Goal: Check status: Check status

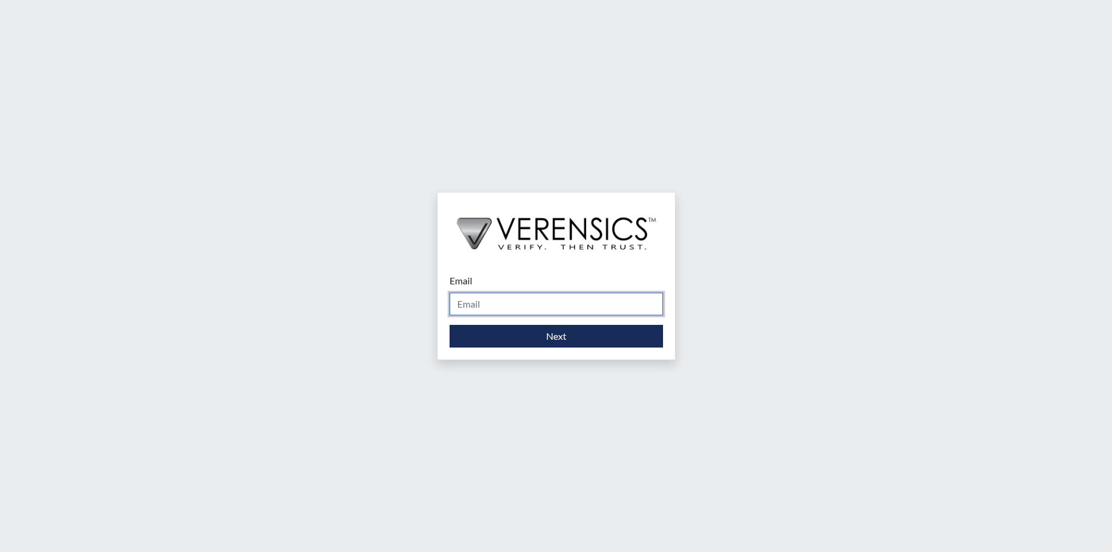
click at [486, 305] on input "Email" at bounding box center [555, 304] width 213 height 23
type input "[PERSON_NAME][EMAIL_ADDRESS][PERSON_NAME][DOMAIN_NAME]"
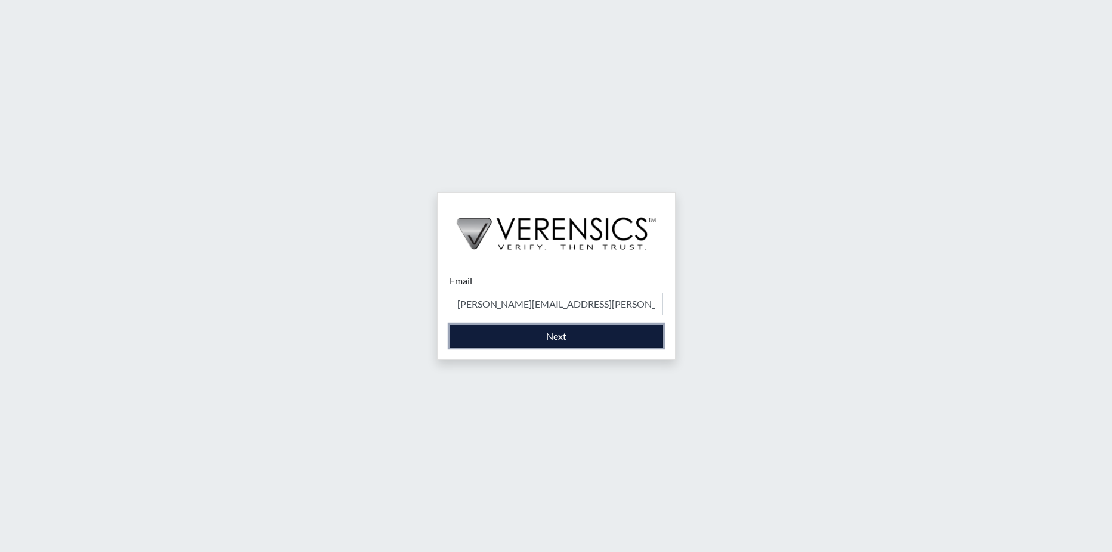
click at [507, 332] on button "Next" at bounding box center [555, 336] width 213 height 23
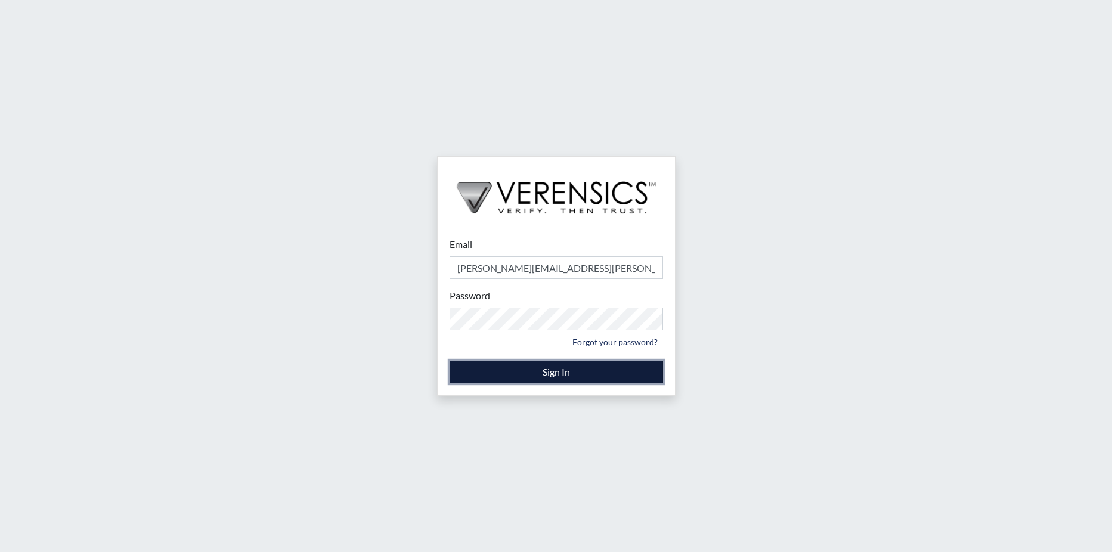
click at [530, 373] on button "Sign In" at bounding box center [555, 372] width 213 height 23
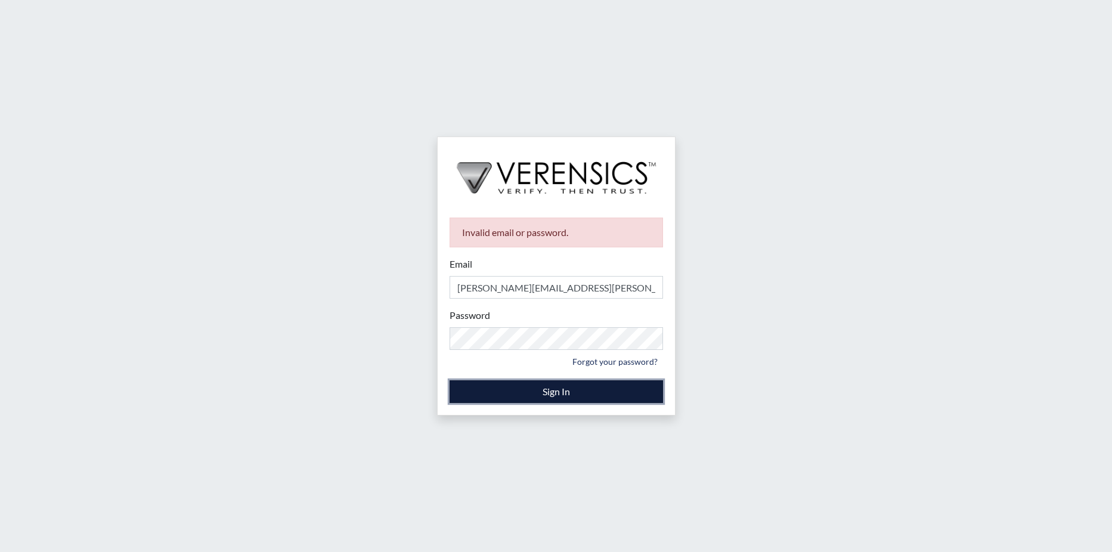
click at [529, 388] on button "Sign In" at bounding box center [555, 391] width 213 height 23
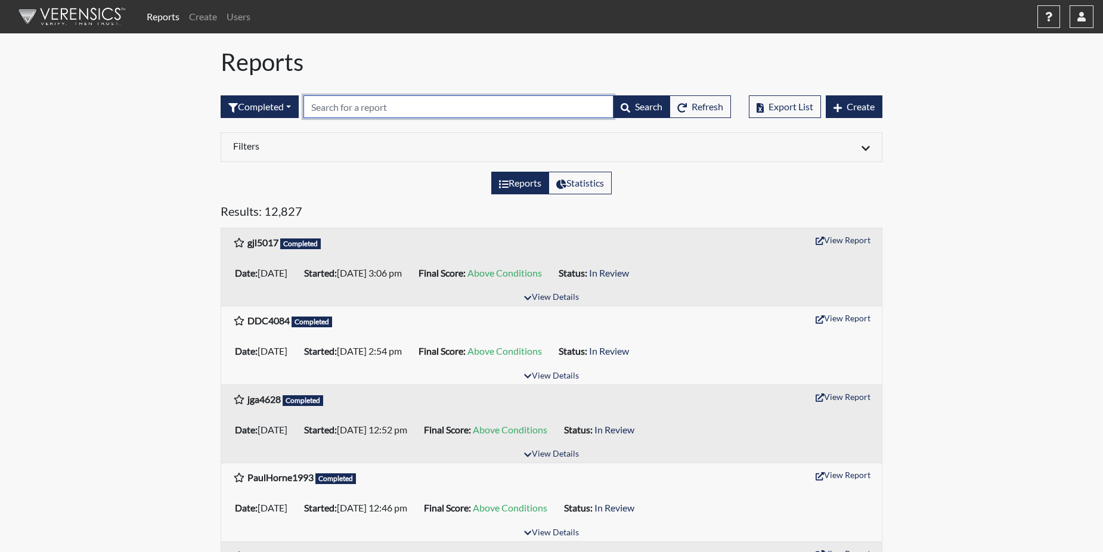
click at [329, 101] on input "text" at bounding box center [458, 106] width 310 height 23
paste input "DMC8162"
type input "DMC8162"
click at [374, 219] on h5 "Results: 12,827" at bounding box center [552, 213] width 662 height 19
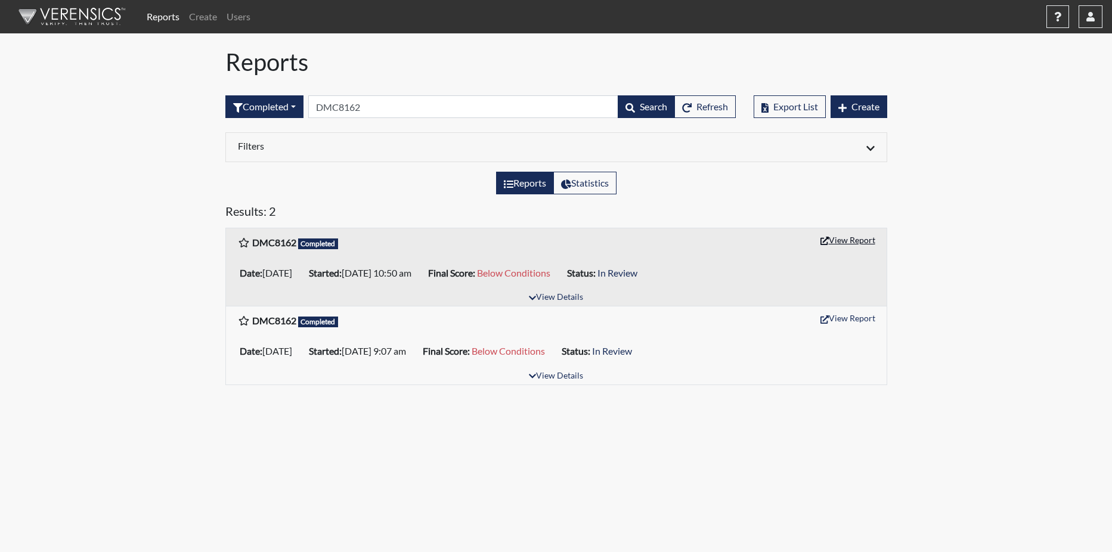
click at [842, 240] on button "View Report" at bounding box center [848, 240] width 66 height 18
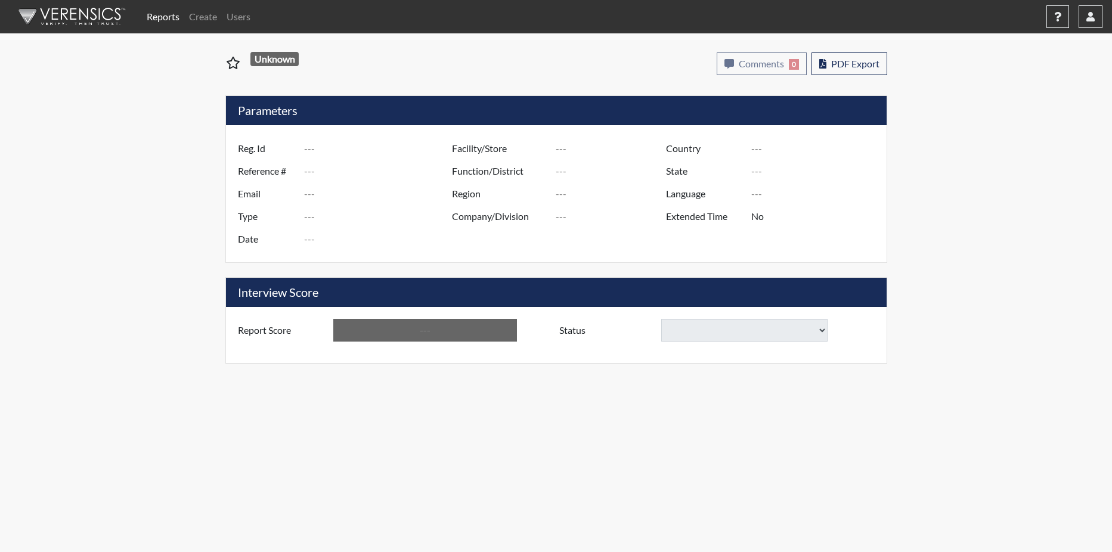
type input "DMC8162"
type input "50886"
type input "---"
type input "Corrections Pre-Employment"
type input "Aug 22, 2025"
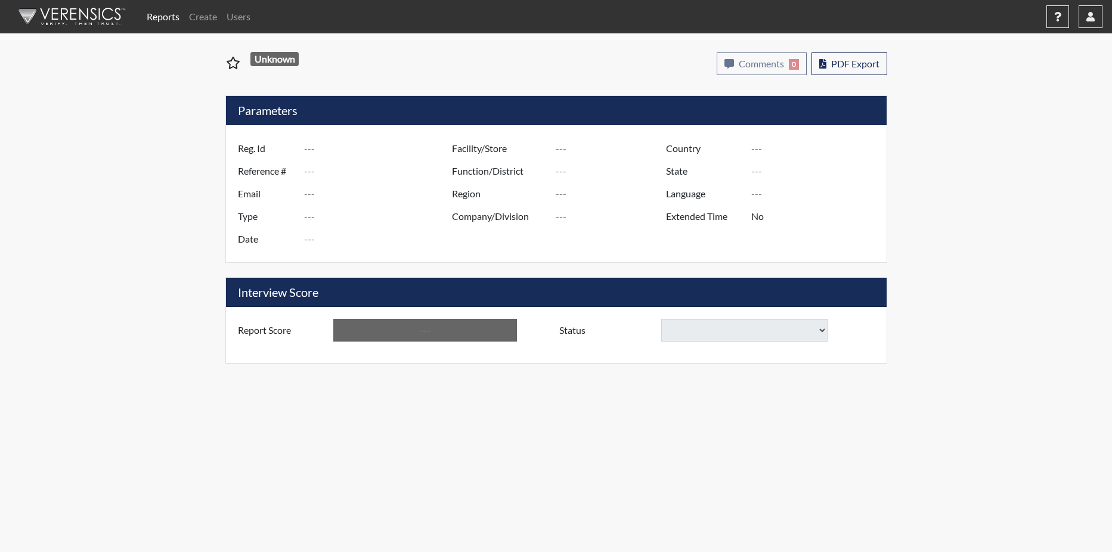
type input "[PERSON_NAME]"
type input "[GEOGRAPHIC_DATA]"
type input "[US_STATE]"
type input "English"
type input "Below Conditions"
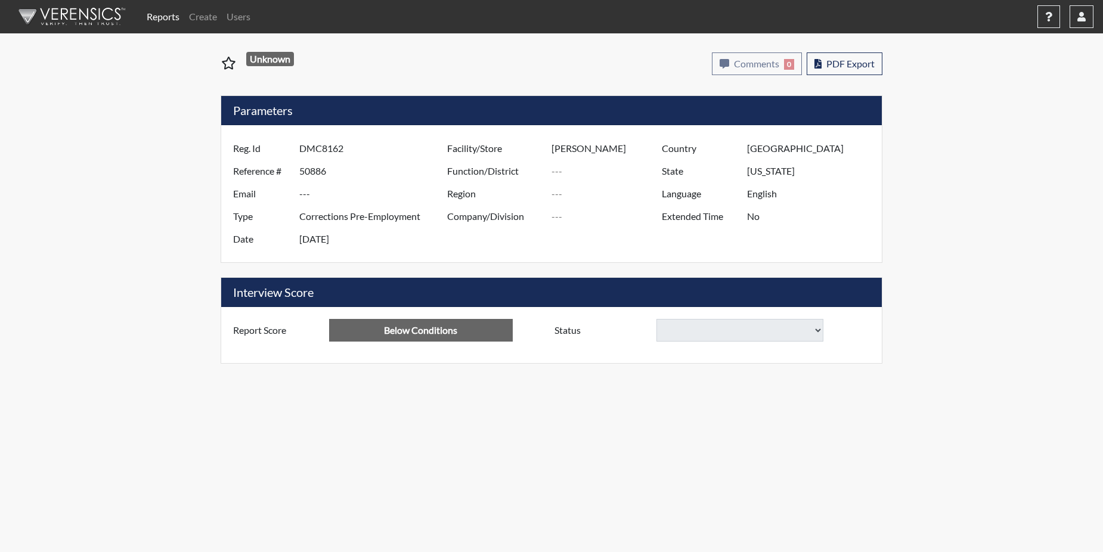
select select
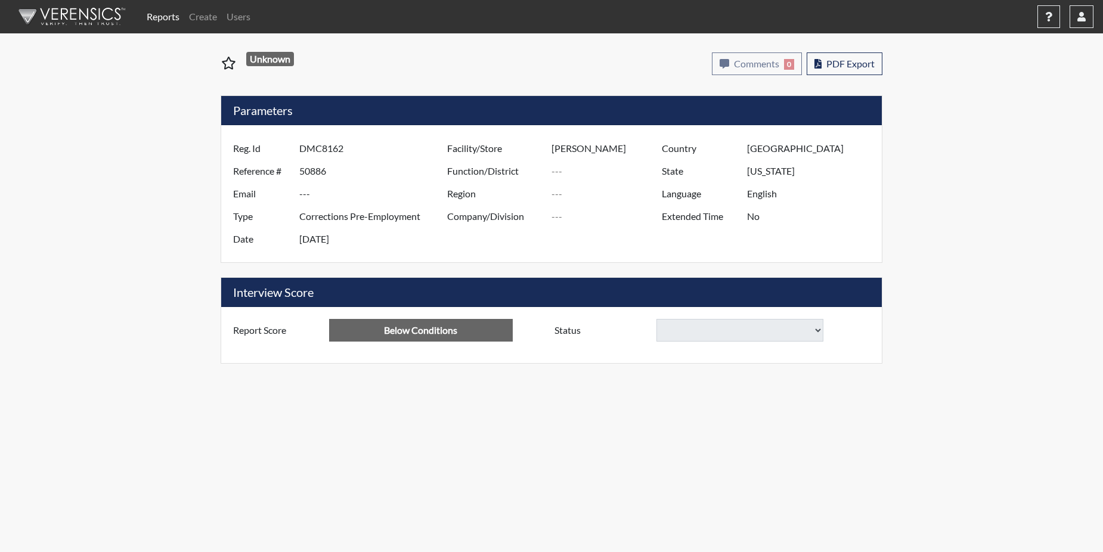
select select
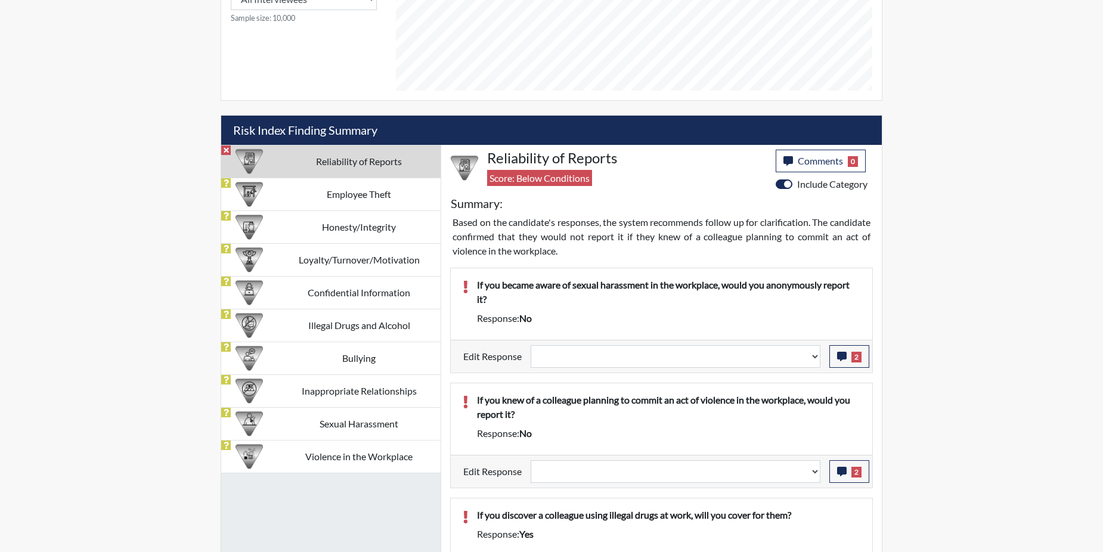
scroll to position [596, 0]
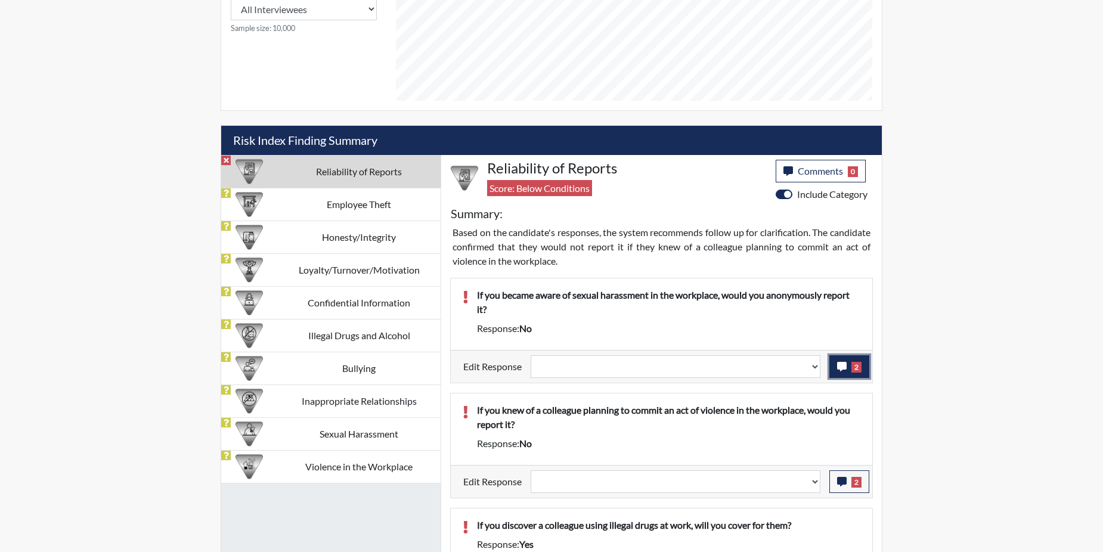
click at [848, 373] on button "2" at bounding box center [849, 366] width 40 height 23
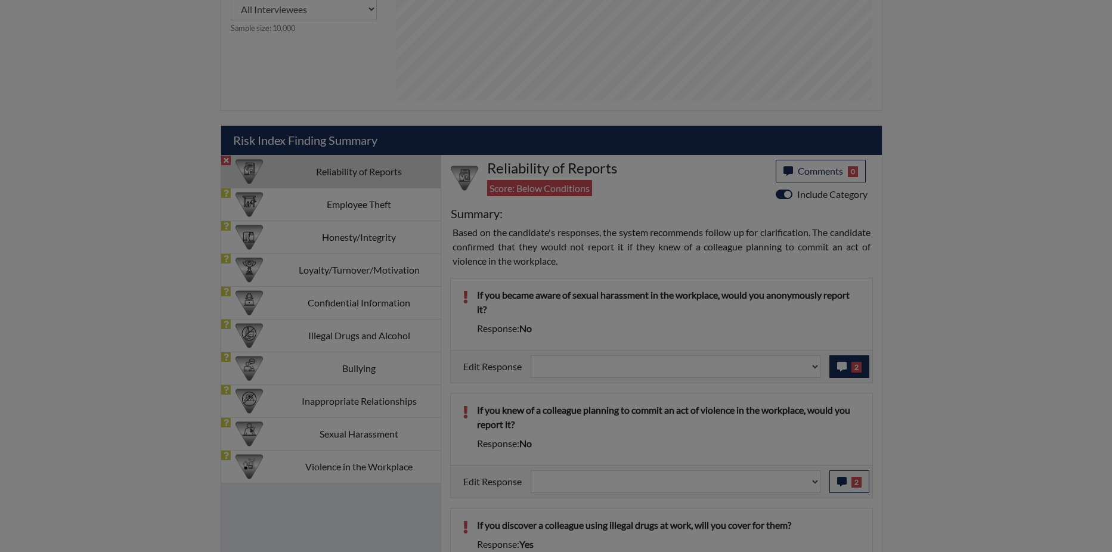
click at [848, 373] on div at bounding box center [556, 276] width 1112 height 552
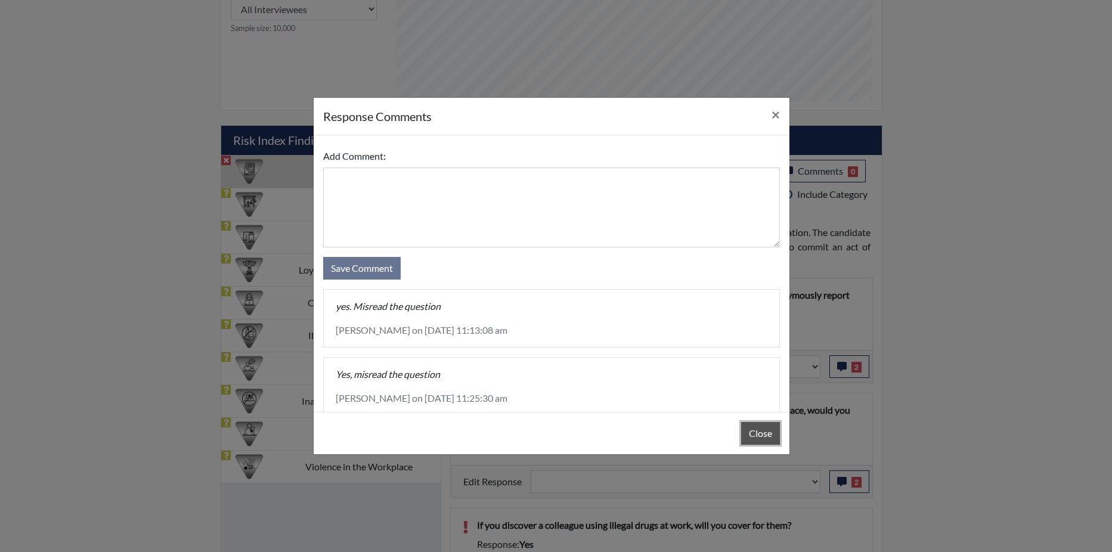
click at [751, 431] on button "Close" at bounding box center [760, 433] width 39 height 23
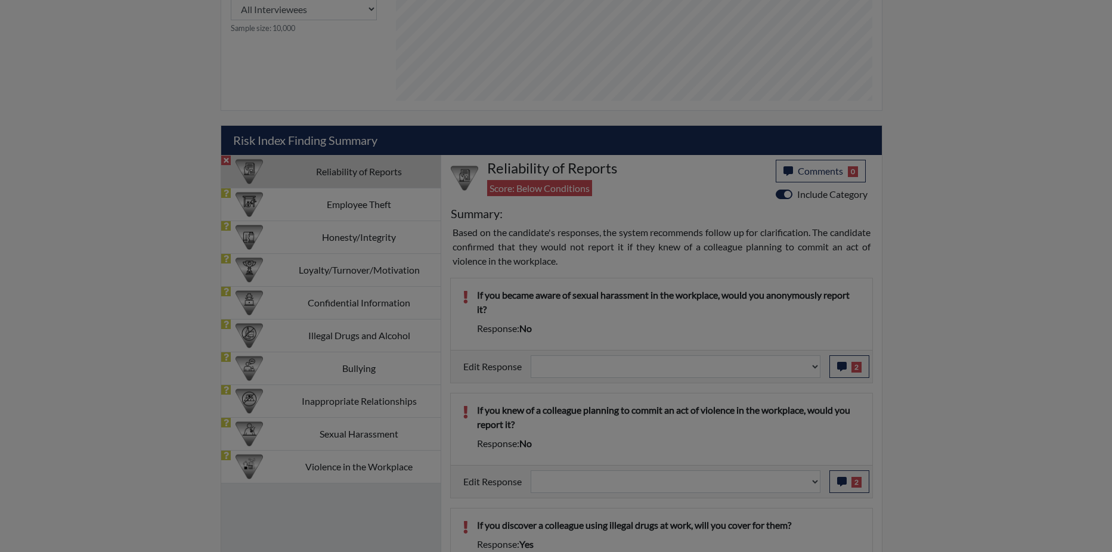
drag, startPoint x: 751, startPoint y: 431, endPoint x: 769, endPoint y: 408, distance: 29.3
click at [751, 415] on button "Close" at bounding box center [760, 403] width 39 height 23
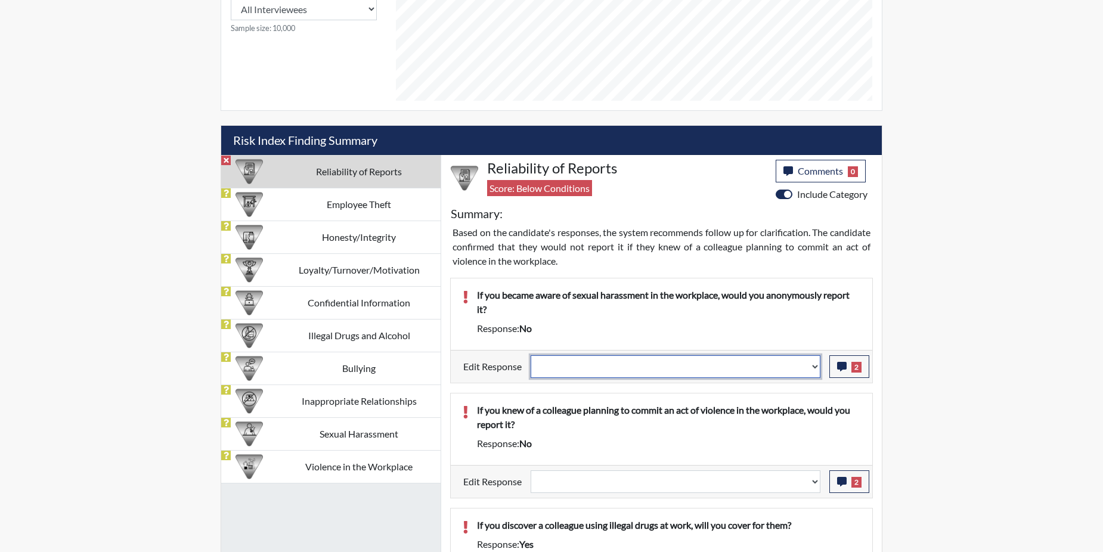
click at [813, 362] on select "Question is not relevant. Results will be updated. Reasonable explanation provi…" at bounding box center [675, 366] width 290 height 23
select select "reasonable-explanation-provided"
click at [531, 355] on select "Question is not relevant. Results will be updated. Reasonable explanation provi…" at bounding box center [675, 366] width 290 height 23
select select
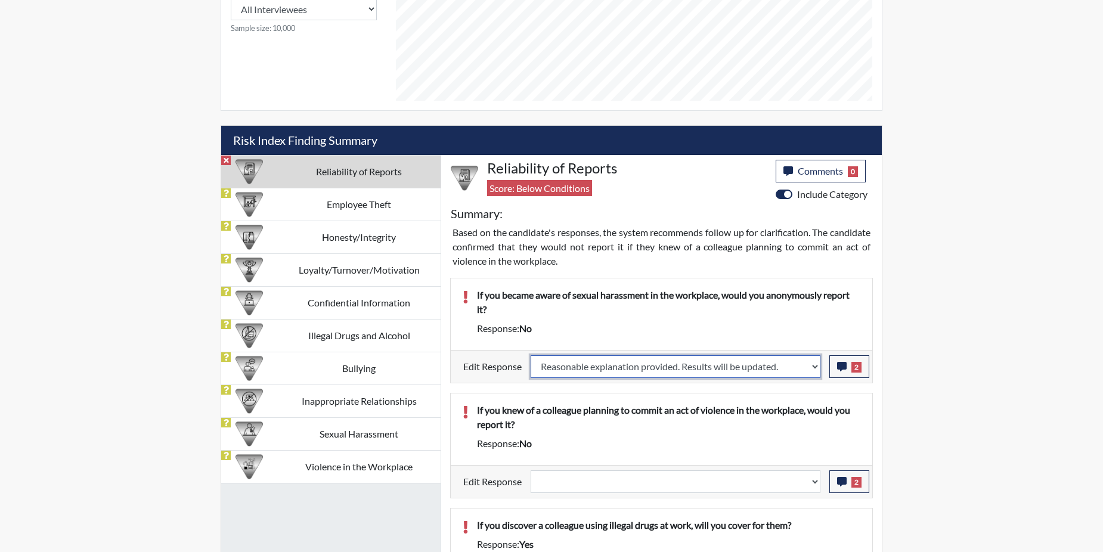
select select
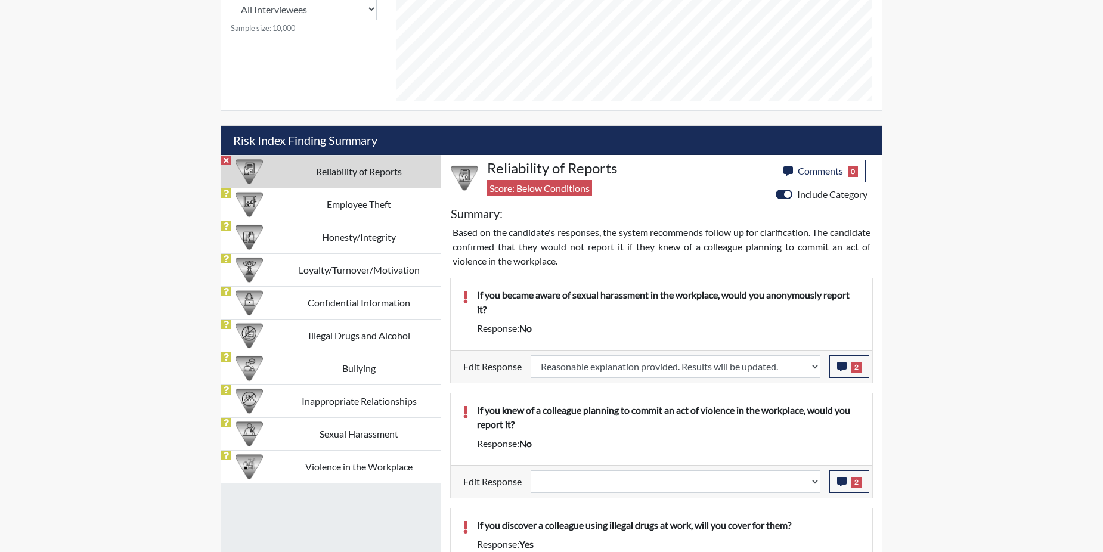
click at [816, 406] on p "If you knew of a colleague planning to commit an act of violence in the workpla…" at bounding box center [668, 417] width 383 height 29
select select
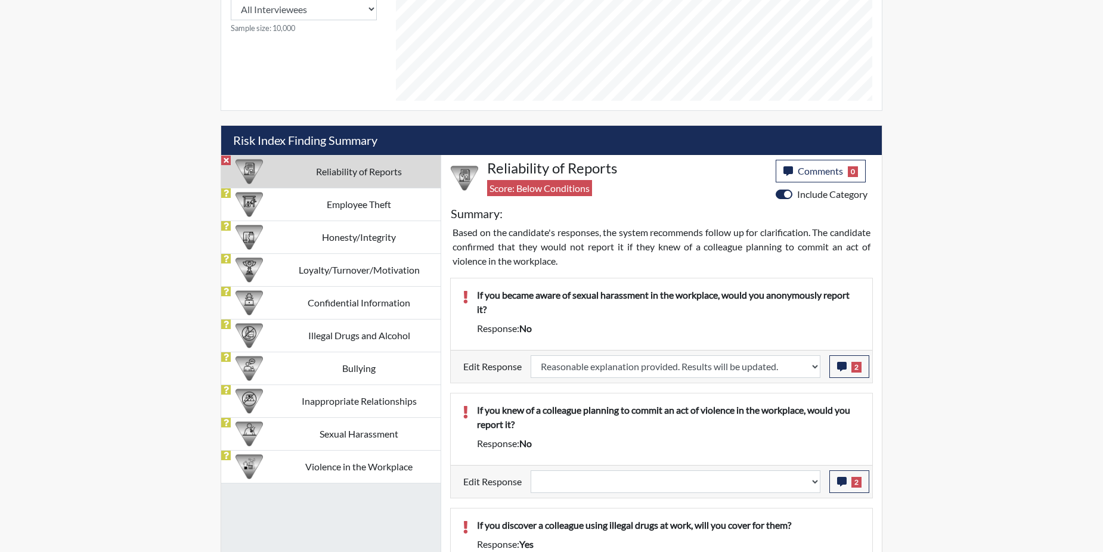
select select
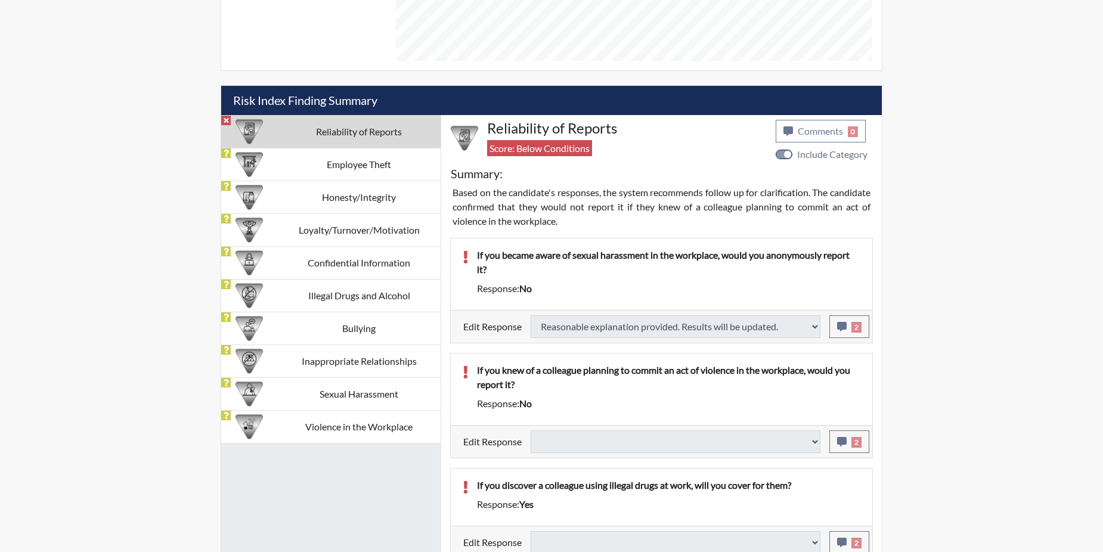
type input "Above Conditions"
select select
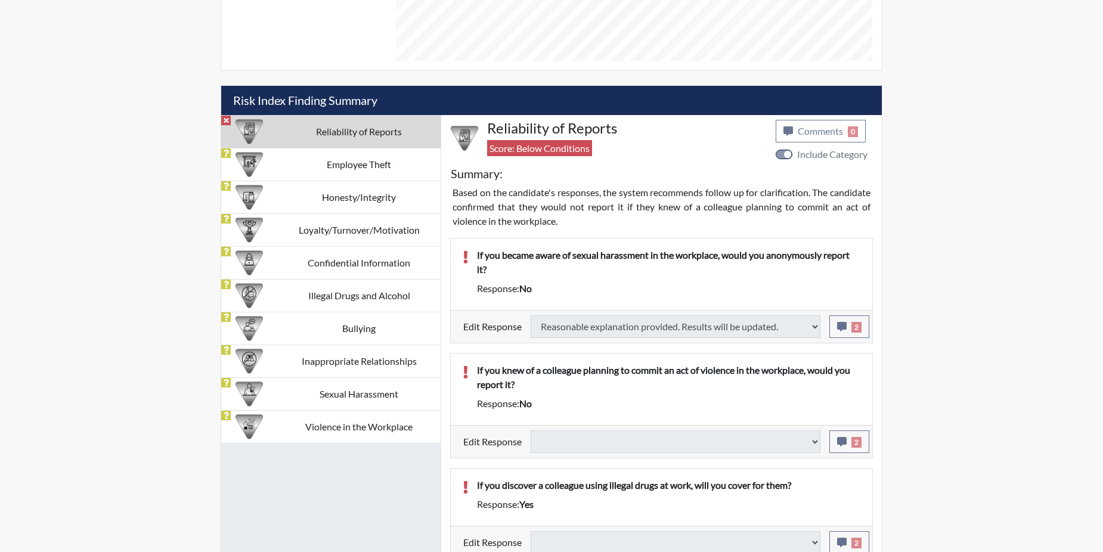
select select
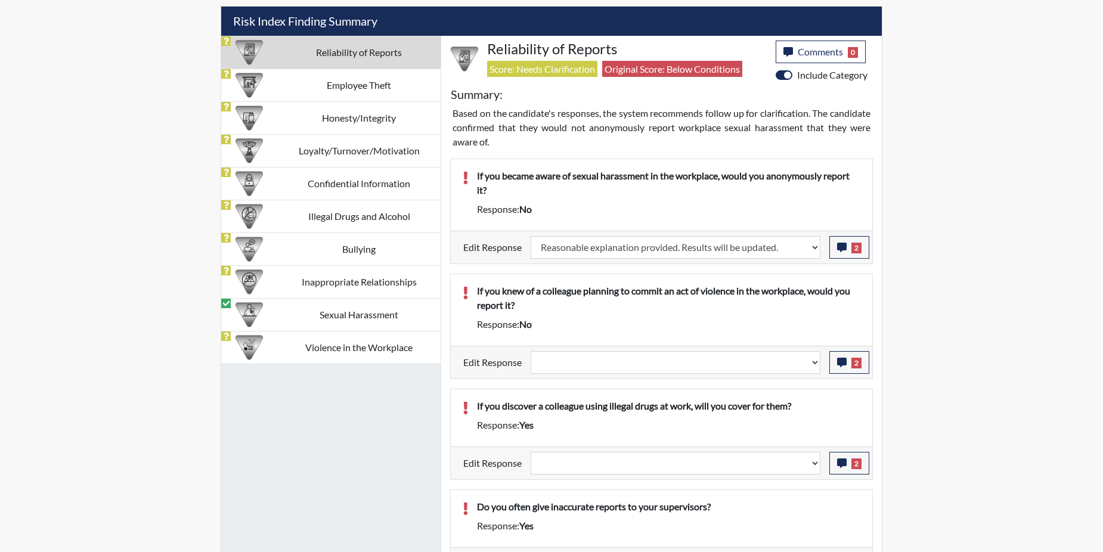
scroll to position [198, 495]
click at [852, 359] on span "2" at bounding box center [856, 363] width 10 height 11
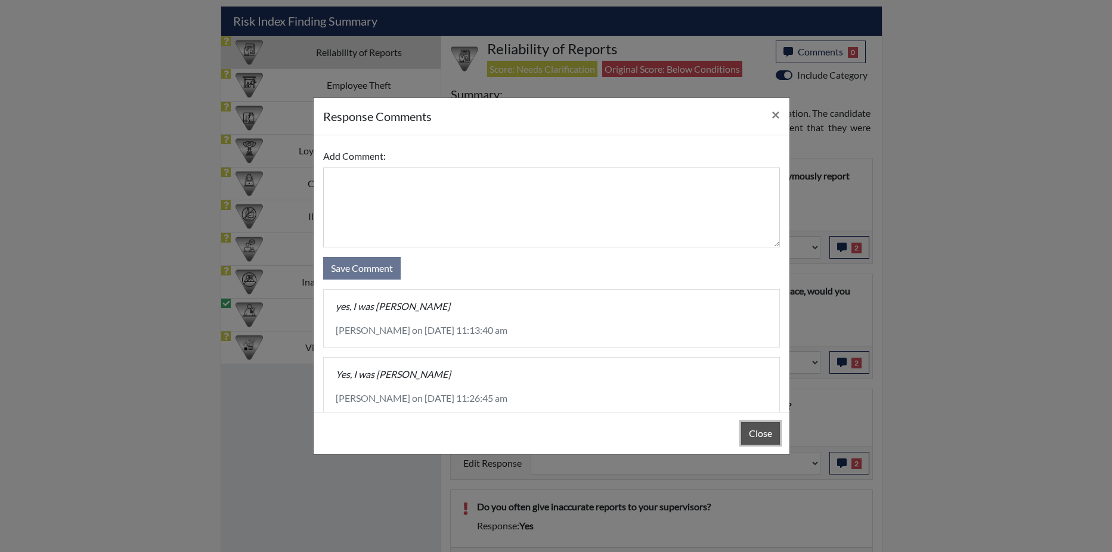
click at [760, 432] on button "Close" at bounding box center [760, 433] width 39 height 23
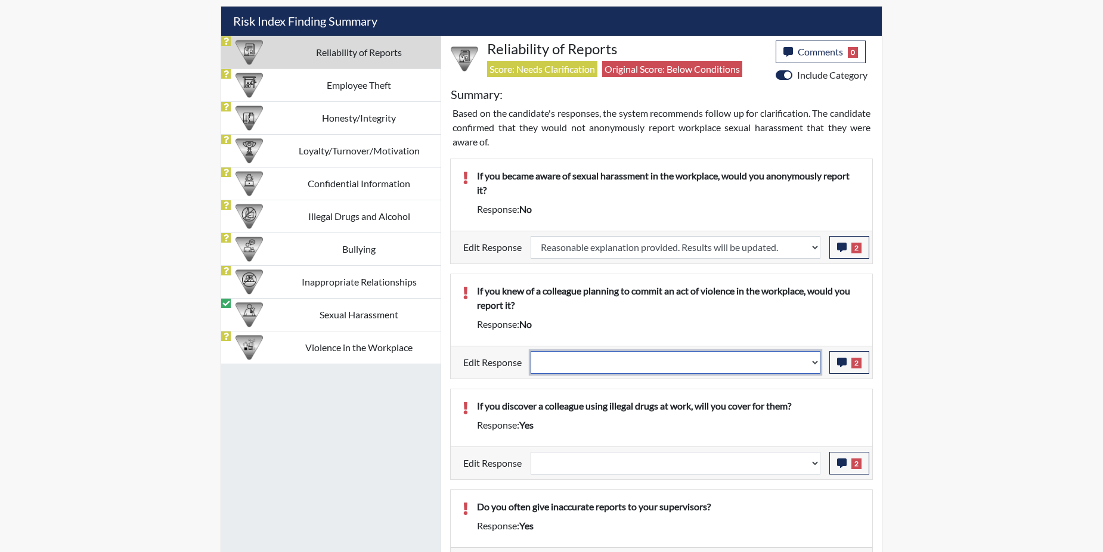
click at [814, 361] on select "Question is not relevant. Results will be updated. Reasonable explanation provi…" at bounding box center [675, 362] width 290 height 23
click at [814, 360] on select "Question is not relevant. Results will be updated. Reasonable explanation provi…" at bounding box center [675, 362] width 290 height 23
select select "reasonable-explanation-provided"
click at [531, 351] on select "Question is not relevant. Results will be updated. Reasonable explanation provi…" at bounding box center [675, 362] width 290 height 23
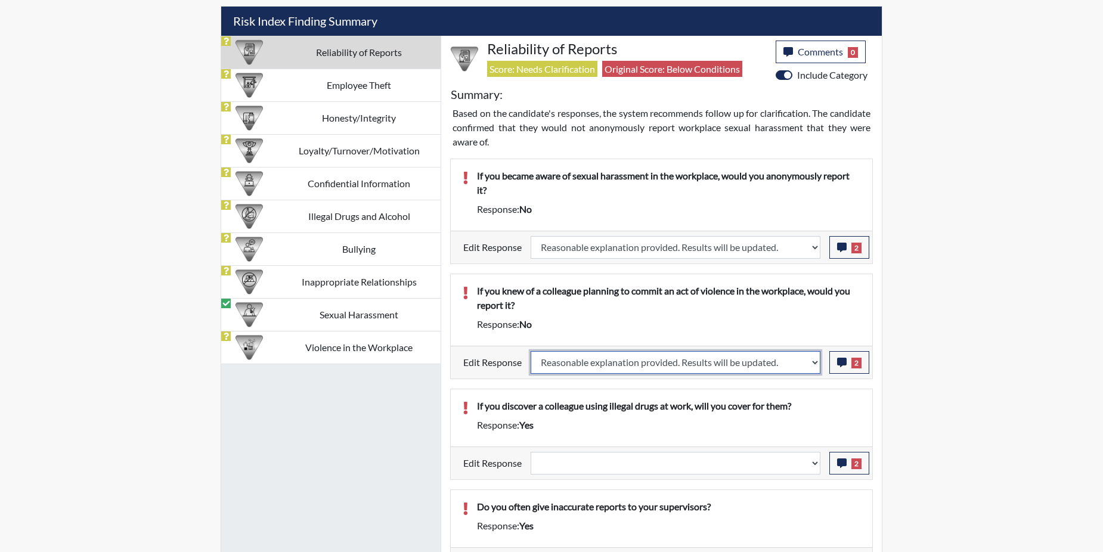
select select
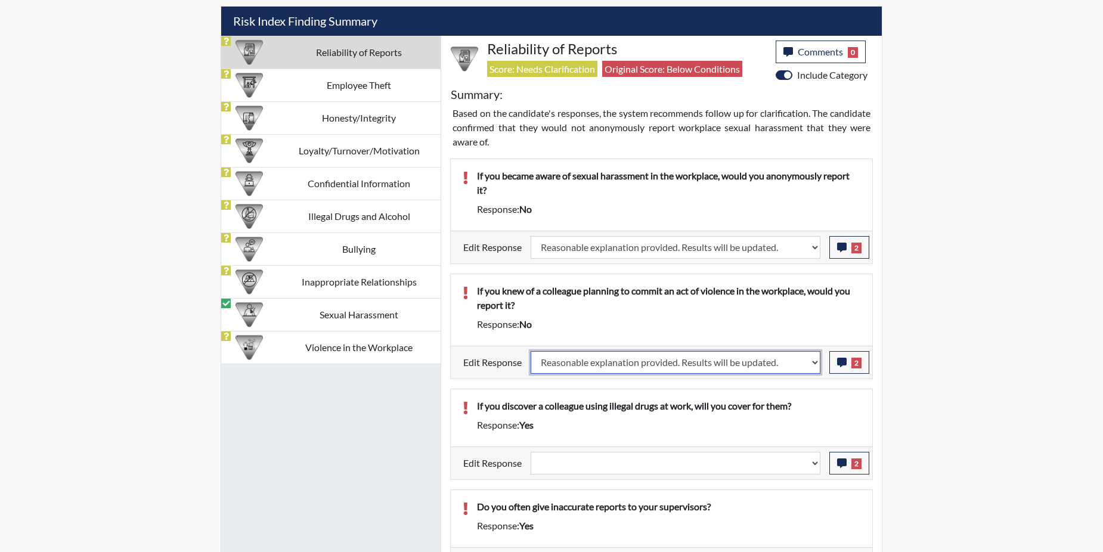
select select
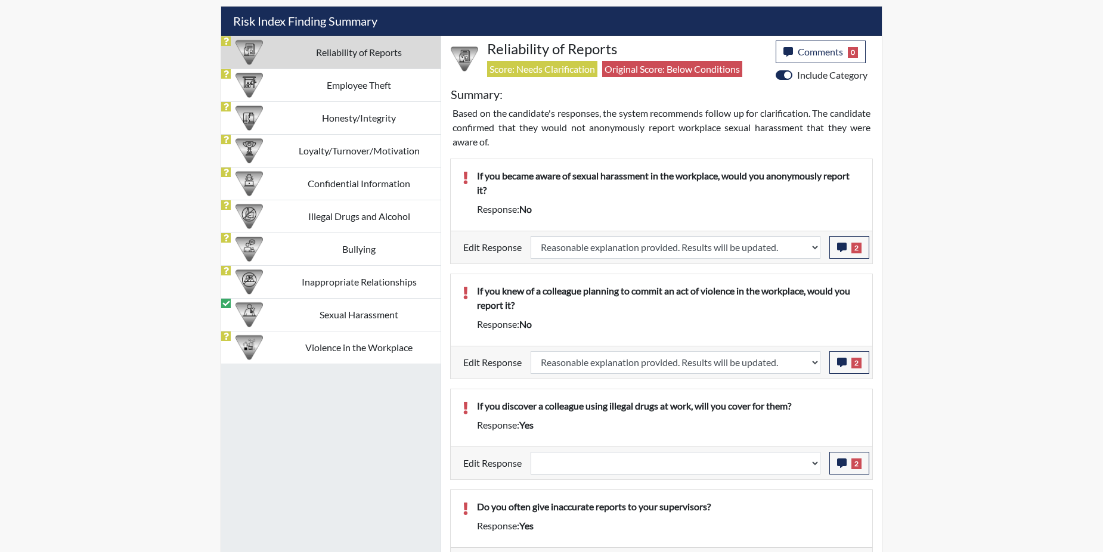
select select
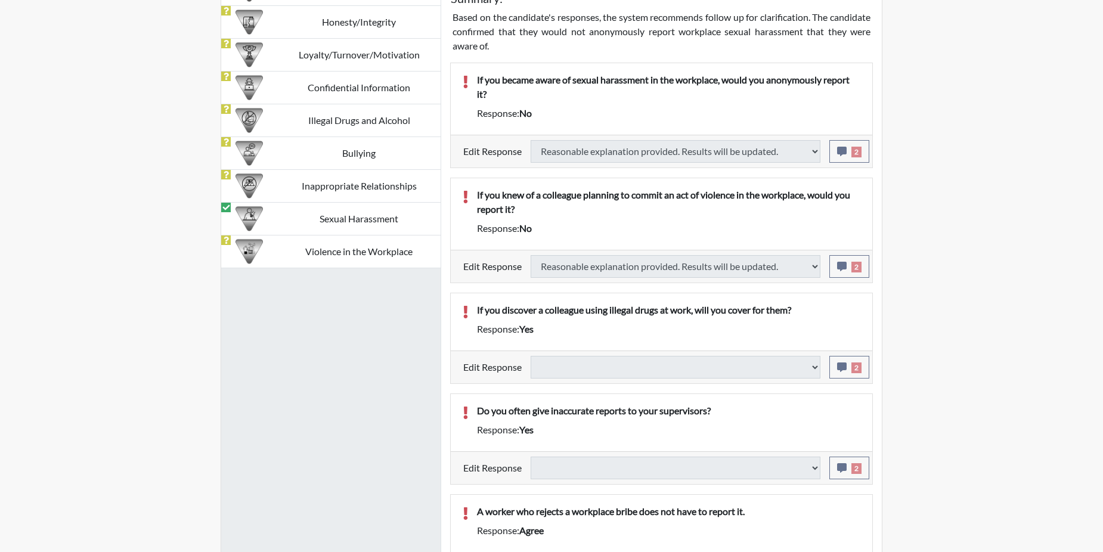
scroll to position [834, 0]
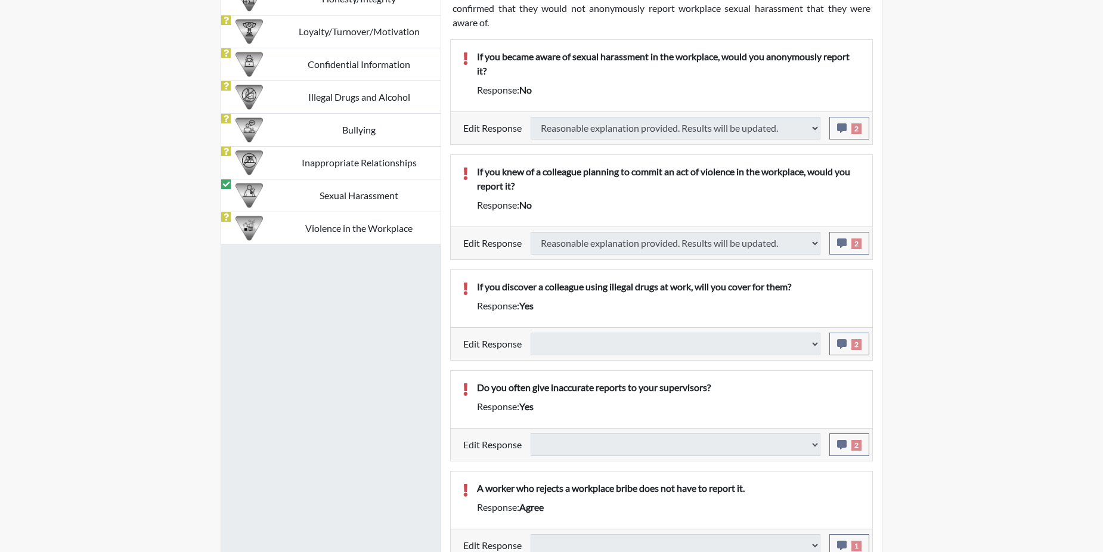
select select
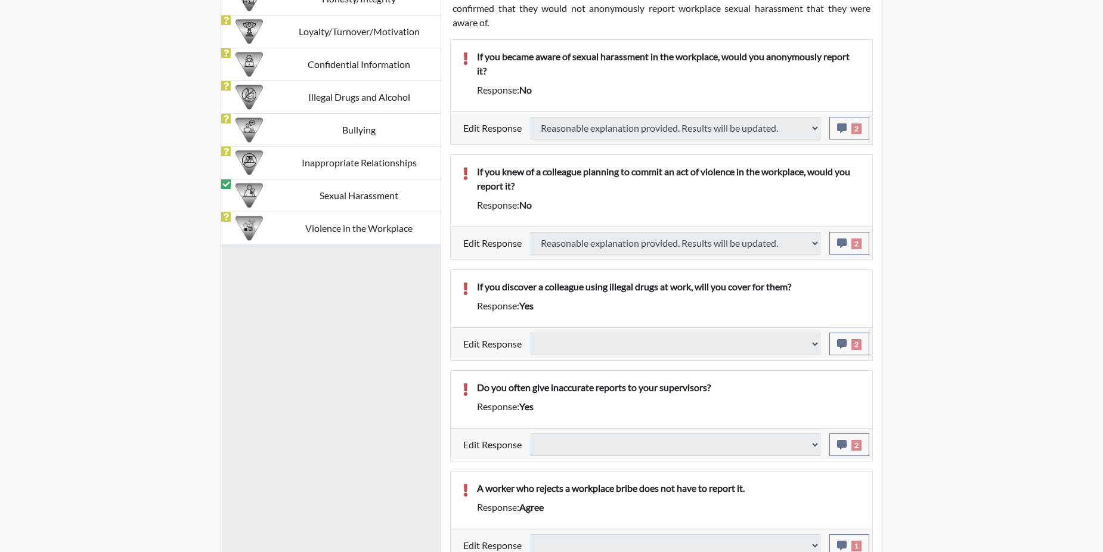
select select
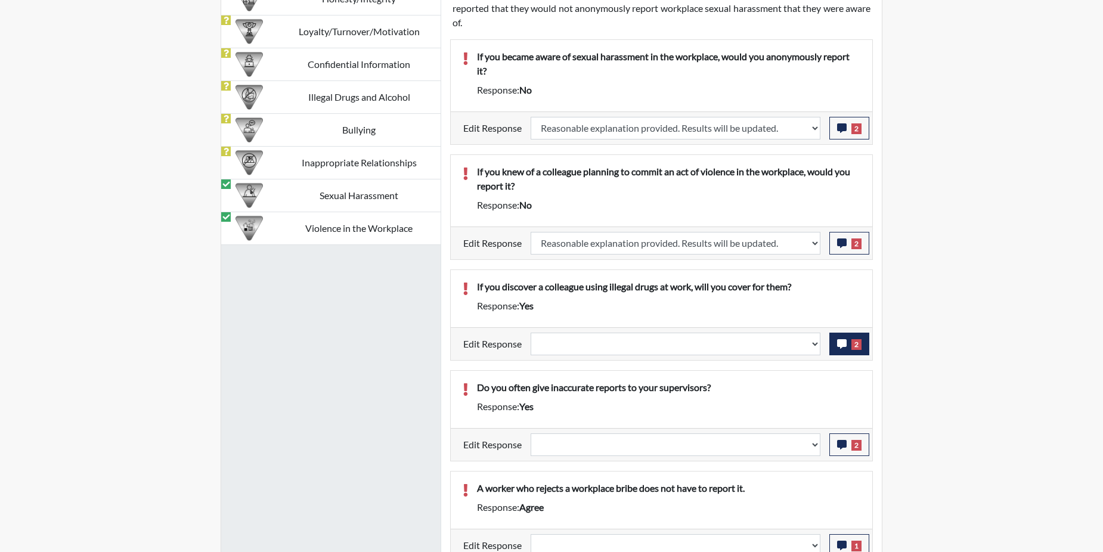
scroll to position [198, 495]
click at [852, 348] on span "2" at bounding box center [856, 344] width 10 height 11
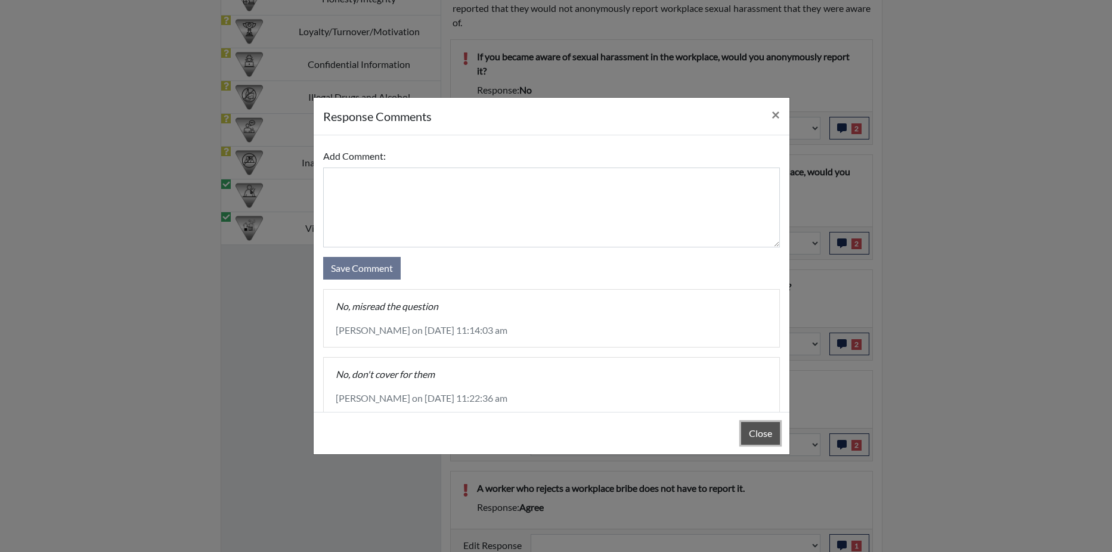
click at [755, 436] on button "Close" at bounding box center [760, 433] width 39 height 23
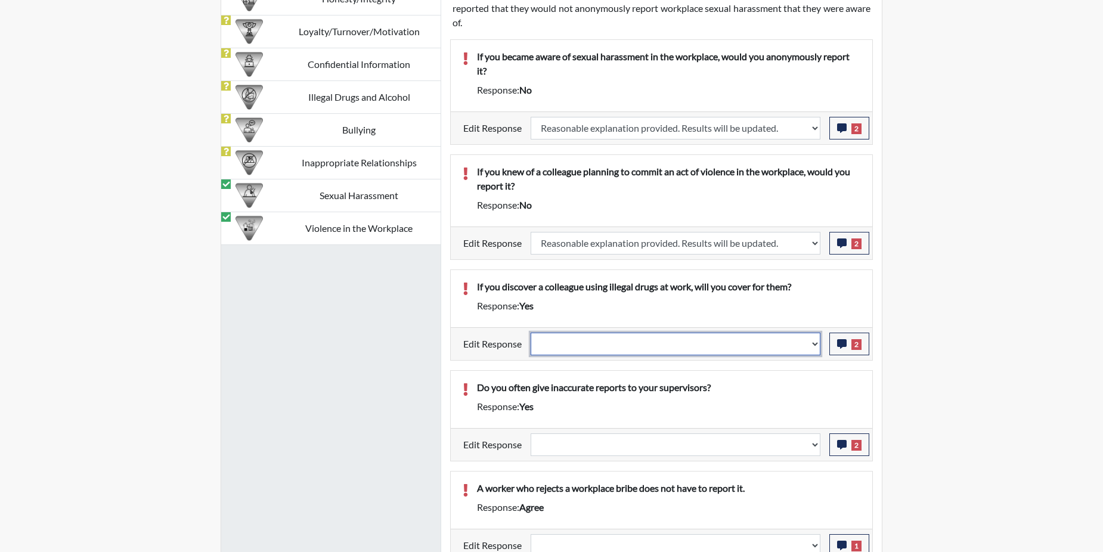
click at [812, 339] on select "Question is not relevant. Results will be updated. Reasonable explanation provi…" at bounding box center [675, 344] width 290 height 23
click at [812, 338] on select "Question is not relevant. Results will be updated. Reasonable explanation provi…" at bounding box center [675, 344] width 290 height 23
click at [811, 341] on select "Question is not relevant. Results will be updated. Reasonable explanation provi…" at bounding box center [675, 344] width 290 height 23
select select "reasonable-explanation-provided"
click at [531, 333] on select "Question is not relevant. Results will be updated. Reasonable explanation provi…" at bounding box center [675, 344] width 290 height 23
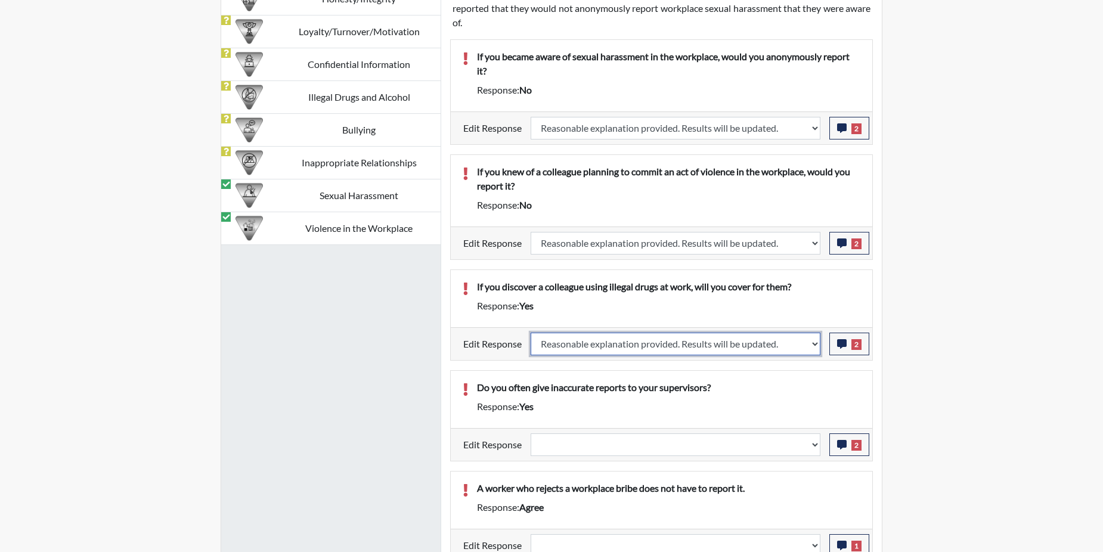
select select
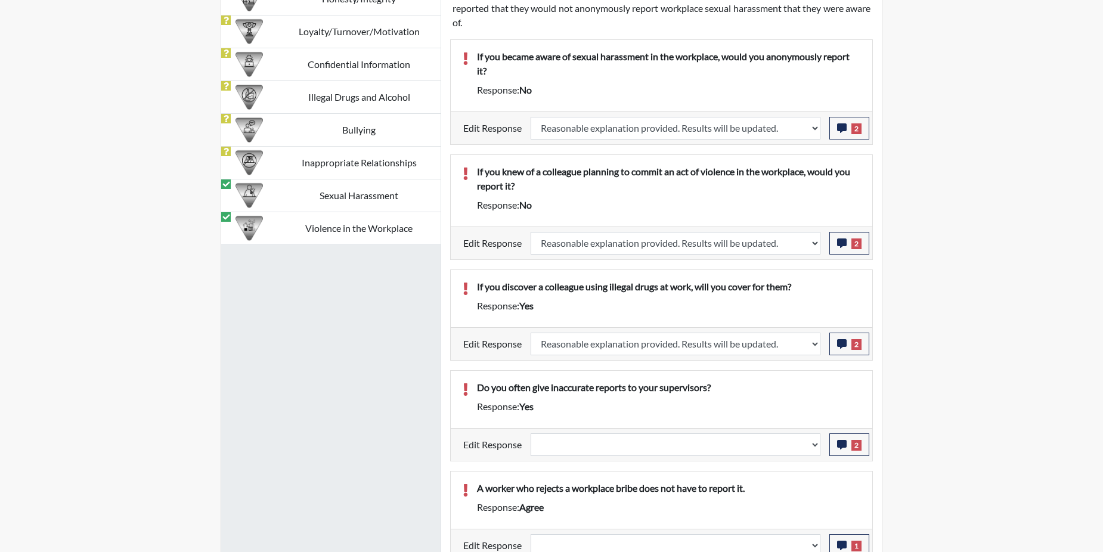
click at [811, 383] on p "Do you often give inaccurate reports to your supervisors?" at bounding box center [668, 387] width 383 height 14
select select
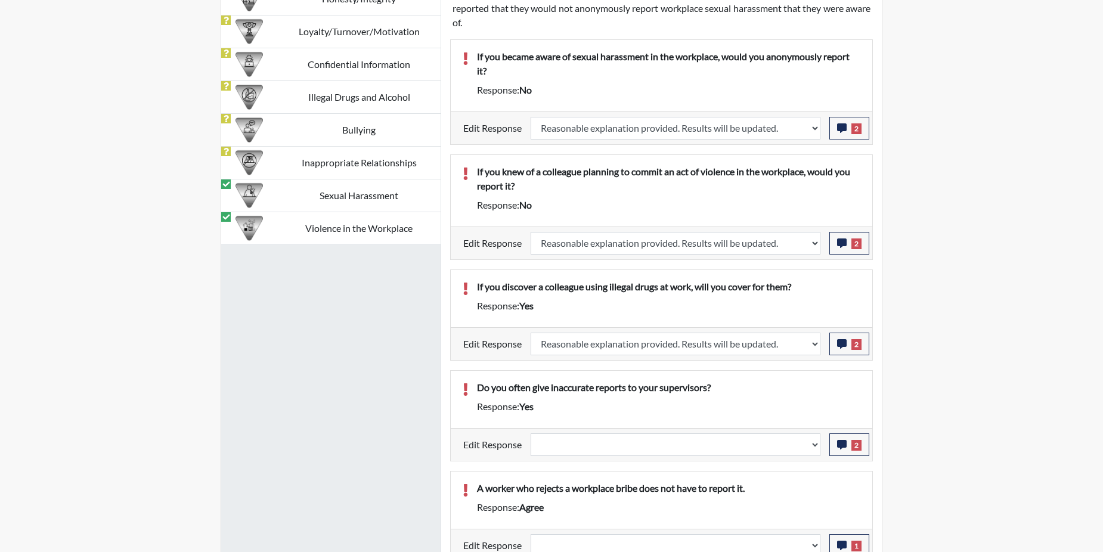
select select
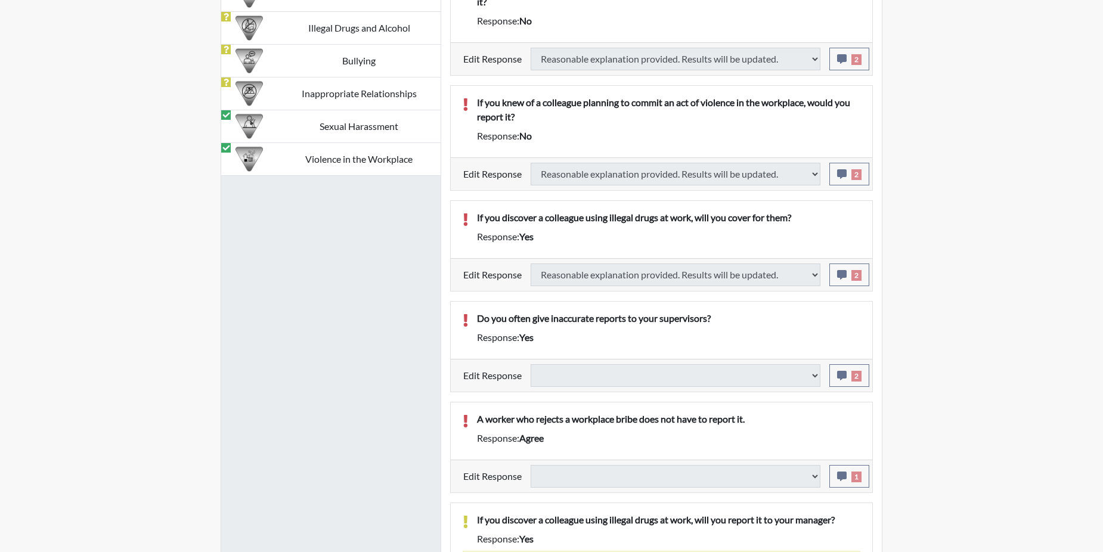
select select
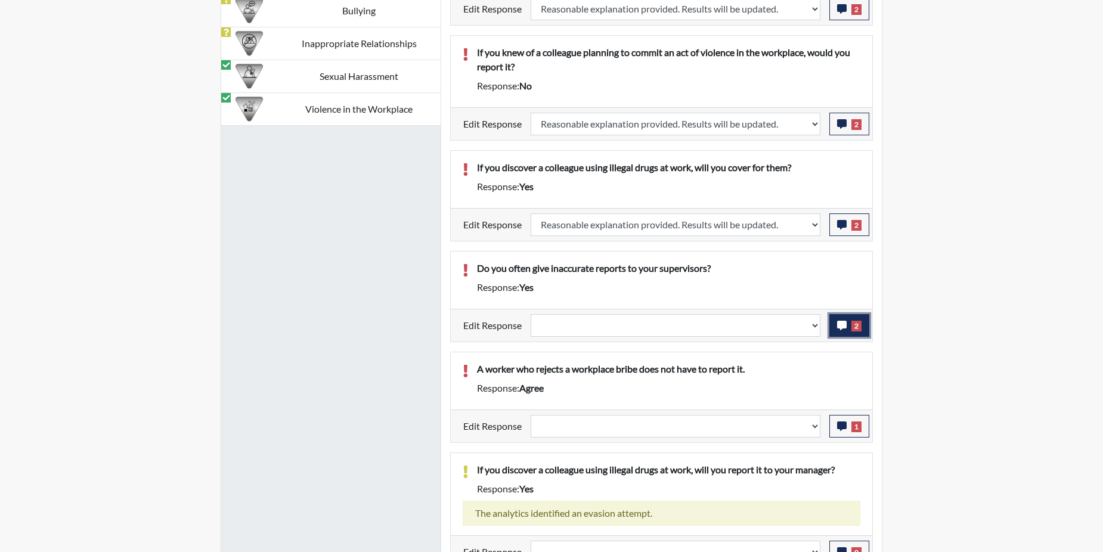
click at [842, 323] on icon "button" at bounding box center [842, 326] width 10 height 10
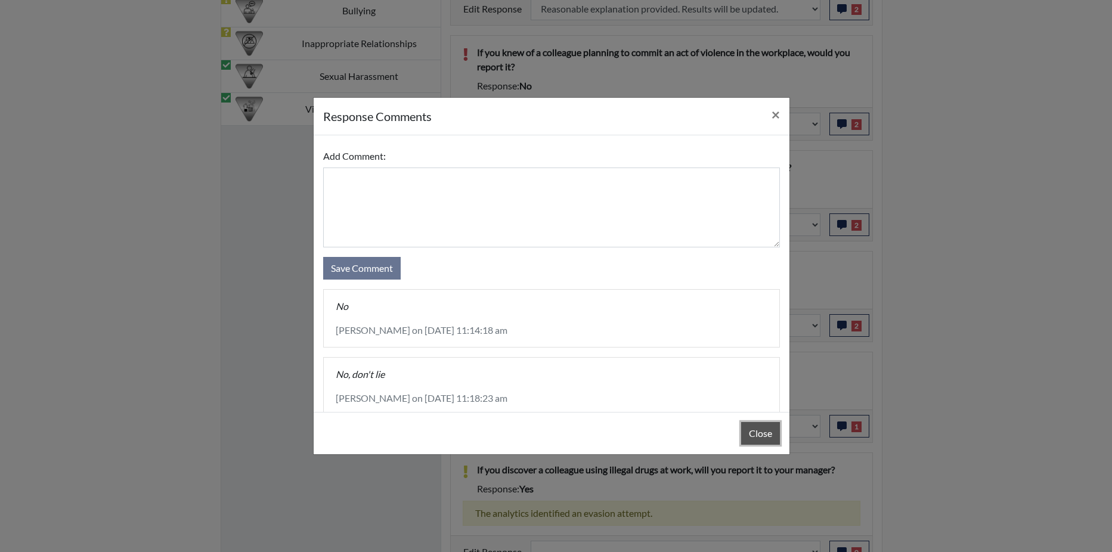
click at [756, 429] on button "Close" at bounding box center [760, 433] width 39 height 23
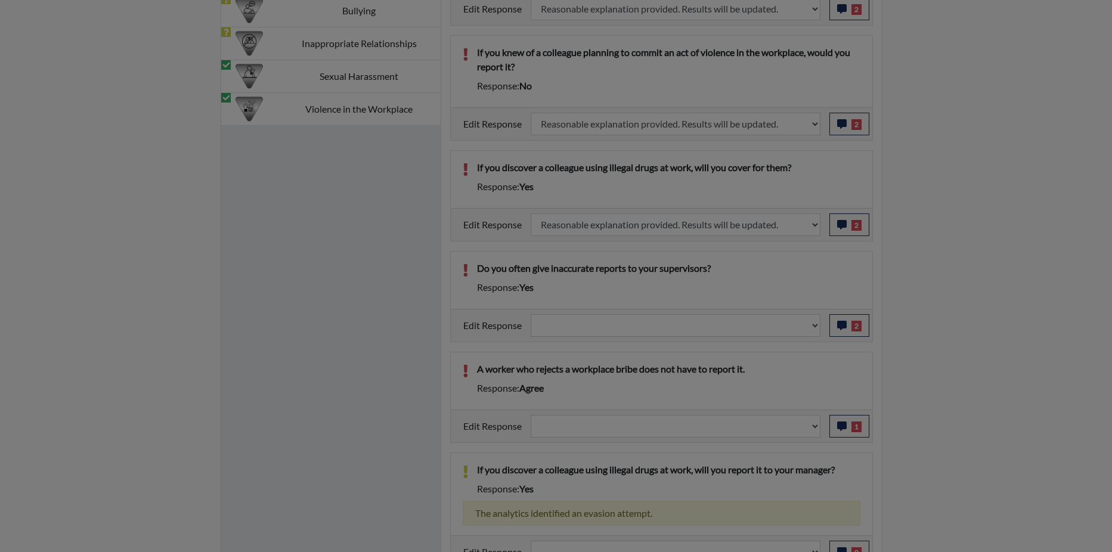
click at [756, 415] on button "Close" at bounding box center [760, 403] width 39 height 23
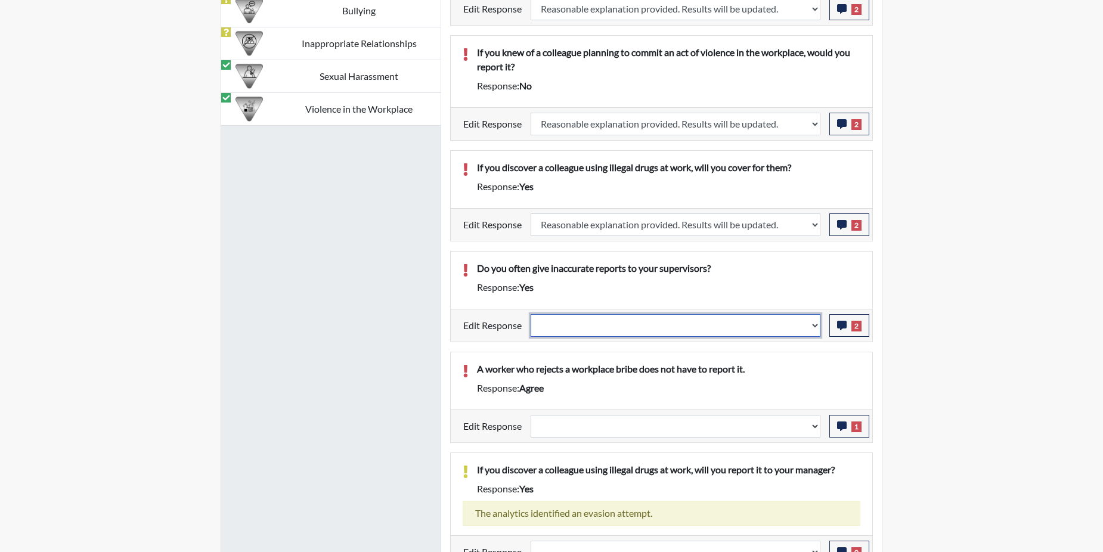
click at [817, 324] on select "Question is not relevant. Results will be updated. Reasonable explanation provi…" at bounding box center [675, 325] width 290 height 23
click at [817, 325] on select "Question is not relevant. Results will be updated. Reasonable explanation provi…" at bounding box center [675, 325] width 290 height 23
click at [817, 329] on select "Question is not relevant. Results will be updated. Reasonable explanation provi…" at bounding box center [675, 325] width 290 height 23
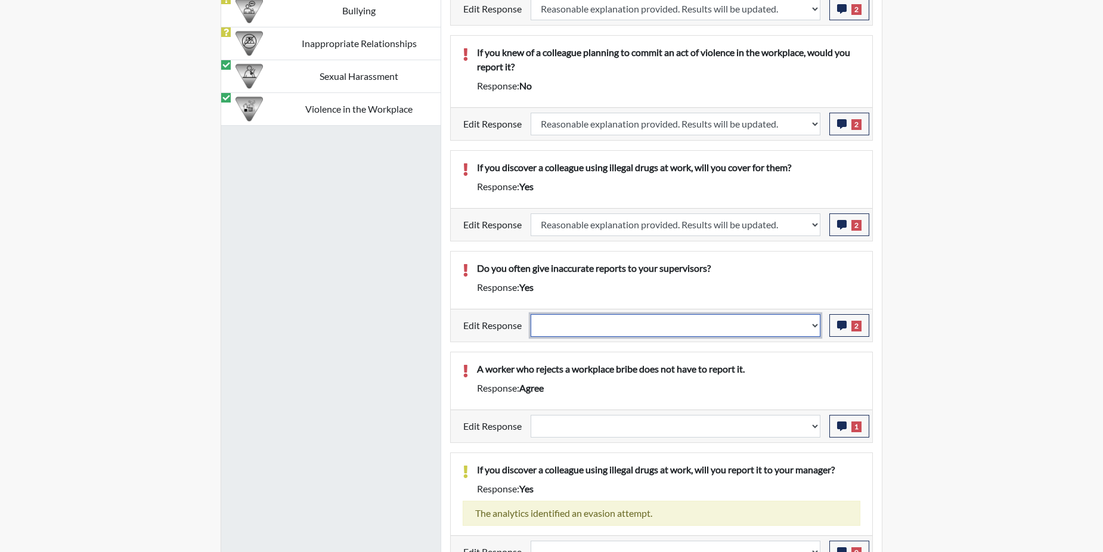
click at [817, 329] on select "Question is not relevant. Results will be updated. Reasonable explanation provi…" at bounding box center [675, 325] width 290 height 23
click at [810, 324] on select "Question is not relevant. Results will be updated. Reasonable explanation provi…" at bounding box center [675, 325] width 290 height 23
select select "reasonable-explanation-provided"
click at [531, 314] on select "Question is not relevant. Results will be updated. Reasonable explanation provi…" at bounding box center [675, 325] width 290 height 23
select select
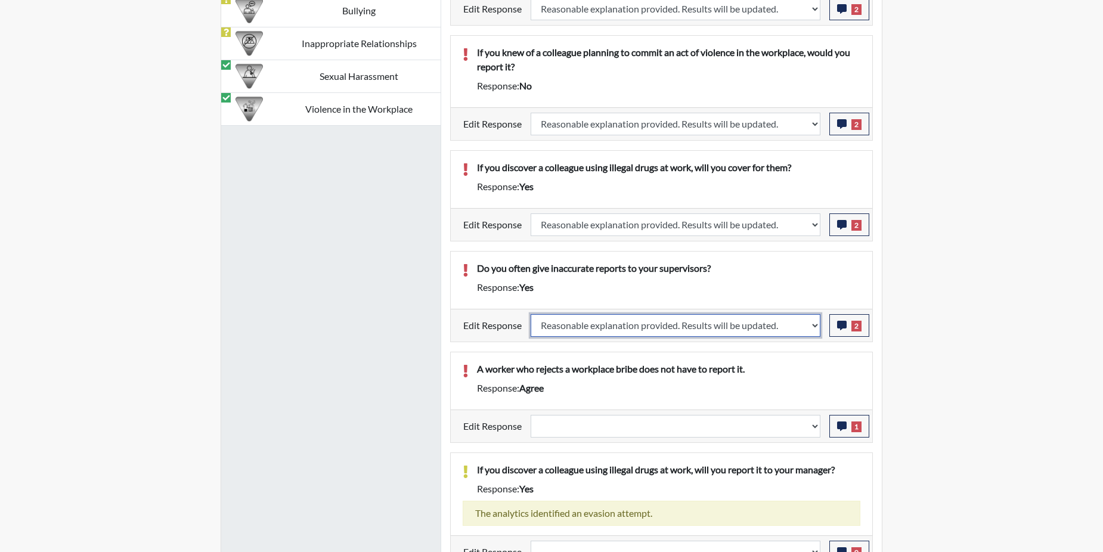
select select
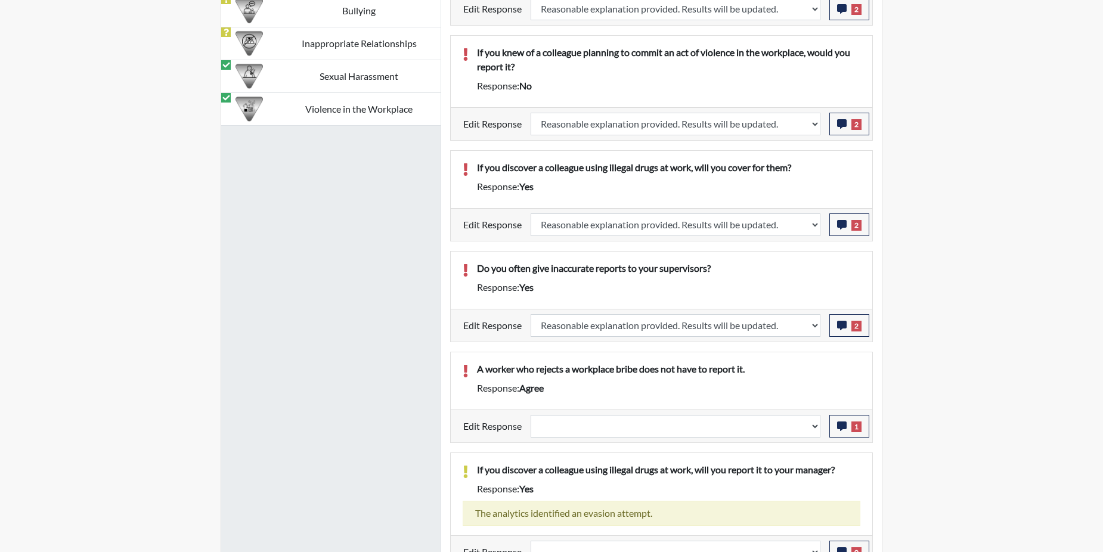
select select
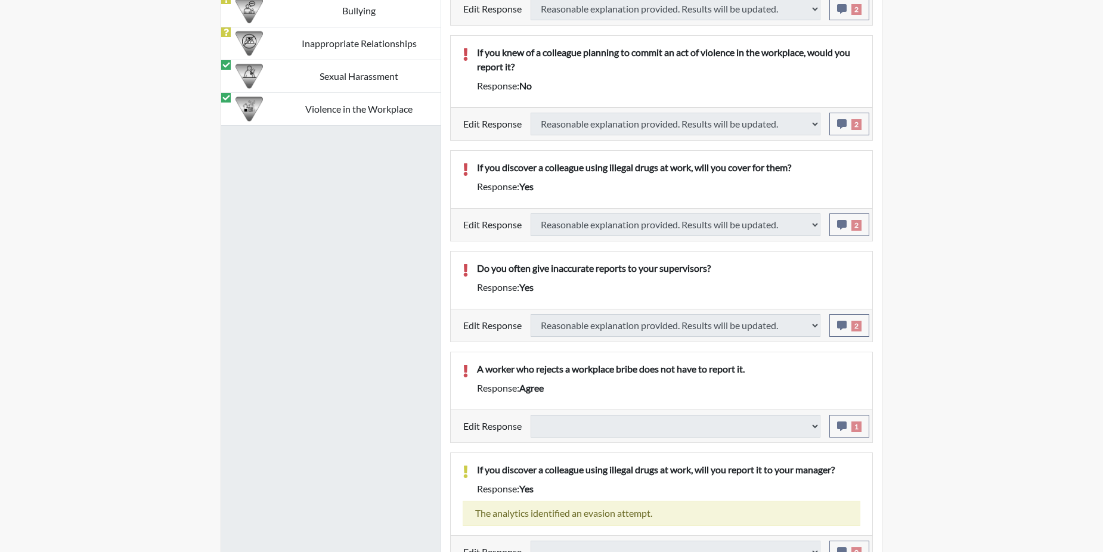
scroll to position [1013, 0]
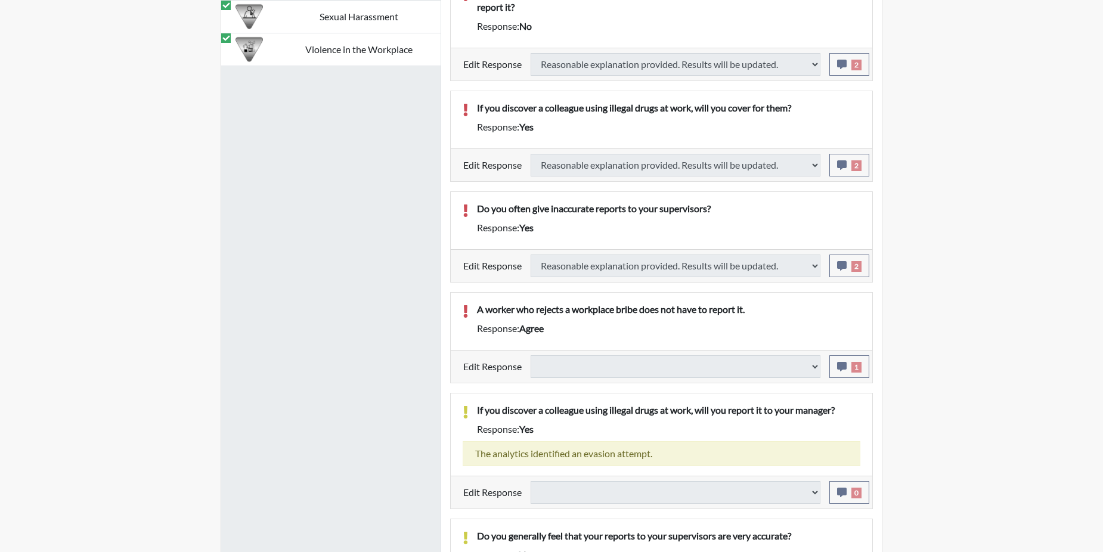
select select
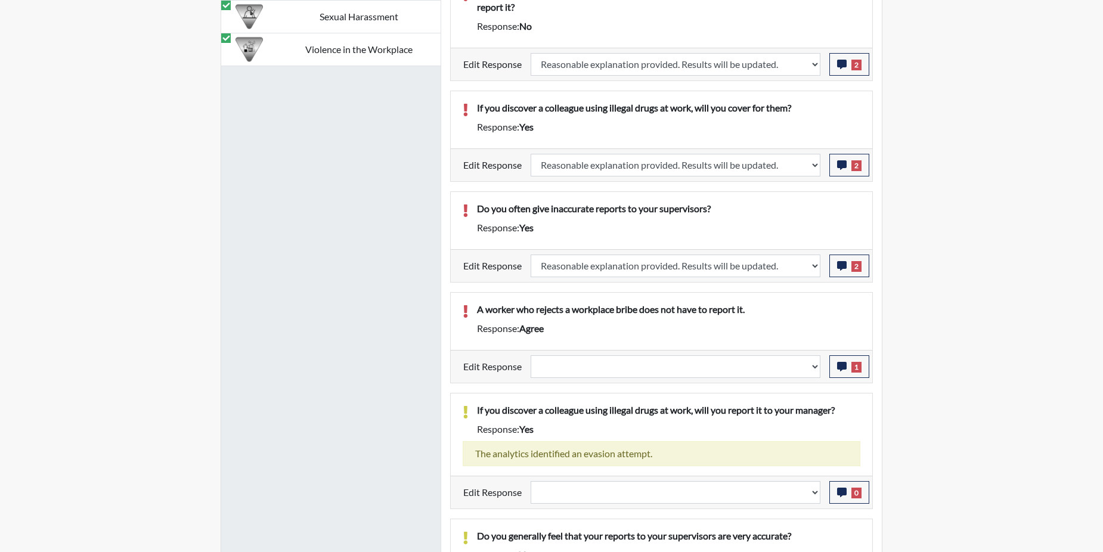
scroll to position [198, 495]
click at [840, 367] on icon "button" at bounding box center [842, 367] width 10 height 10
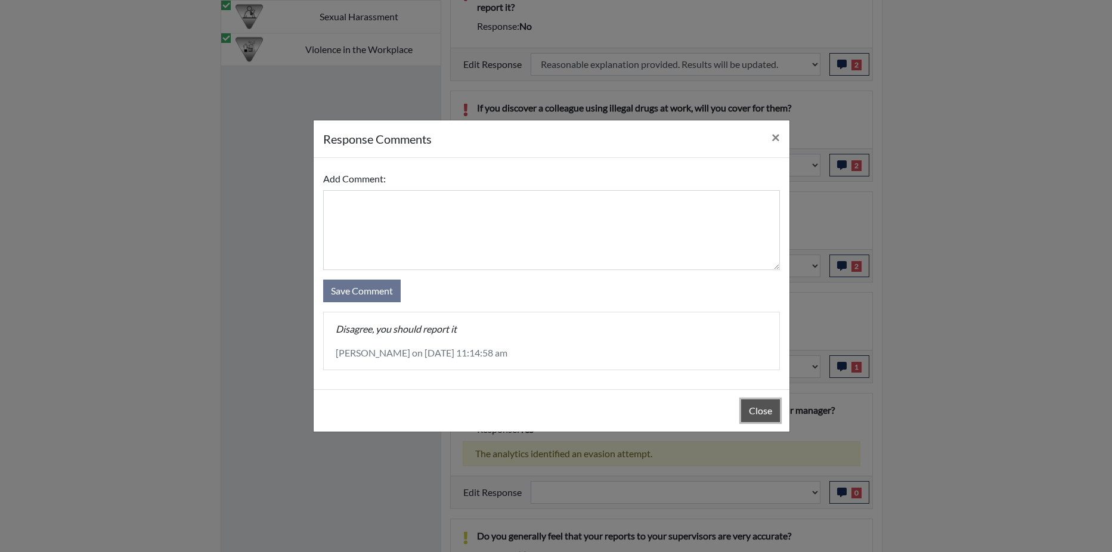
drag, startPoint x: 763, startPoint y: 412, endPoint x: 799, endPoint y: 386, distance: 44.7
click at [763, 411] on button "Close" at bounding box center [760, 410] width 39 height 23
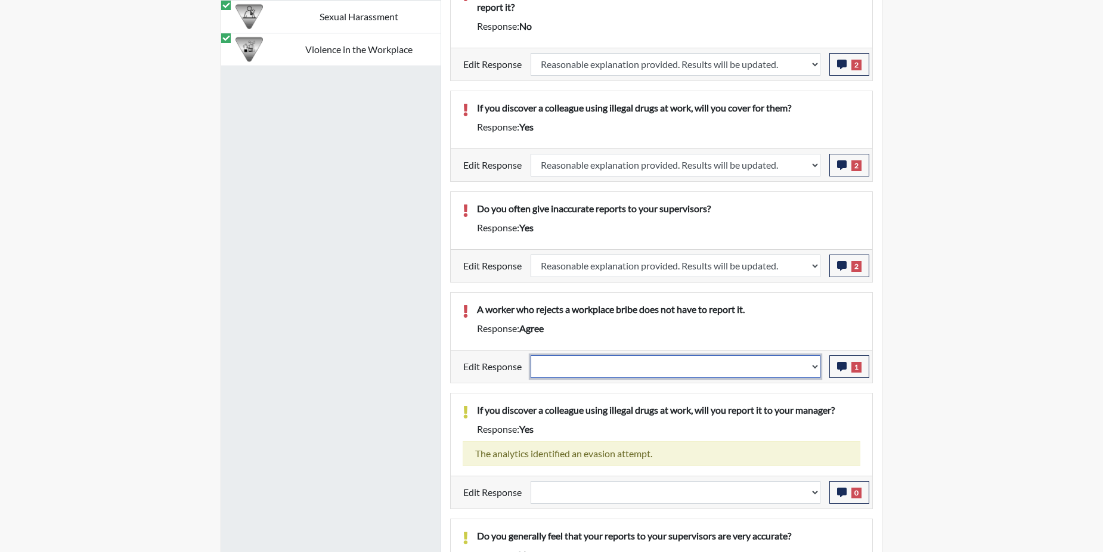
click at [814, 366] on select "Question is not relevant. Results will be updated. Reasonable explanation provi…" at bounding box center [675, 366] width 290 height 23
select select "reasonable-explanation-provided"
click at [531, 355] on select "Question is not relevant. Results will be updated. Reasonable explanation provi…" at bounding box center [675, 366] width 290 height 23
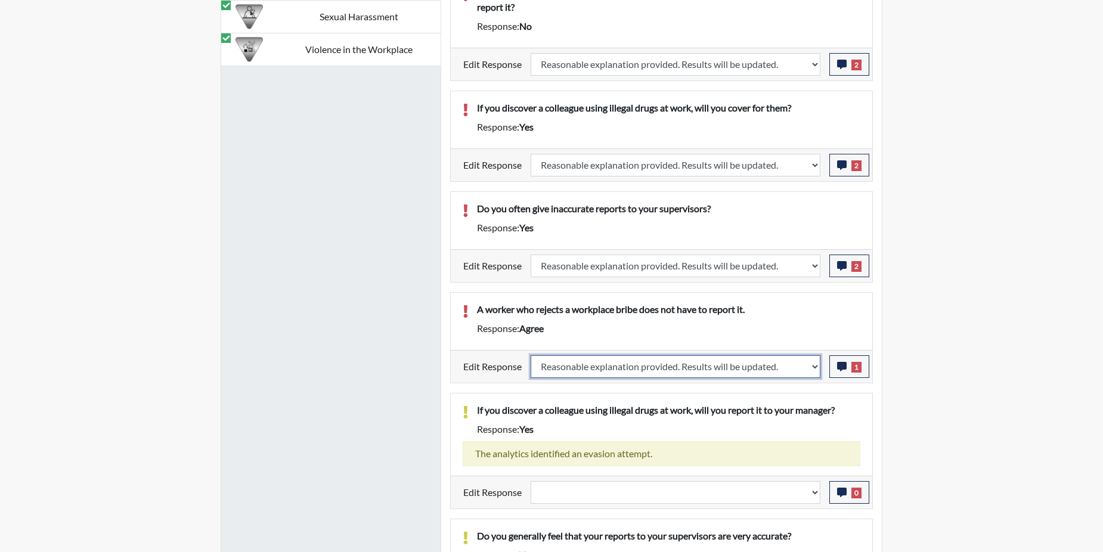
select select
click at [806, 398] on div "If you discover a colleague using illegal drugs at work, will you report it to …" at bounding box center [661, 434] width 421 height 82
select select
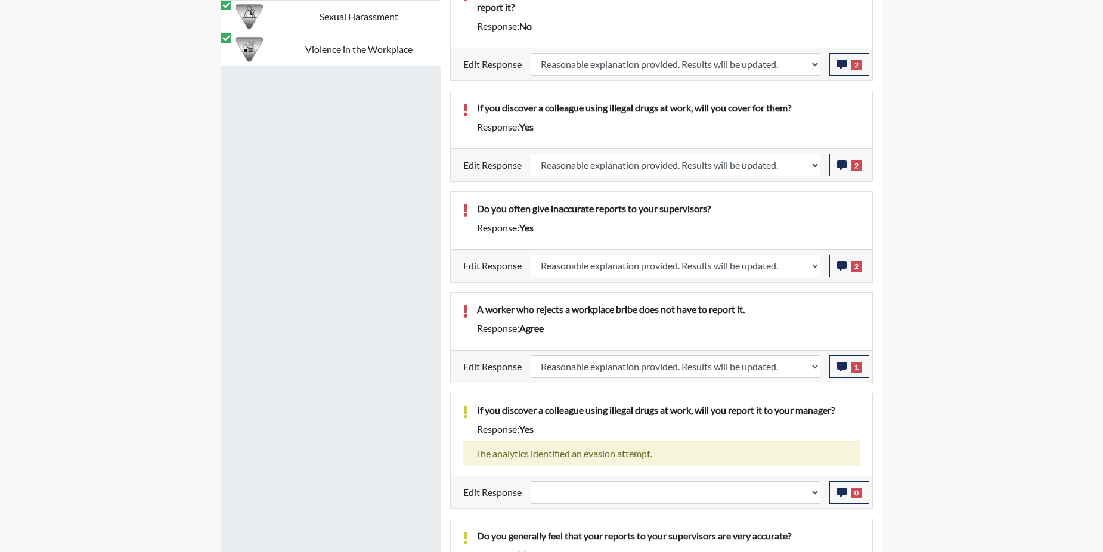
select select
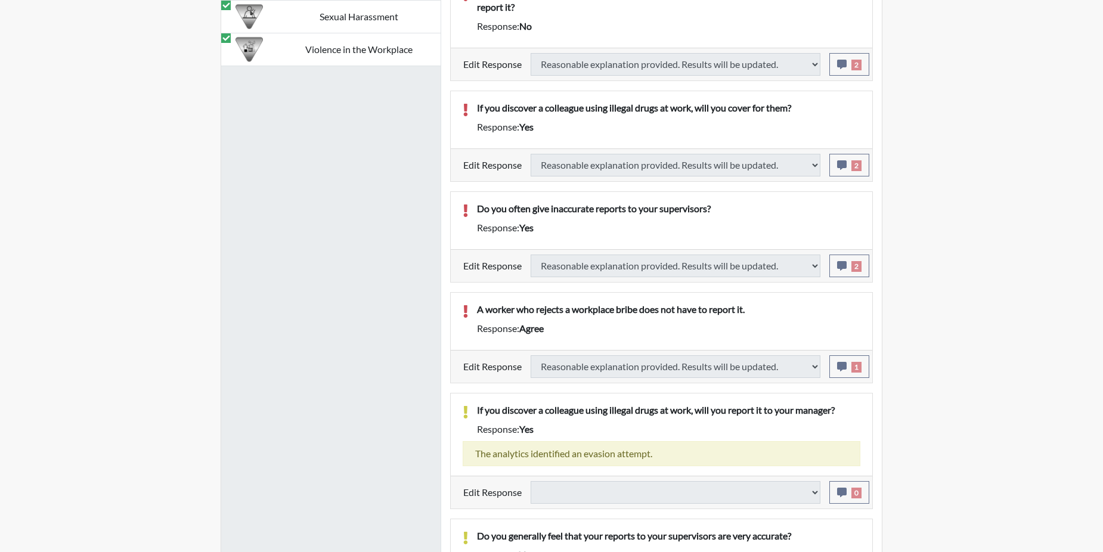
select select
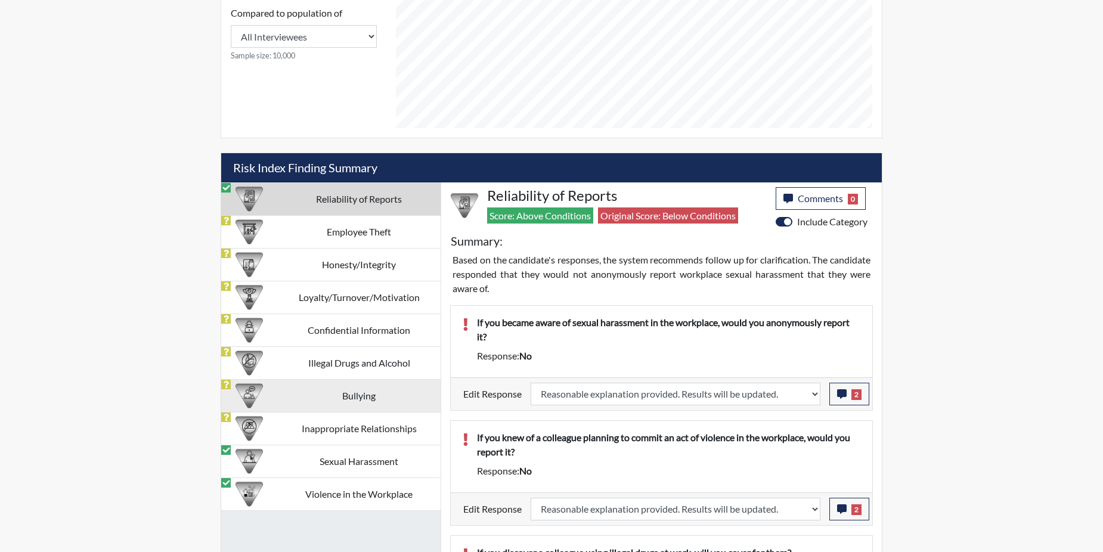
scroll to position [656, 0]
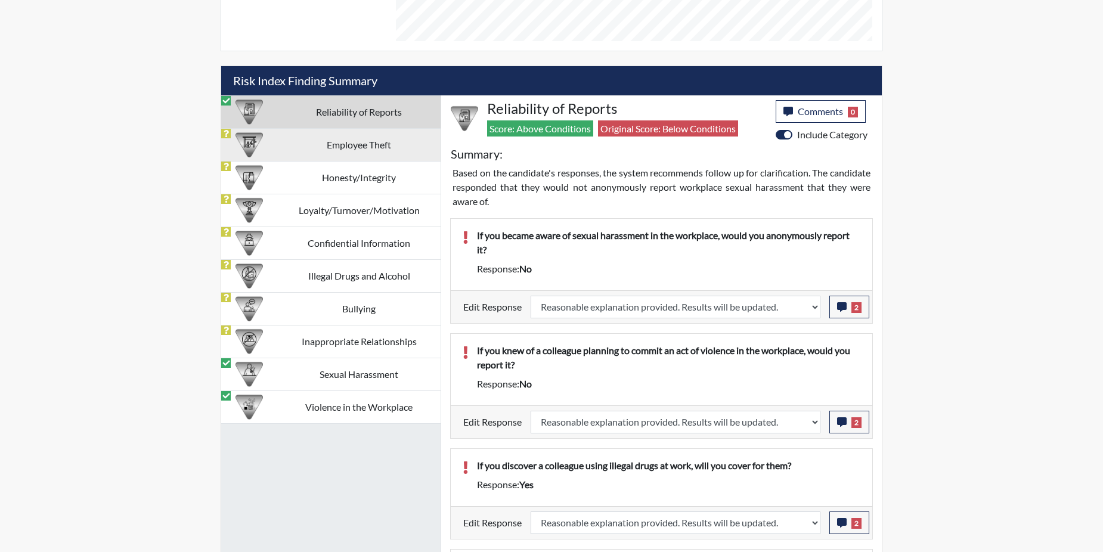
click at [330, 145] on td "Employee Theft" at bounding box center [358, 144] width 163 height 33
select select
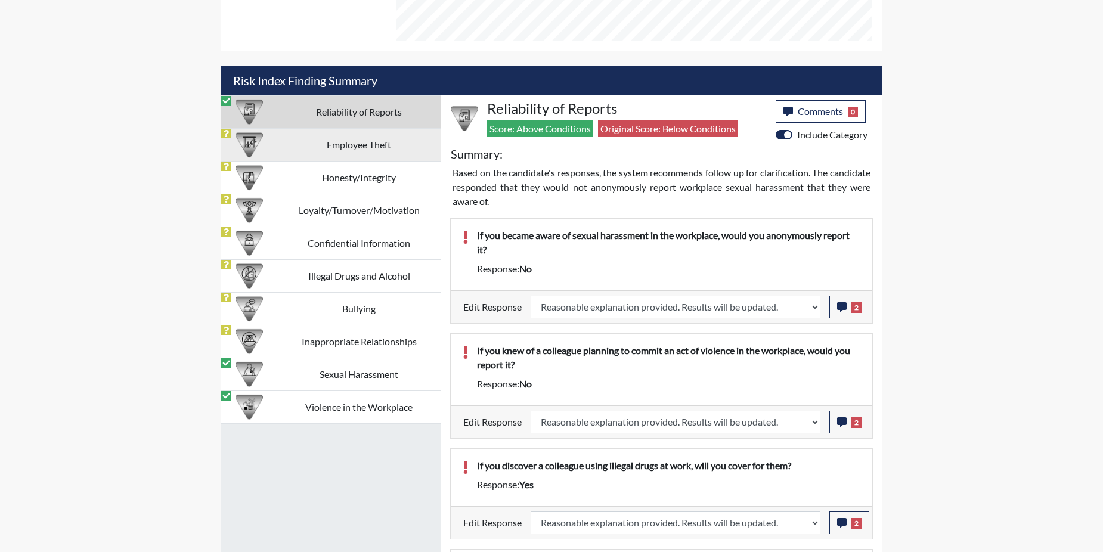
select select
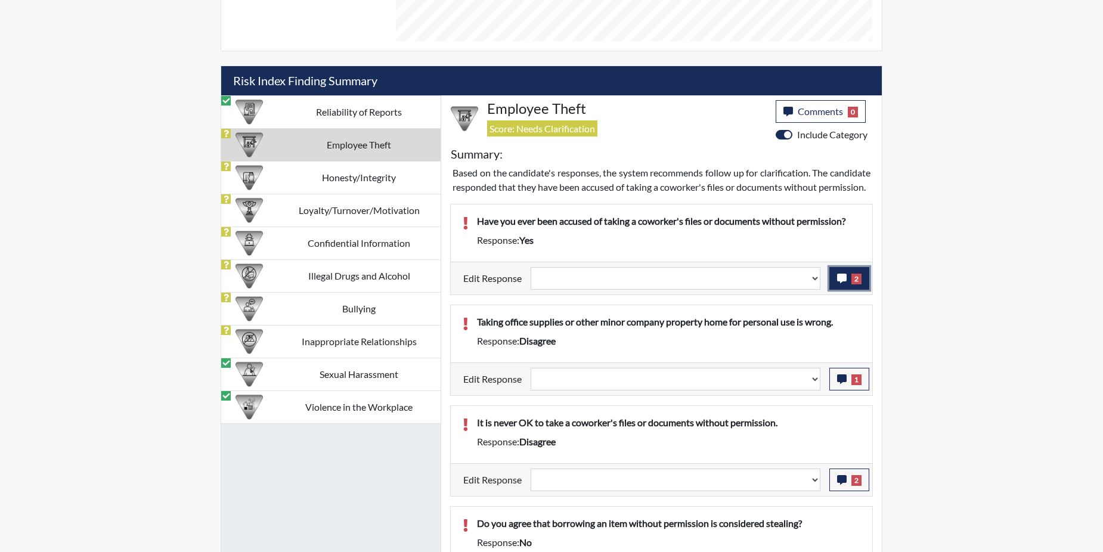
click at [842, 283] on icon "button" at bounding box center [842, 279] width 10 height 10
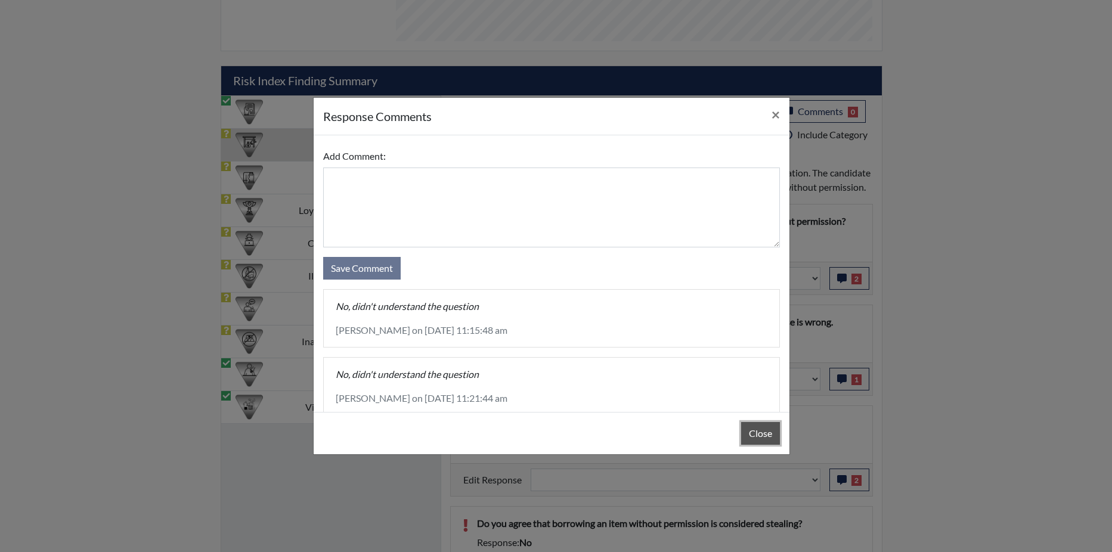
click at [750, 440] on button "Close" at bounding box center [760, 433] width 39 height 23
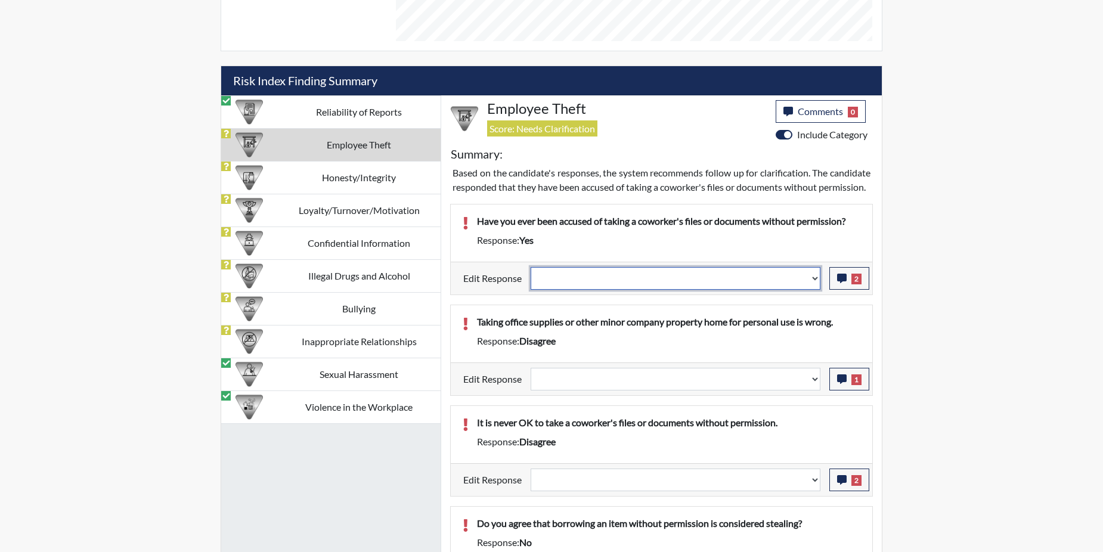
click at [815, 290] on select "Question is not relevant. Results will be updated. Reasonable explanation provi…" at bounding box center [675, 278] width 290 height 23
select select "reasonable-explanation-provided"
click at [531, 281] on select "Question is not relevant. Results will be updated. Reasonable explanation provi…" at bounding box center [675, 278] width 290 height 23
select select
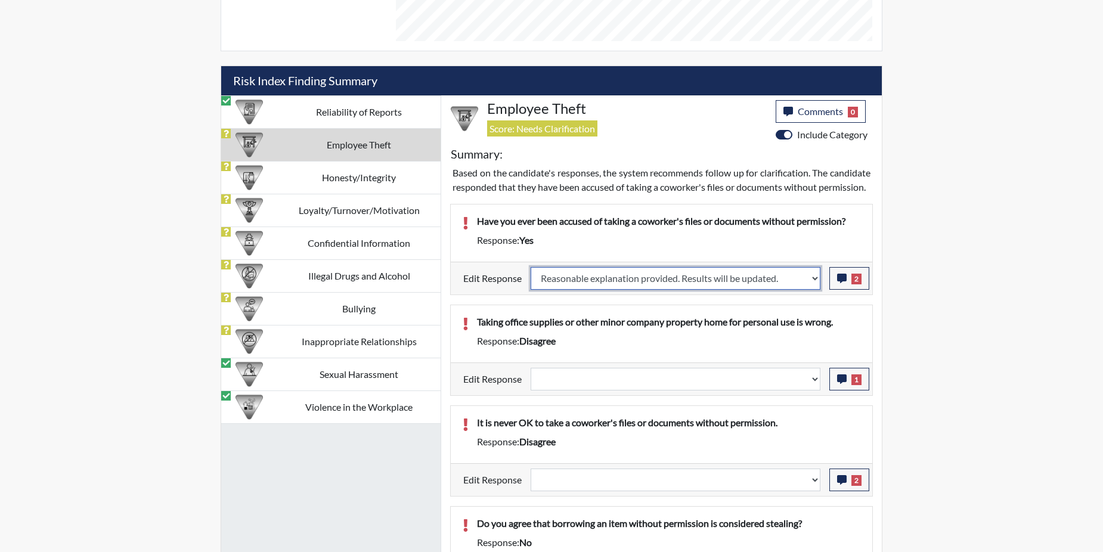
select select
click at [797, 328] on p "Taking office supplies or other minor company property home for personal use is…" at bounding box center [668, 322] width 383 height 14
select select
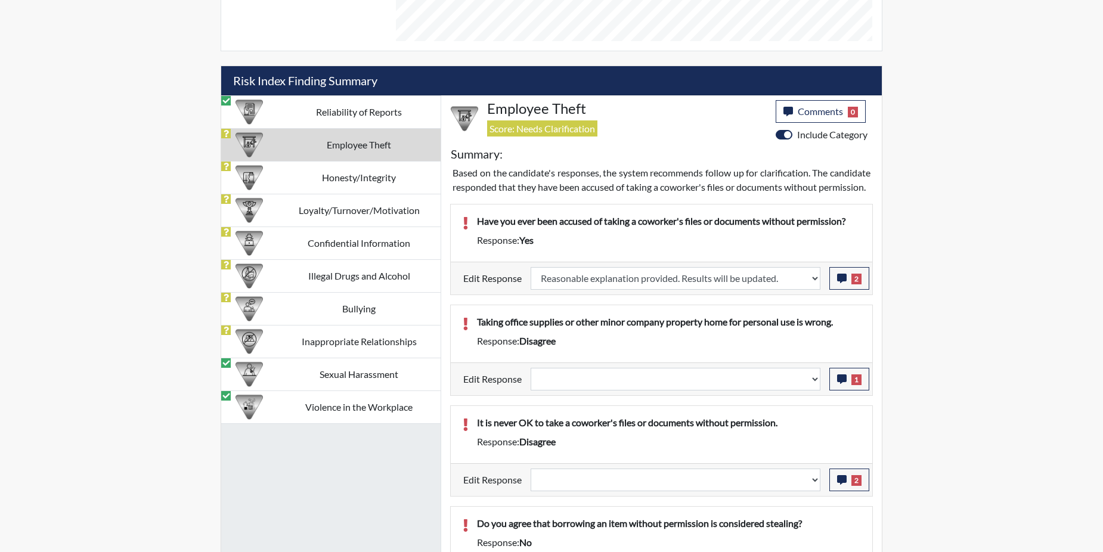
select select
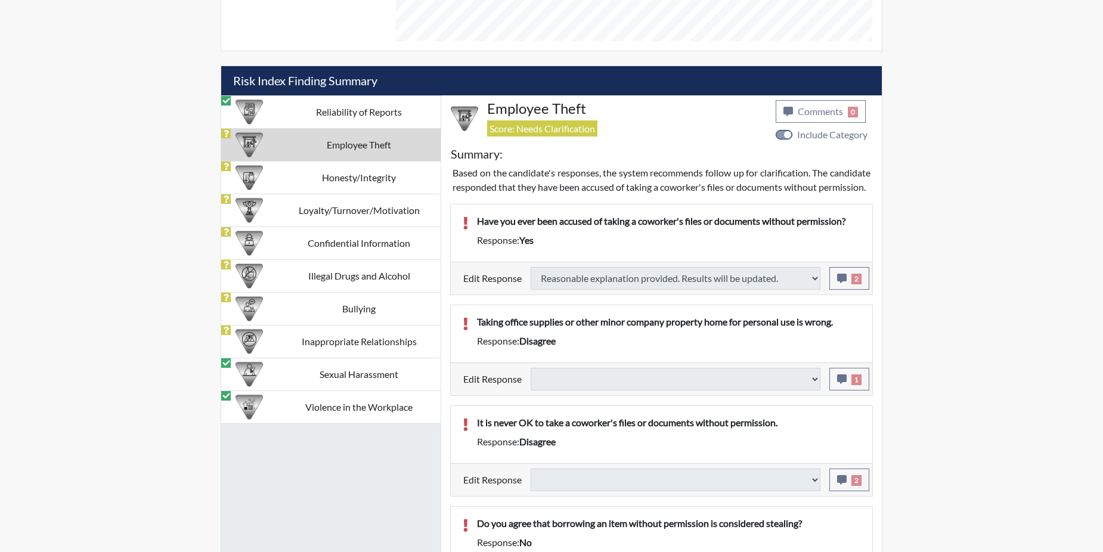
select select
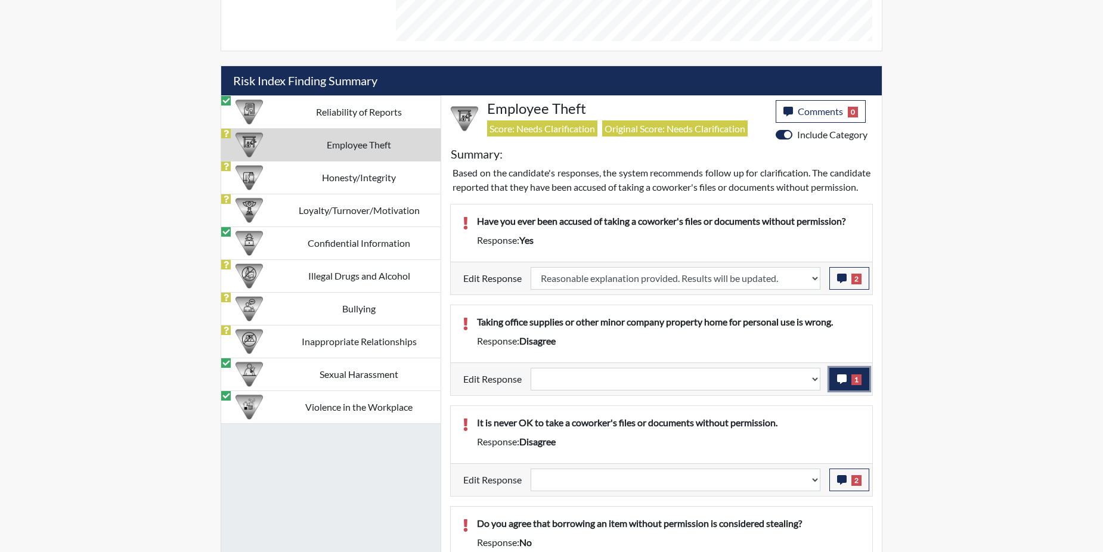
scroll to position [198, 495]
click at [845, 384] on icon "button" at bounding box center [842, 379] width 10 height 10
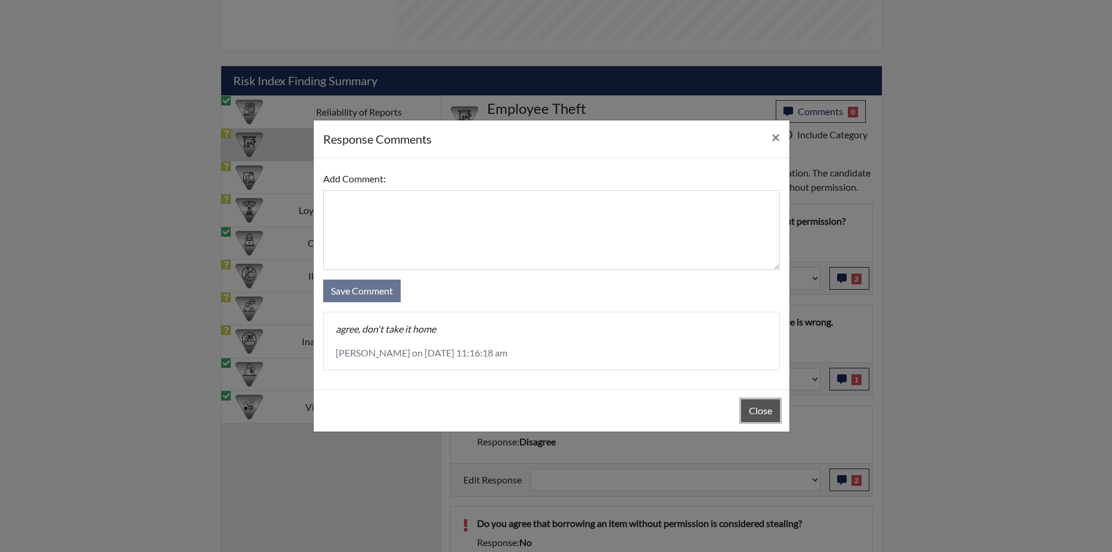
click at [768, 411] on button "Close" at bounding box center [760, 410] width 39 height 23
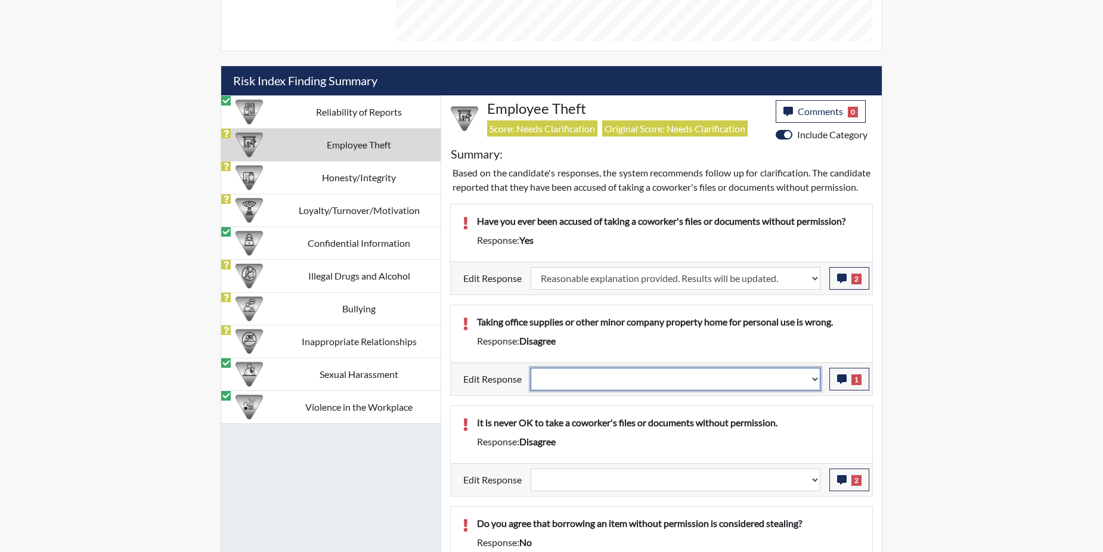
click at [812, 390] on select "Question is not relevant. Results will be updated. Reasonable explanation provi…" at bounding box center [675, 379] width 290 height 23
click at [814, 390] on select "Question is not relevant. Results will be updated. Reasonable explanation provi…" at bounding box center [675, 379] width 290 height 23
click at [812, 390] on select "Question is not relevant. Results will be updated. Reasonable explanation provi…" at bounding box center [675, 379] width 290 height 23
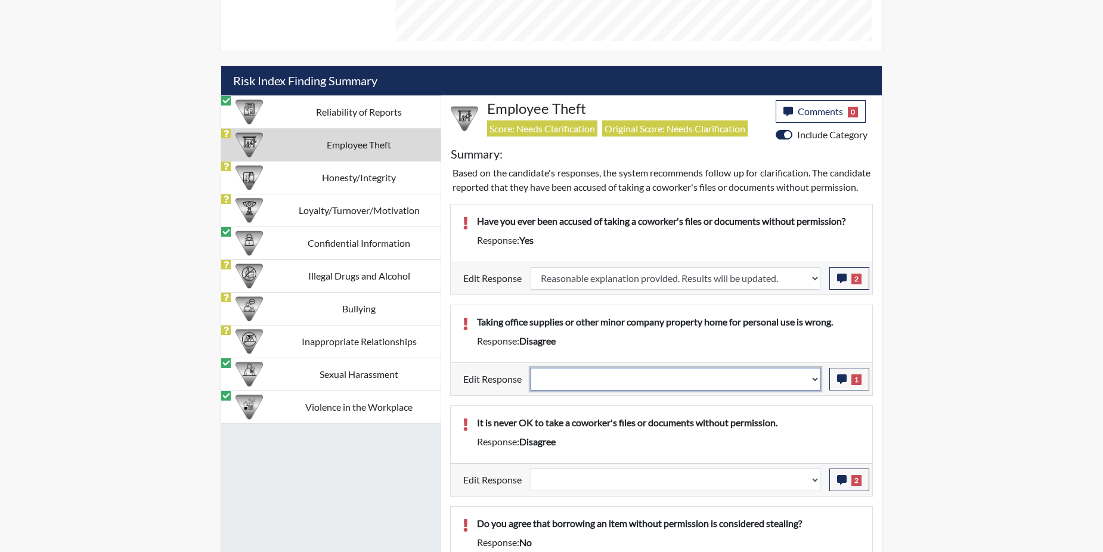
select select "reasonable-explanation-provided"
click at [531, 381] on select "Question is not relevant. Results will be updated. Reasonable explanation provi…" at bounding box center [675, 379] width 290 height 23
select select
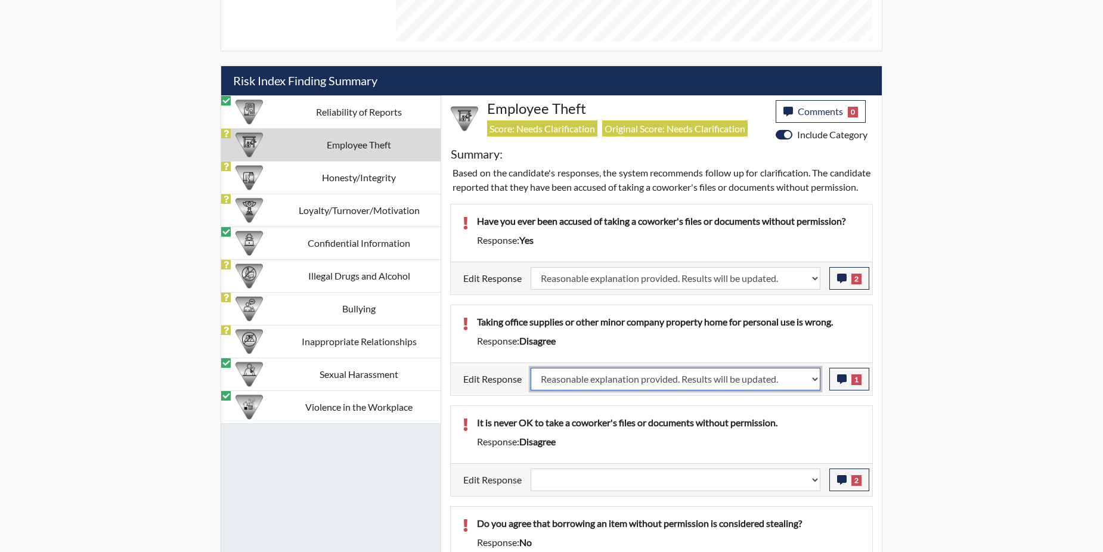
select select
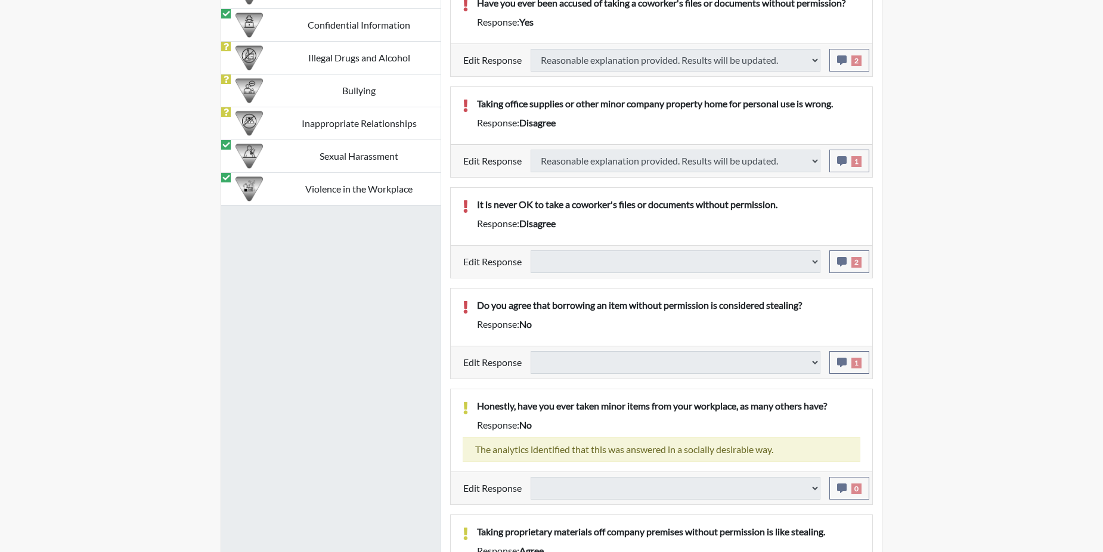
scroll to position [894, 0]
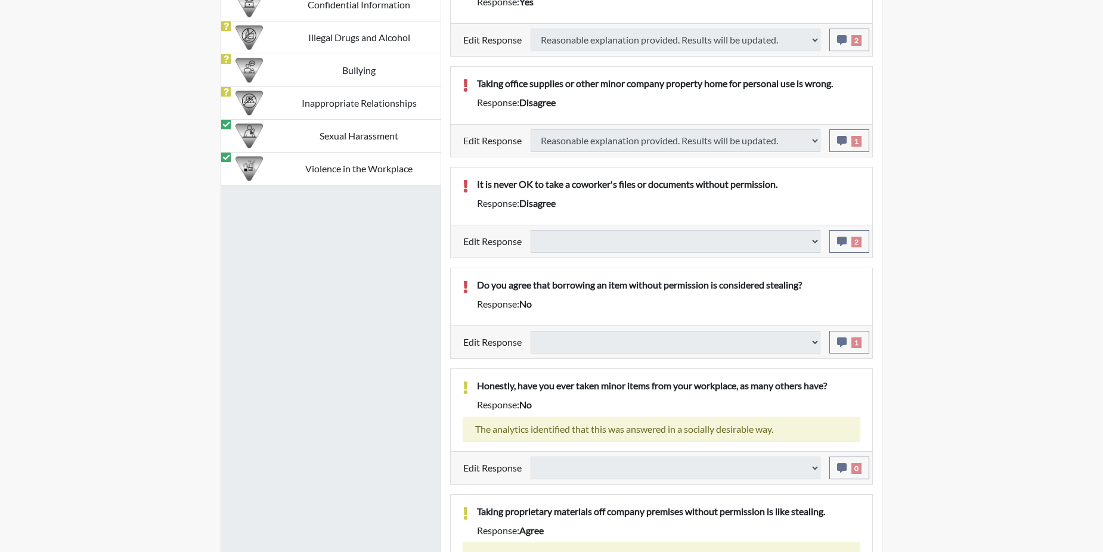
select select
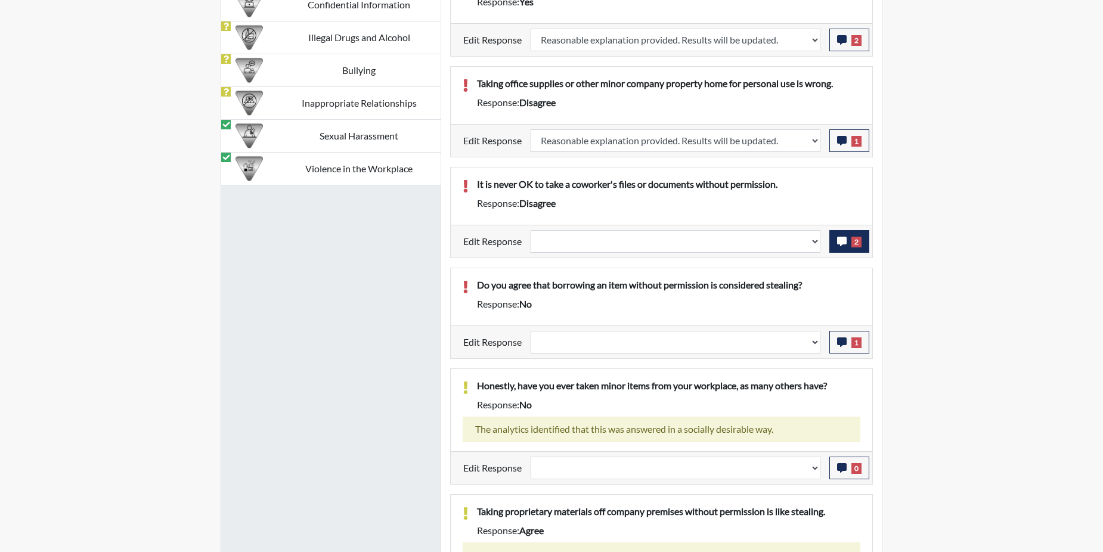
scroll to position [198, 495]
click at [847, 253] on button "2" at bounding box center [849, 241] width 40 height 23
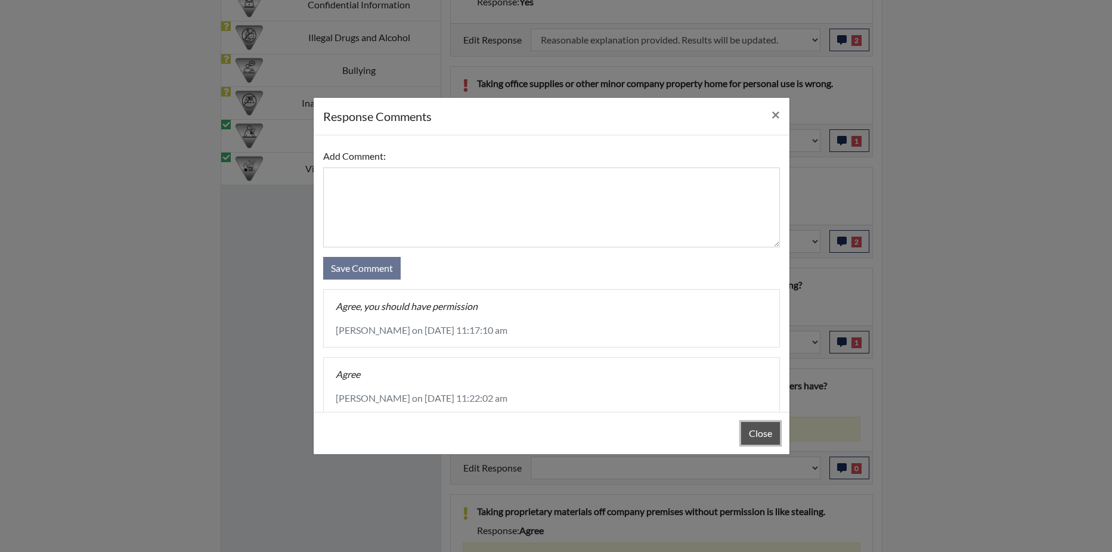
click at [763, 432] on button "Close" at bounding box center [760, 433] width 39 height 23
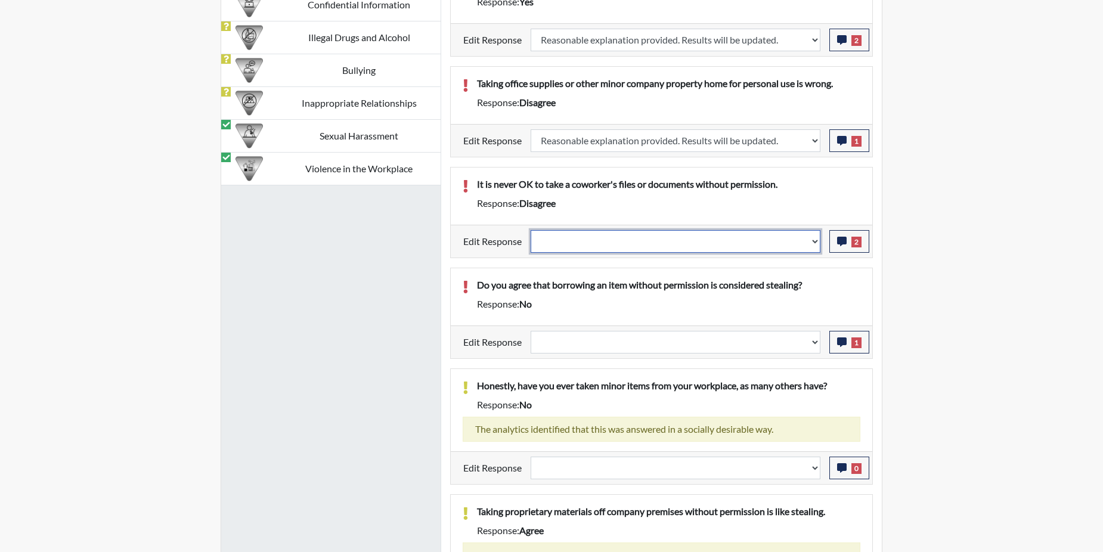
click at [814, 253] on select "Question is not relevant. Results will be updated. Reasonable explanation provi…" at bounding box center [675, 241] width 290 height 23
select select "reasonable-explanation-provided"
click at [531, 244] on select "Question is not relevant. Results will be updated. Reasonable explanation provi…" at bounding box center [675, 241] width 290 height 23
select select
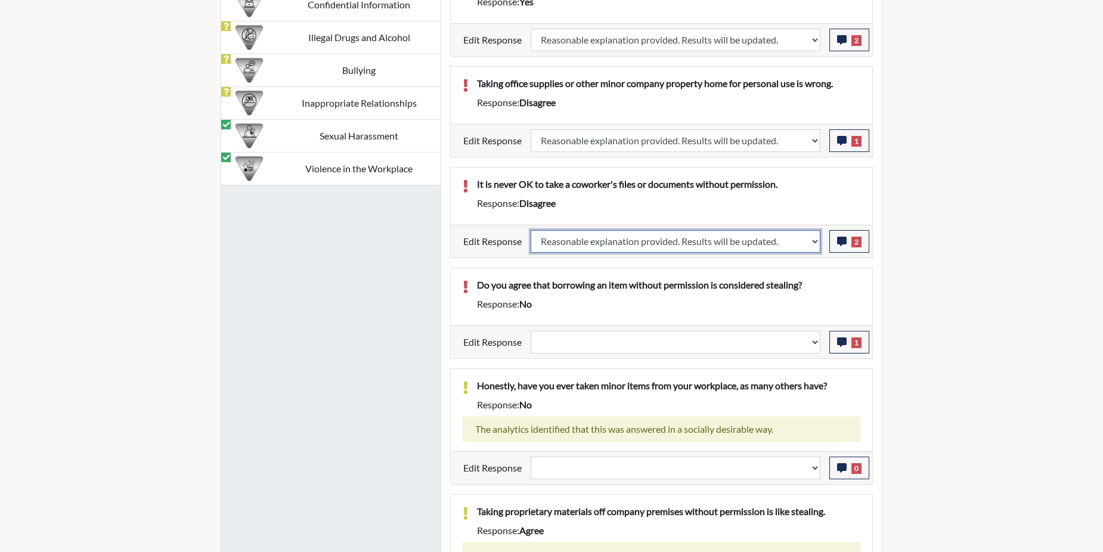
select select
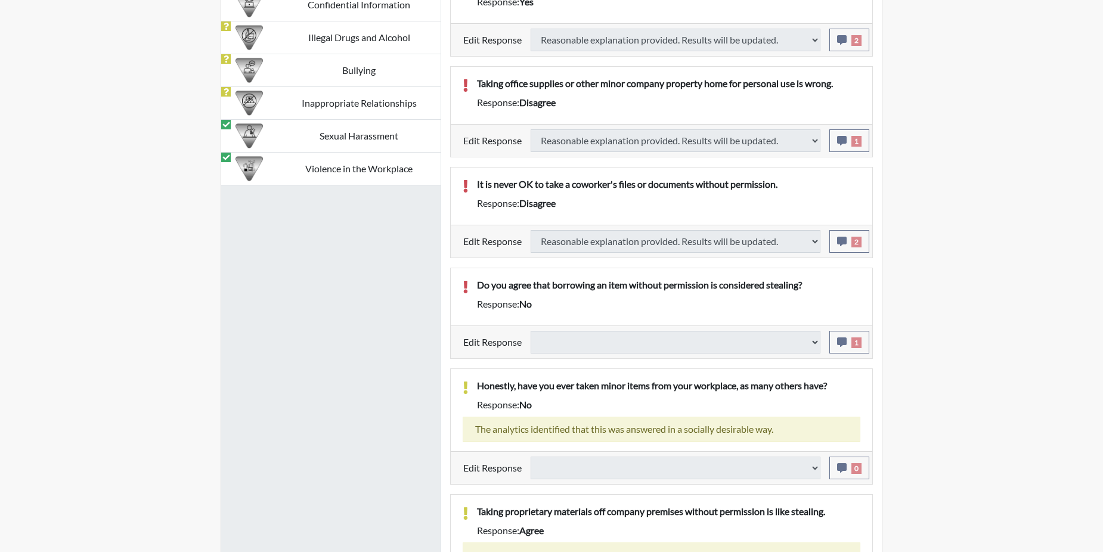
select select
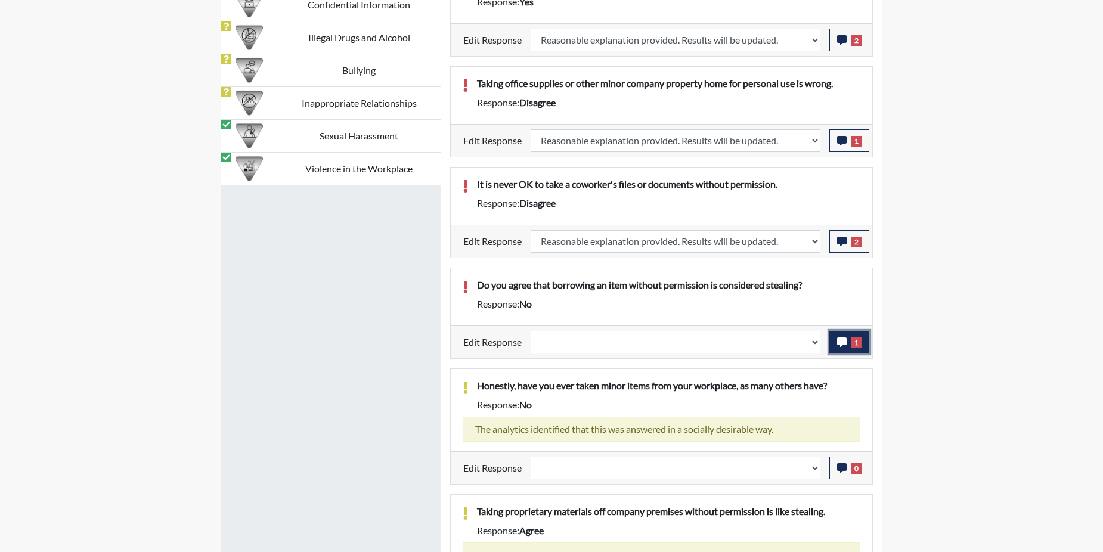
click at [845, 347] on icon "button" at bounding box center [842, 342] width 10 height 10
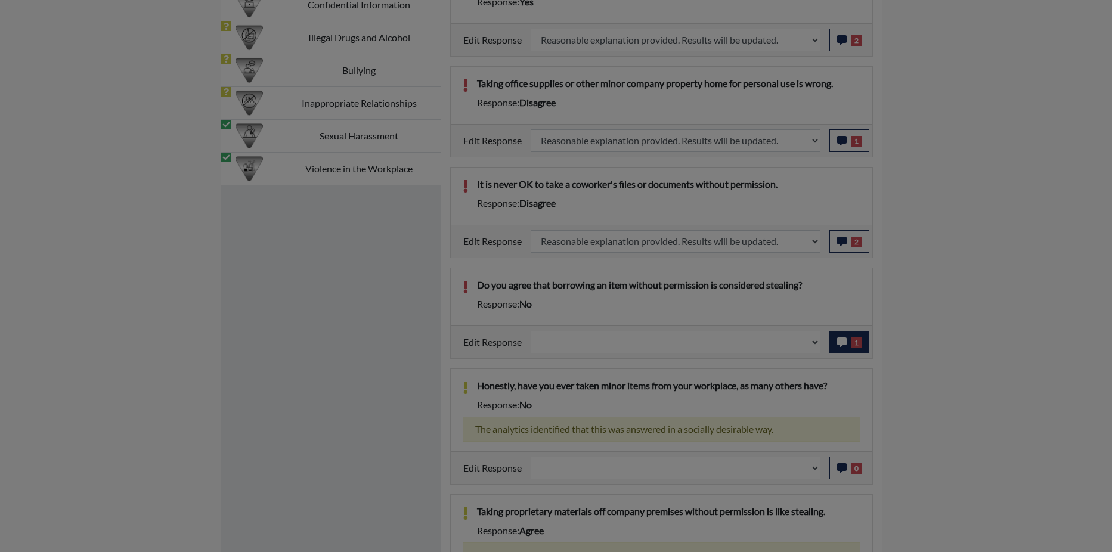
click at [845, 359] on div at bounding box center [556, 276] width 1112 height 552
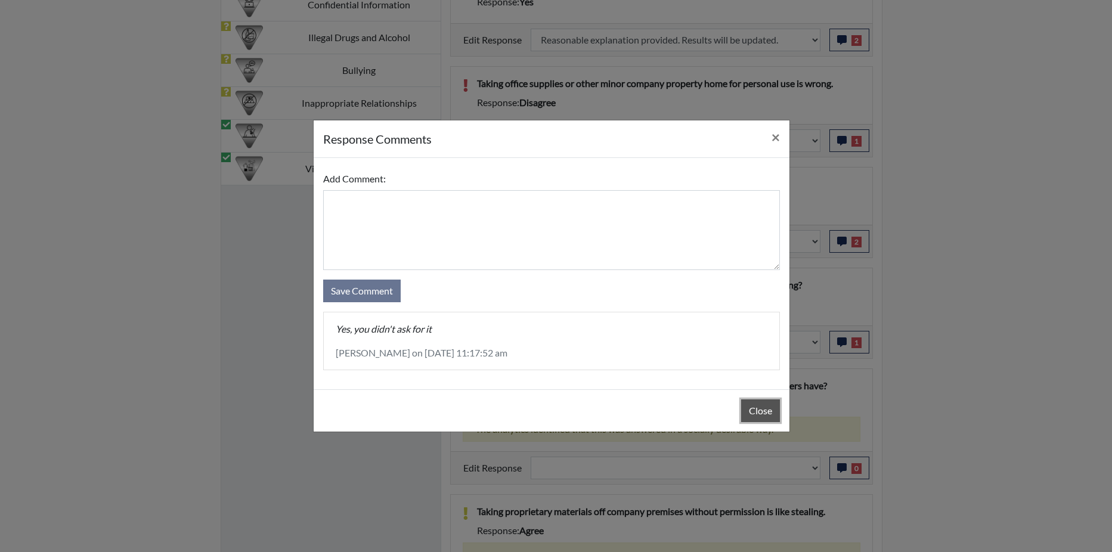
drag, startPoint x: 760, startPoint y: 415, endPoint x: 791, endPoint y: 382, distance: 45.1
click at [759, 413] on button "Close" at bounding box center [760, 410] width 39 height 23
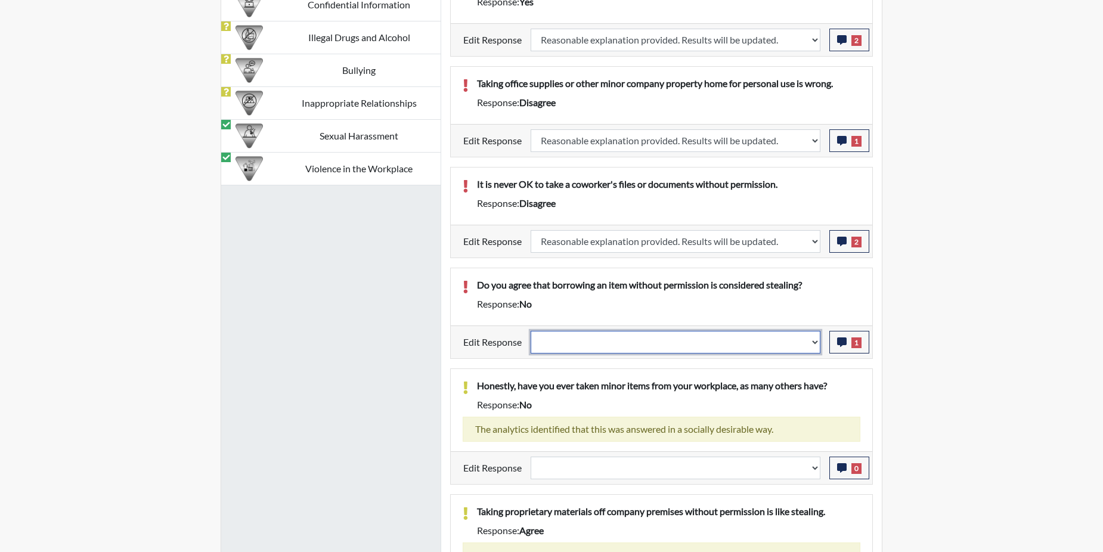
click at [817, 353] on select "Question is not relevant. Results will be updated. Reasonable explanation provi…" at bounding box center [675, 342] width 290 height 23
click at [815, 353] on select "Question is not relevant. Results will be updated. Reasonable explanation provi…" at bounding box center [675, 342] width 290 height 23
select select "reasonable-explanation-provided"
click at [531, 344] on select "Question is not relevant. Results will be updated. Reasonable explanation provi…" at bounding box center [675, 342] width 290 height 23
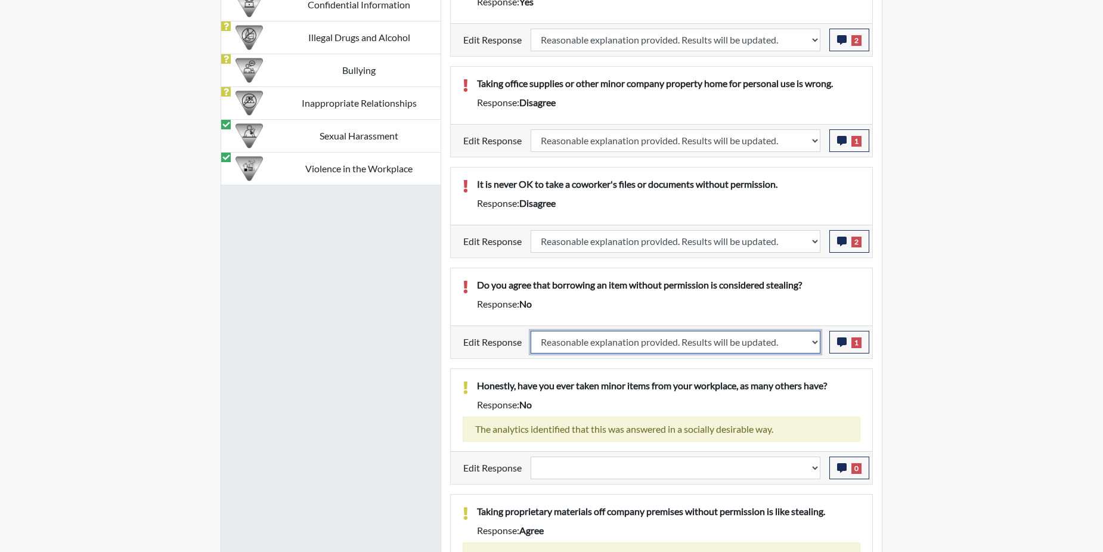
select select
click at [790, 392] on p "Honestly, have you ever taken minor items from your workplace, as many others h…" at bounding box center [668, 385] width 383 height 14
select select
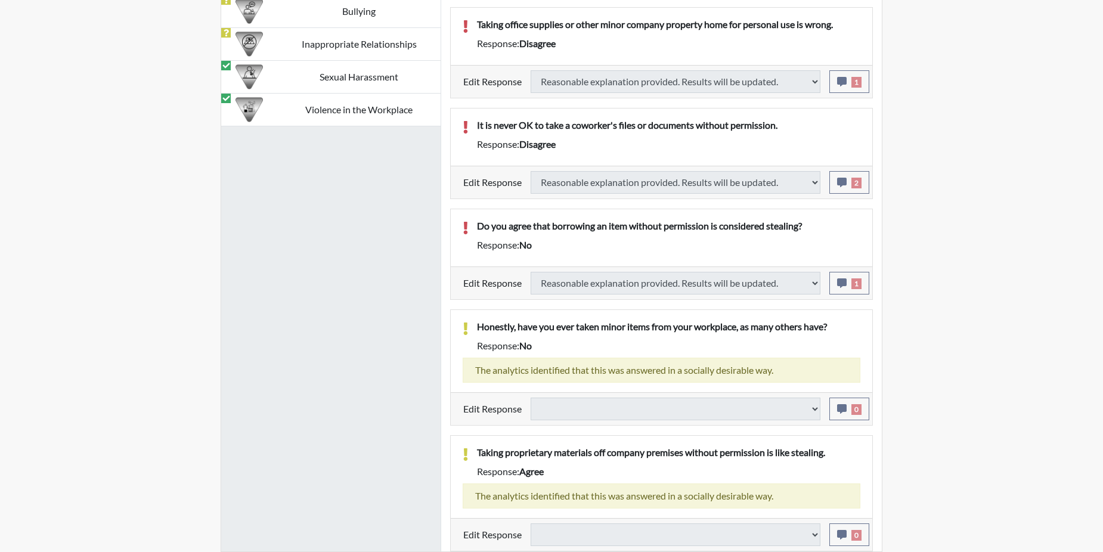
scroll to position [967, 0]
select select
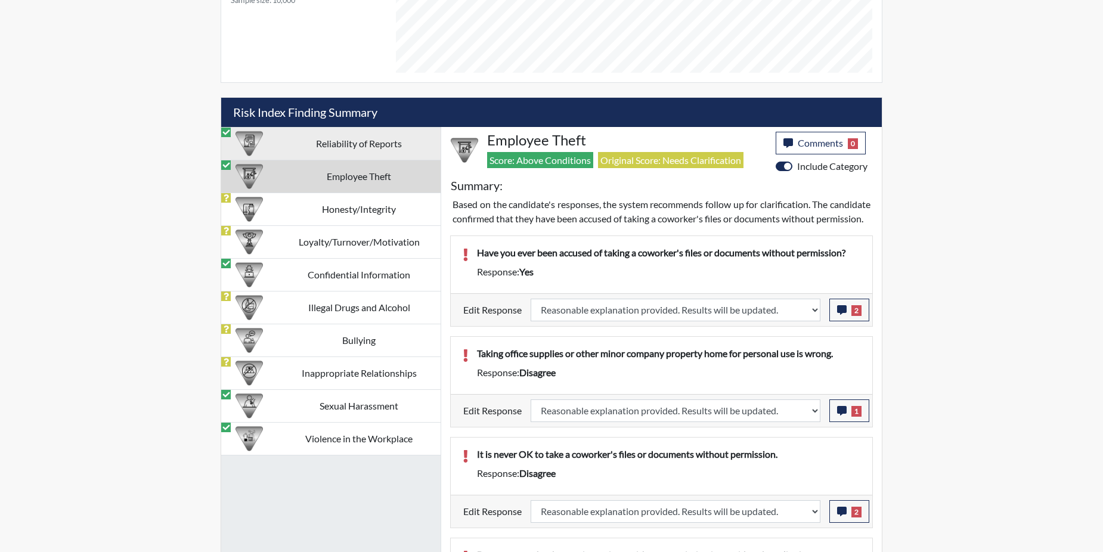
scroll to position [610, 0]
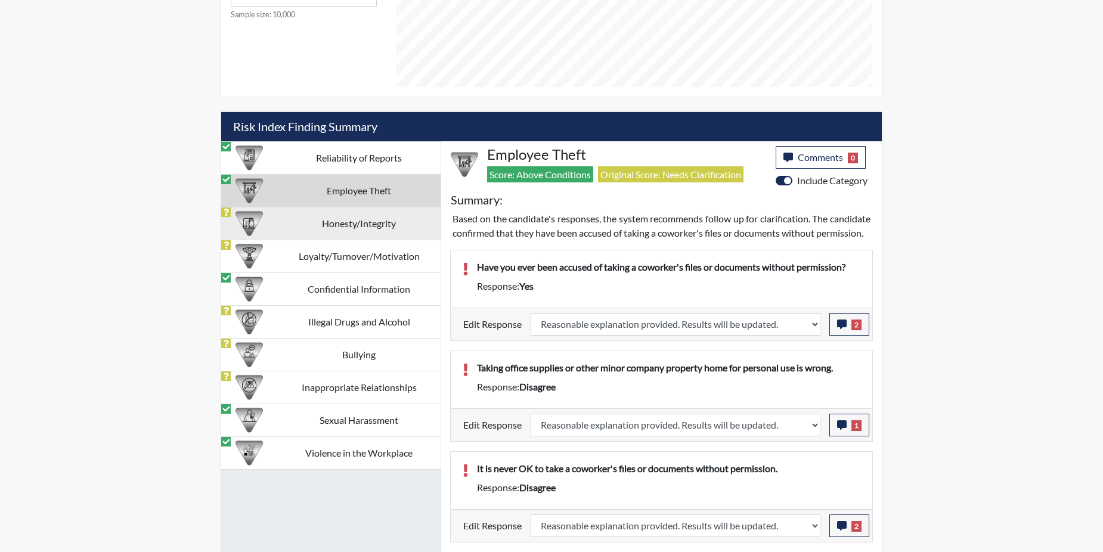
click at [373, 225] on td "Honesty/Integrity" at bounding box center [358, 223] width 163 height 33
select select
select select "reasonable-explanation-provided"
select select
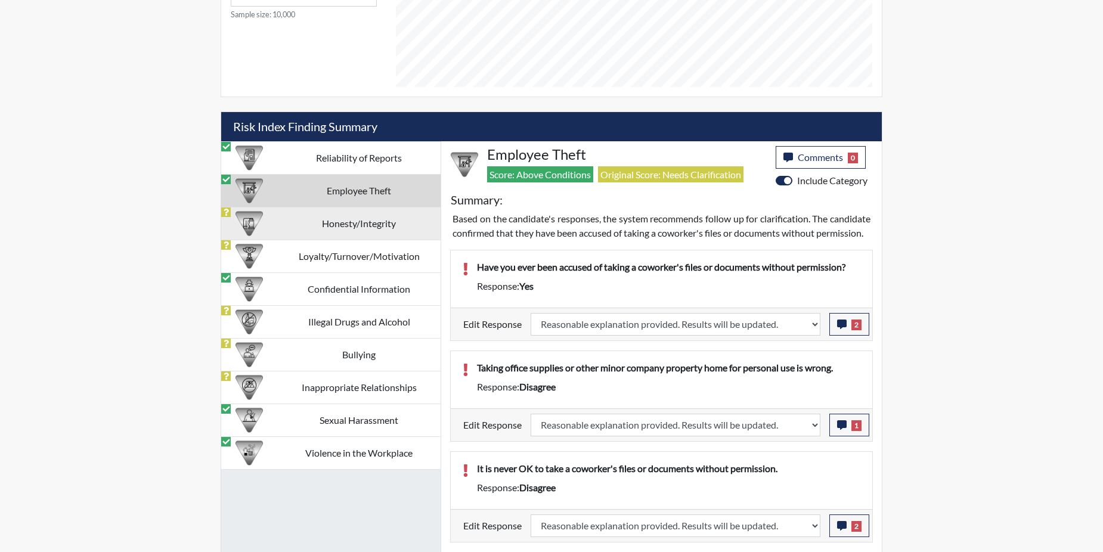
select select
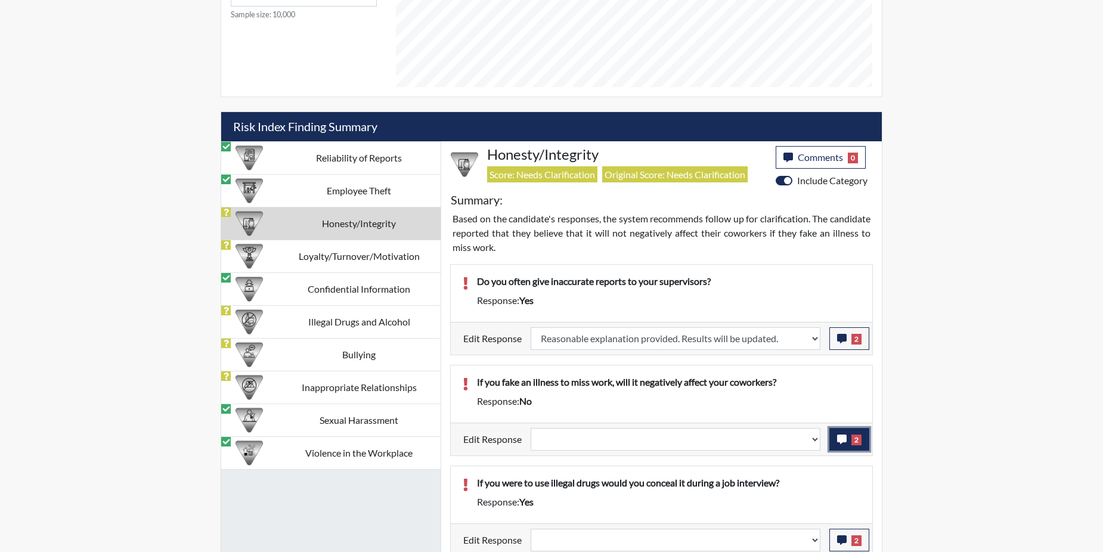
click at [856, 439] on span "2" at bounding box center [856, 439] width 10 height 11
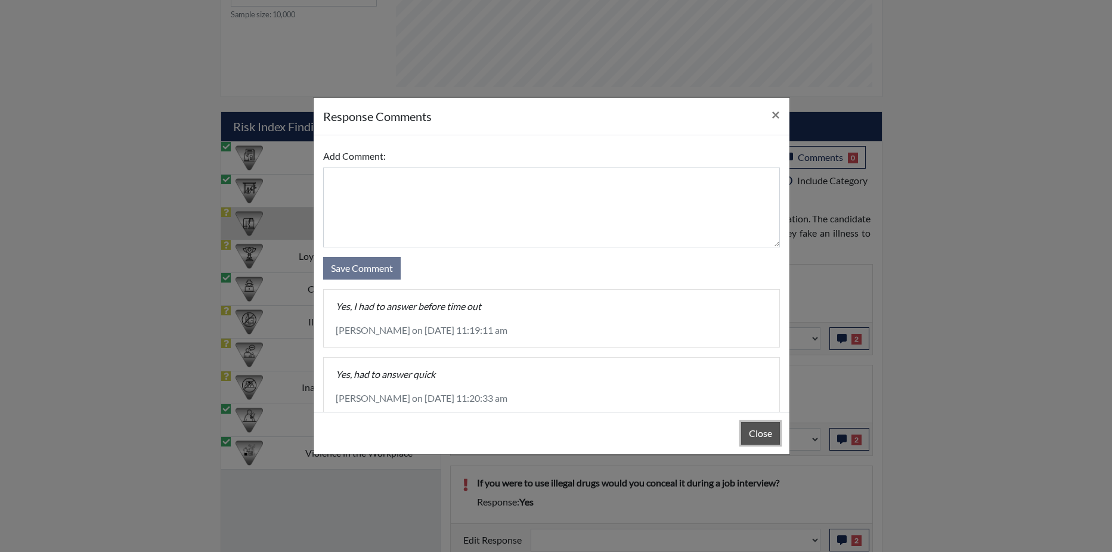
click at [768, 433] on button "Close" at bounding box center [760, 433] width 39 height 23
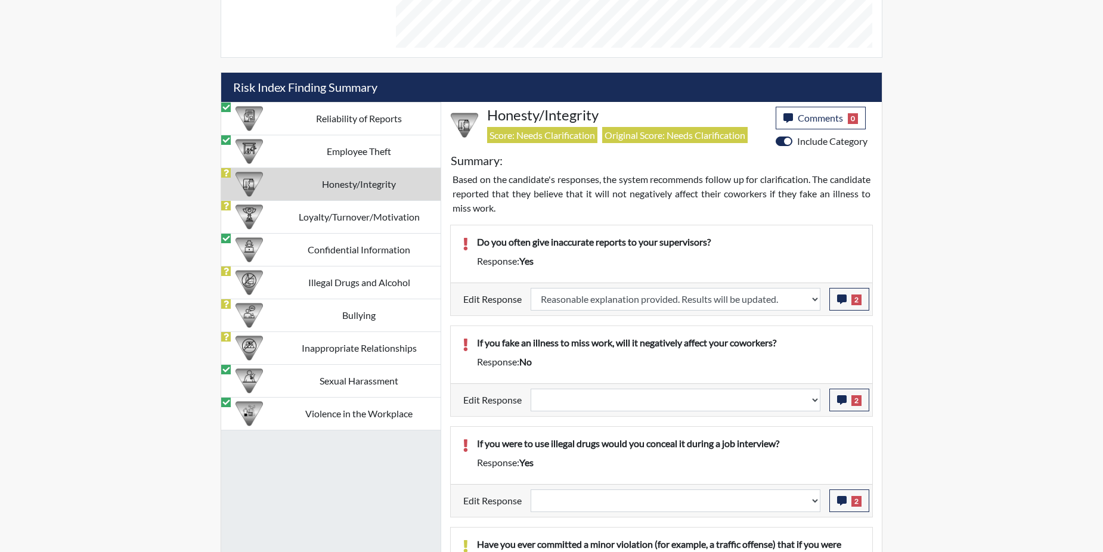
scroll to position [669, 0]
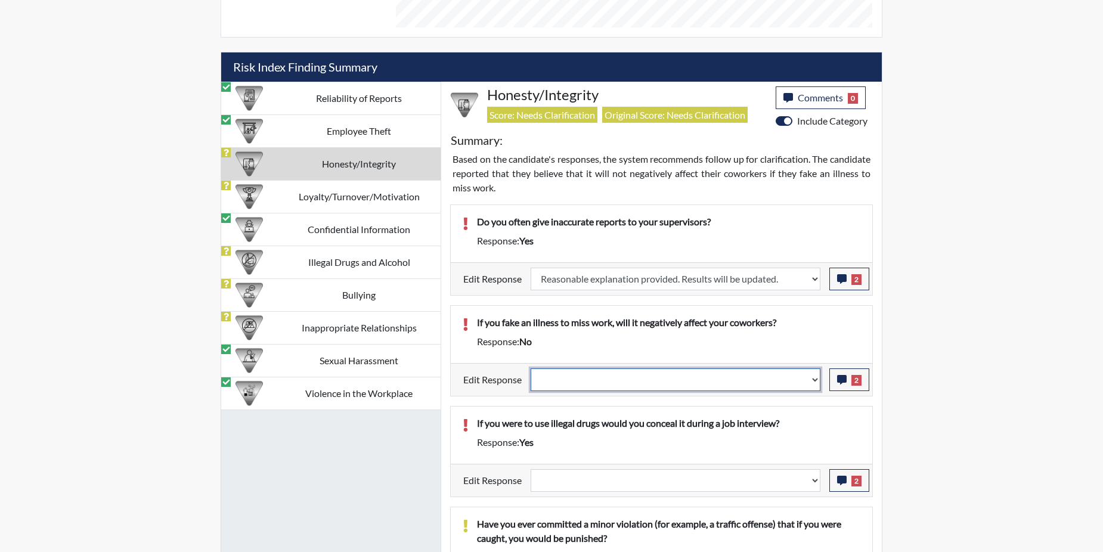
click at [817, 382] on select "Question is not relevant. Results will be updated. Reasonable explanation provi…" at bounding box center [675, 379] width 290 height 23
select select "reasonable-explanation-provided"
click at [531, 368] on select "Question is not relevant. Results will be updated. Reasonable explanation provi…" at bounding box center [675, 379] width 290 height 23
select select
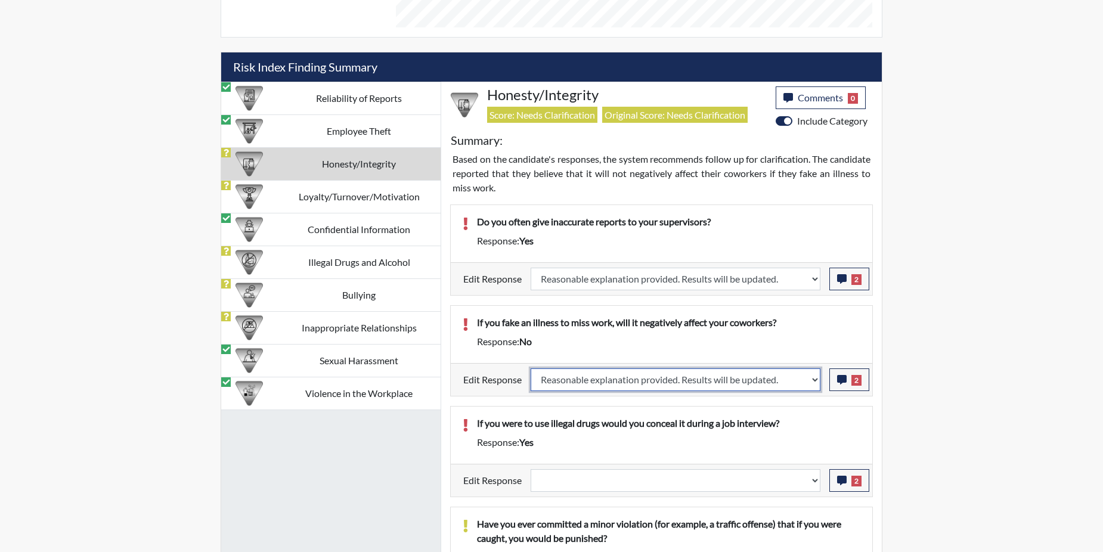
select select
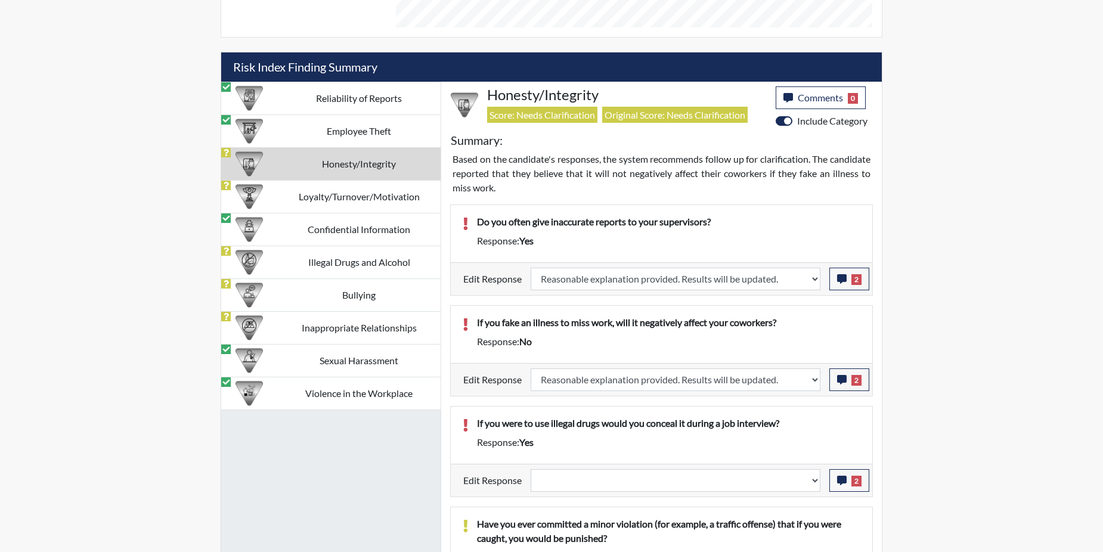
click at [803, 414] on div "If you were to use illegal drugs would you conceal it during a job interview? R…" at bounding box center [661, 434] width 421 height 57
select select
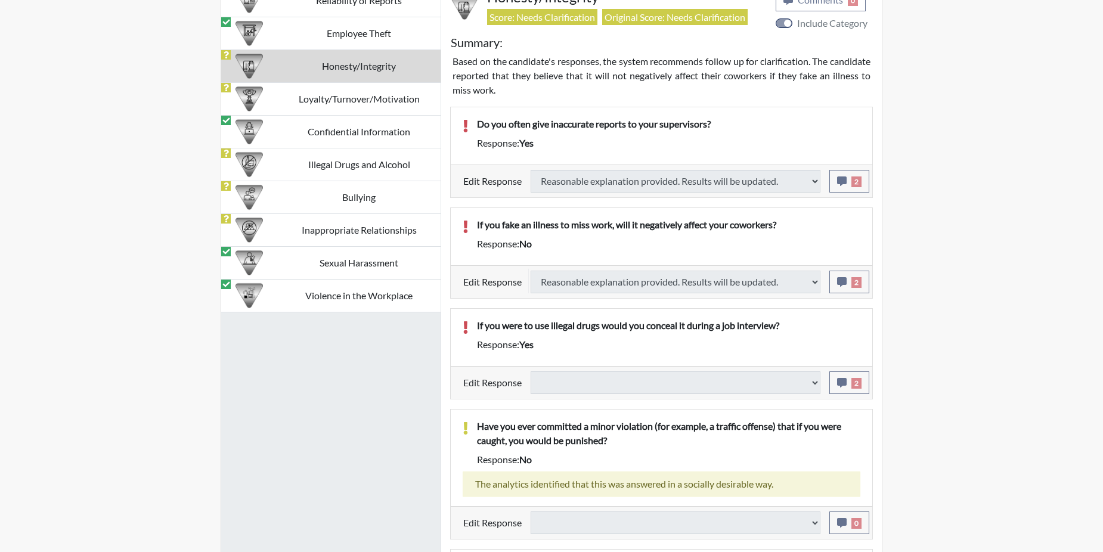
scroll to position [789, 0]
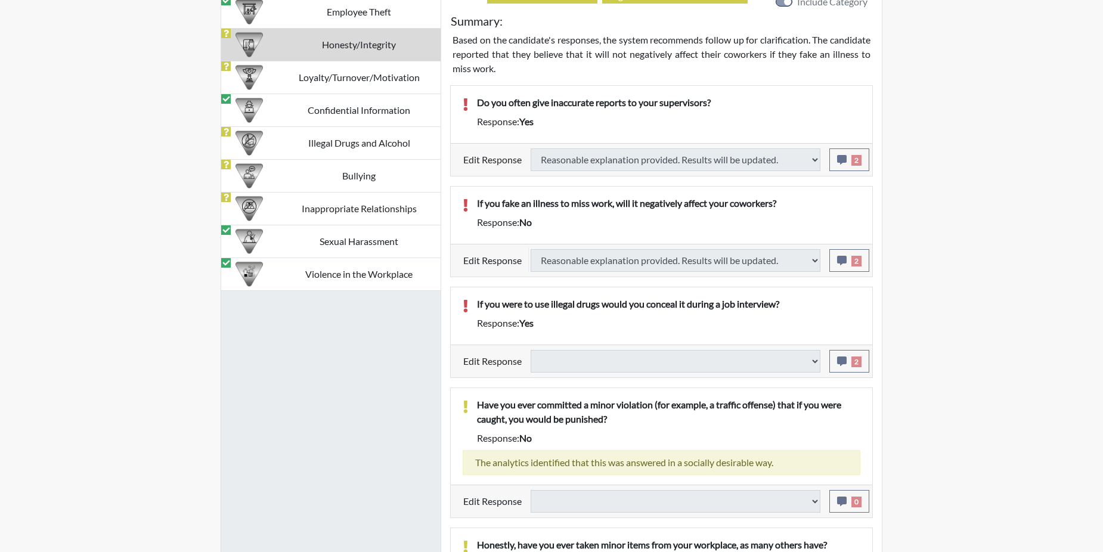
select select
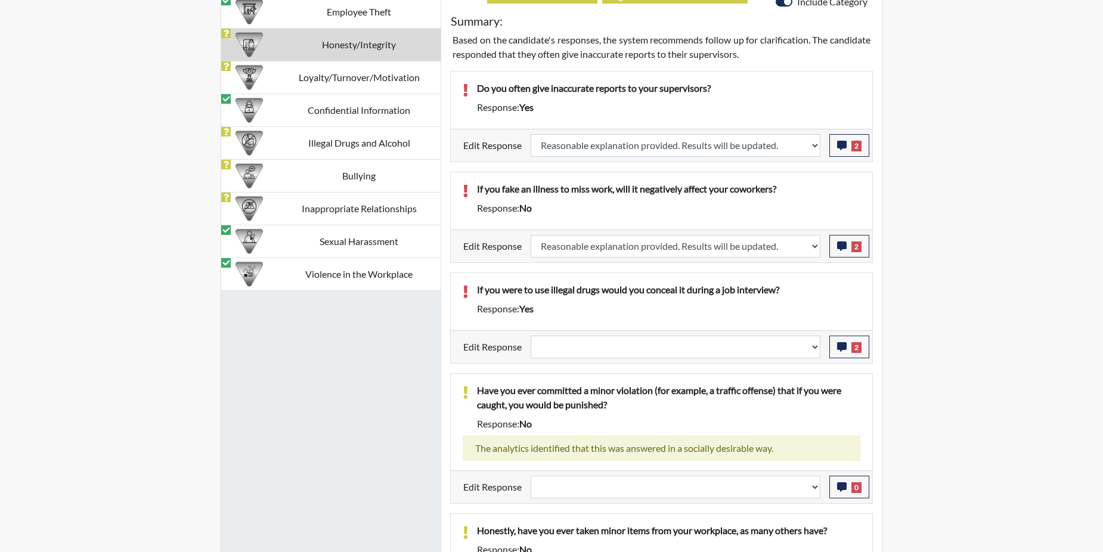
scroll to position [198, 495]
click at [859, 347] on span "2" at bounding box center [856, 347] width 10 height 11
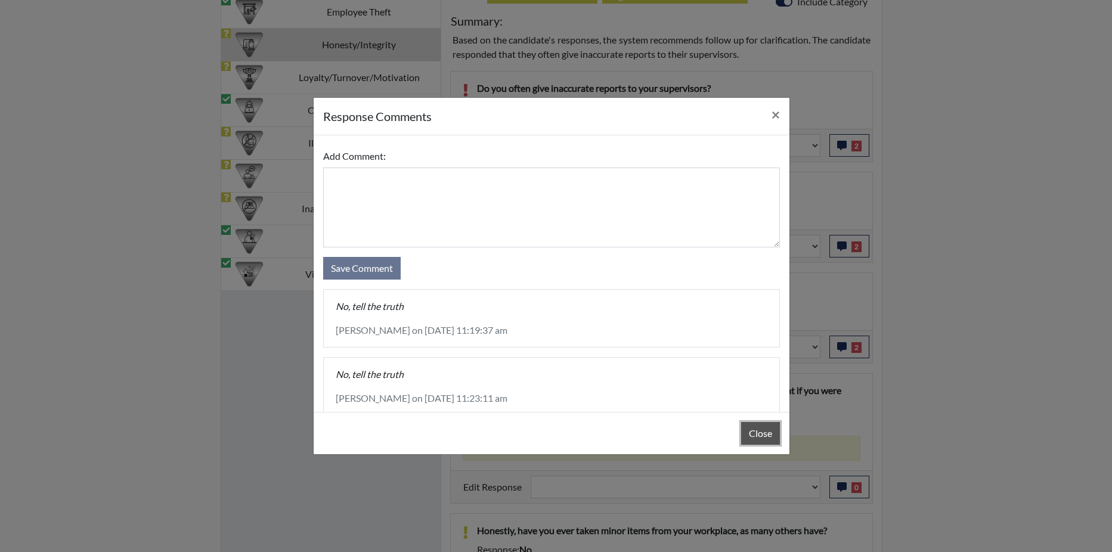
click at [750, 434] on button "Close" at bounding box center [760, 433] width 39 height 23
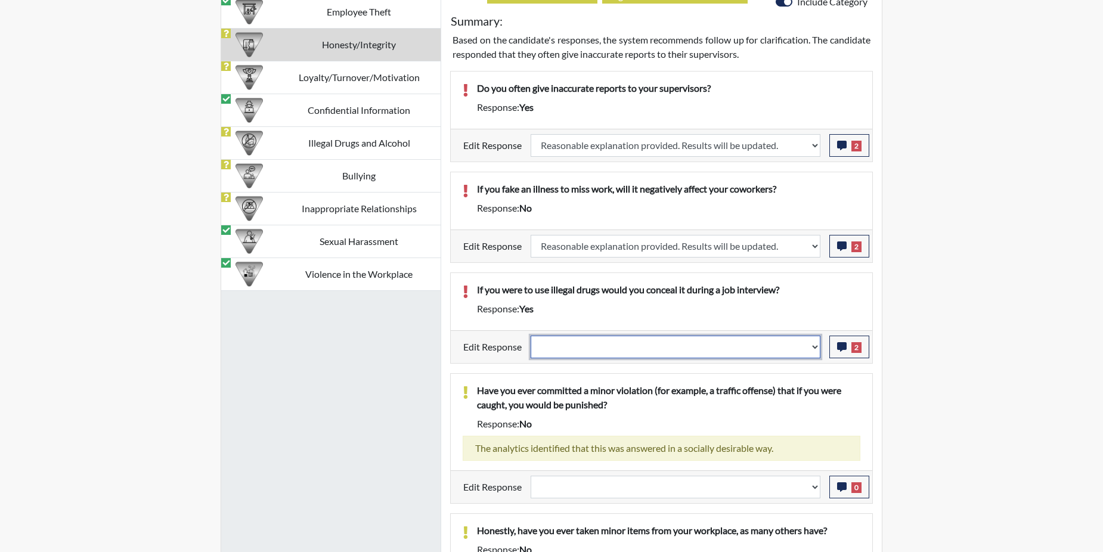
click at [814, 346] on select "Question is not relevant. Results will be updated. Reasonable explanation provi…" at bounding box center [675, 347] width 290 height 23
select select "reasonable-explanation-provided"
click at [531, 336] on select "Question is not relevant. Results will be updated. Reasonable explanation provi…" at bounding box center [675, 347] width 290 height 23
select select
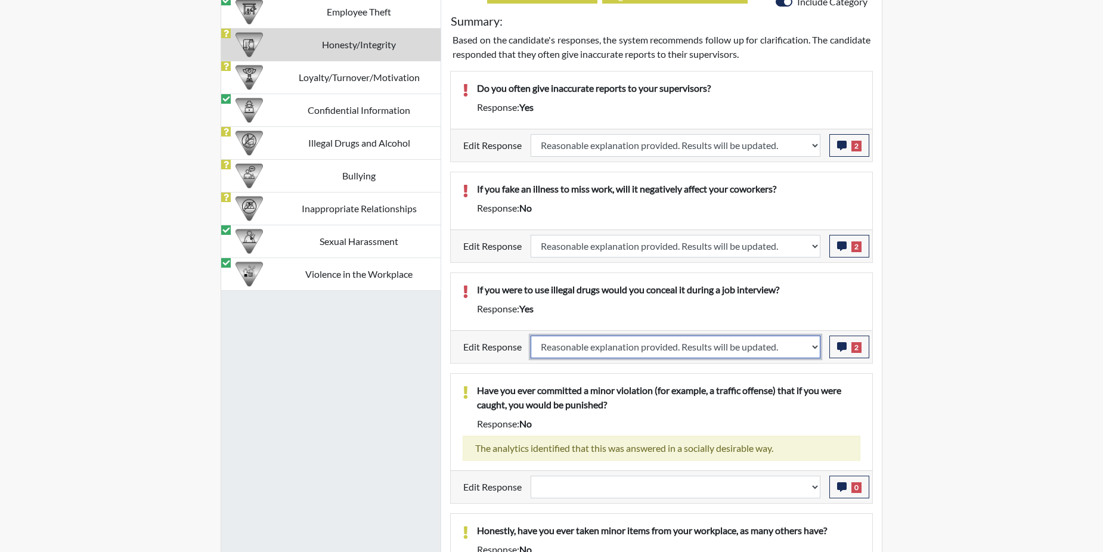
select select
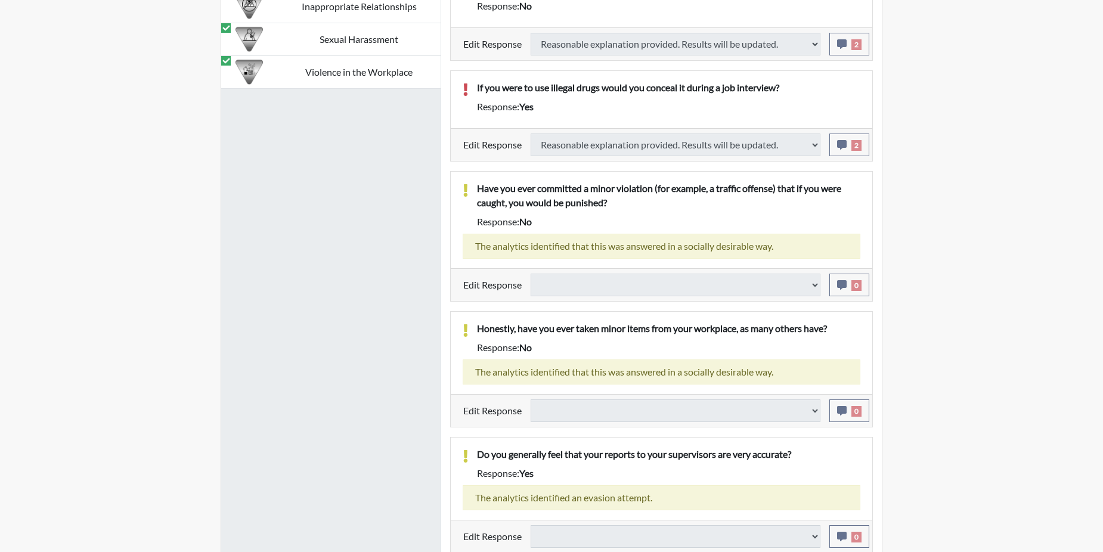
scroll to position [992, 0]
select select
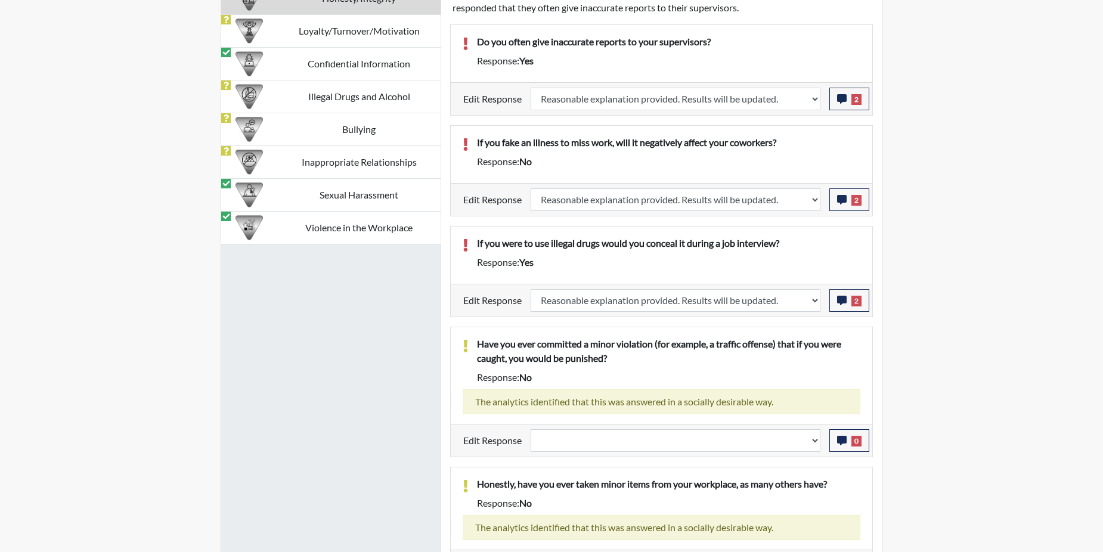
scroll to position [694, 0]
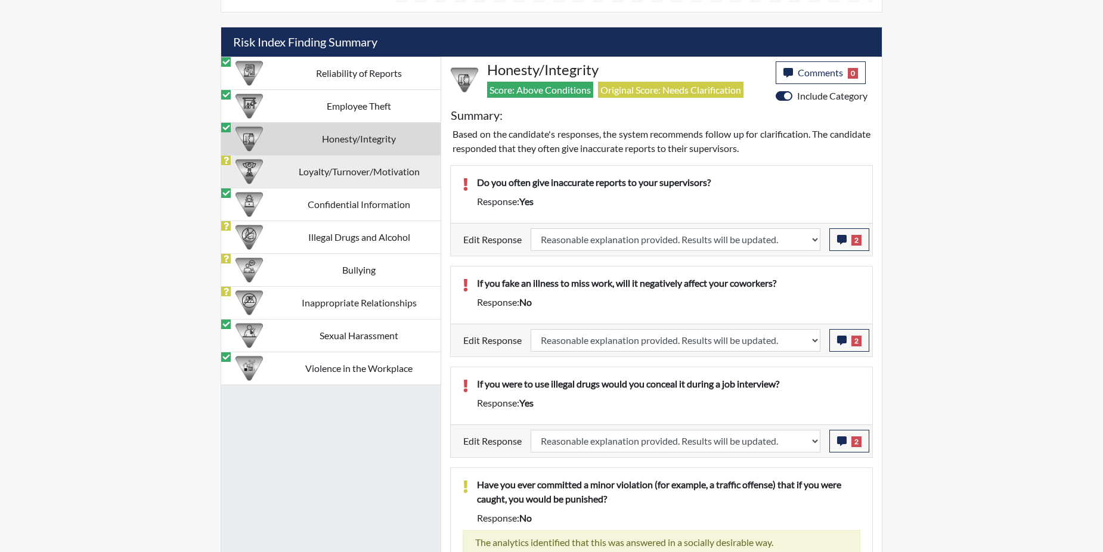
click at [350, 167] on td "Loyalty/Turnover/Motivation" at bounding box center [358, 171] width 163 height 33
select select
select select "reasonable-explanation-provided"
select select
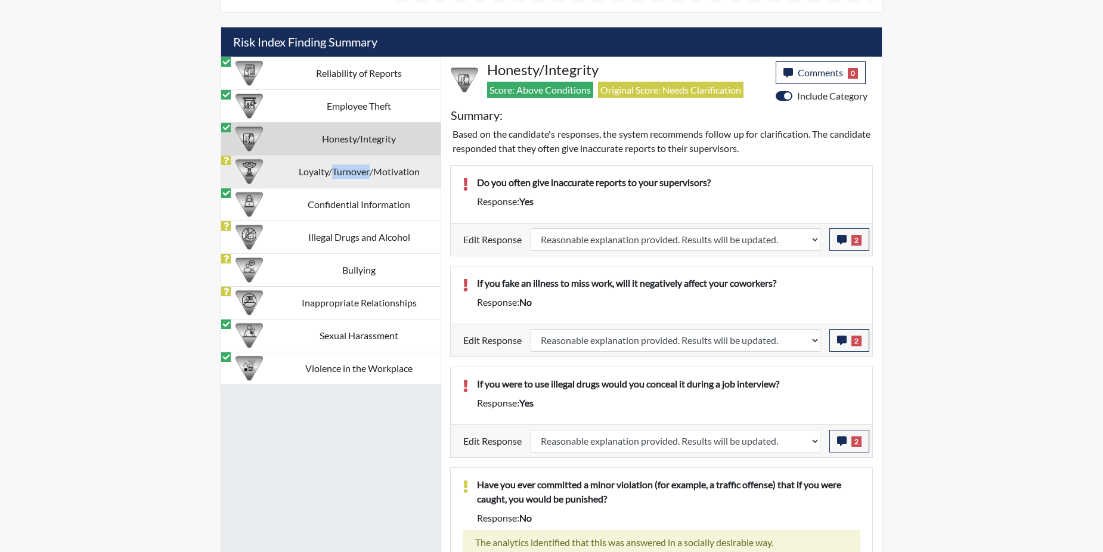
select select
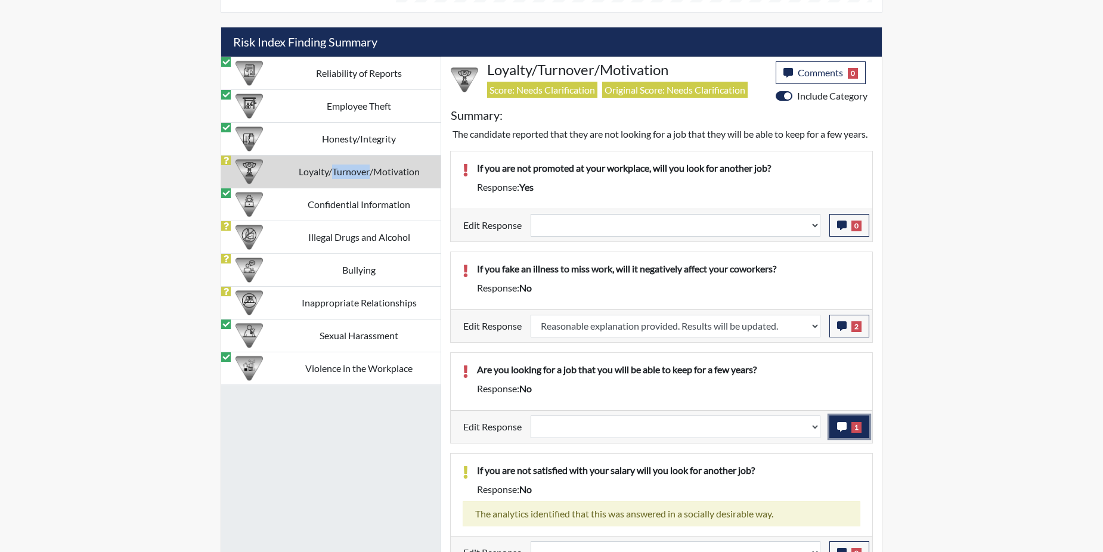
click at [832, 438] on button "1" at bounding box center [849, 426] width 40 height 23
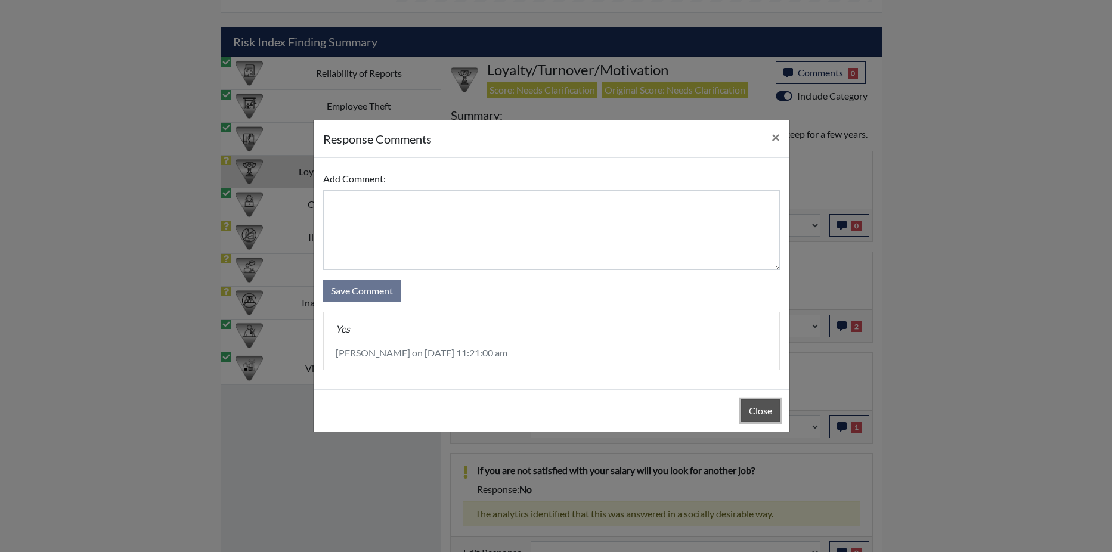
drag, startPoint x: 832, startPoint y: 443, endPoint x: 761, endPoint y: 409, distance: 78.6
click at [759, 409] on button "Close" at bounding box center [760, 410] width 39 height 23
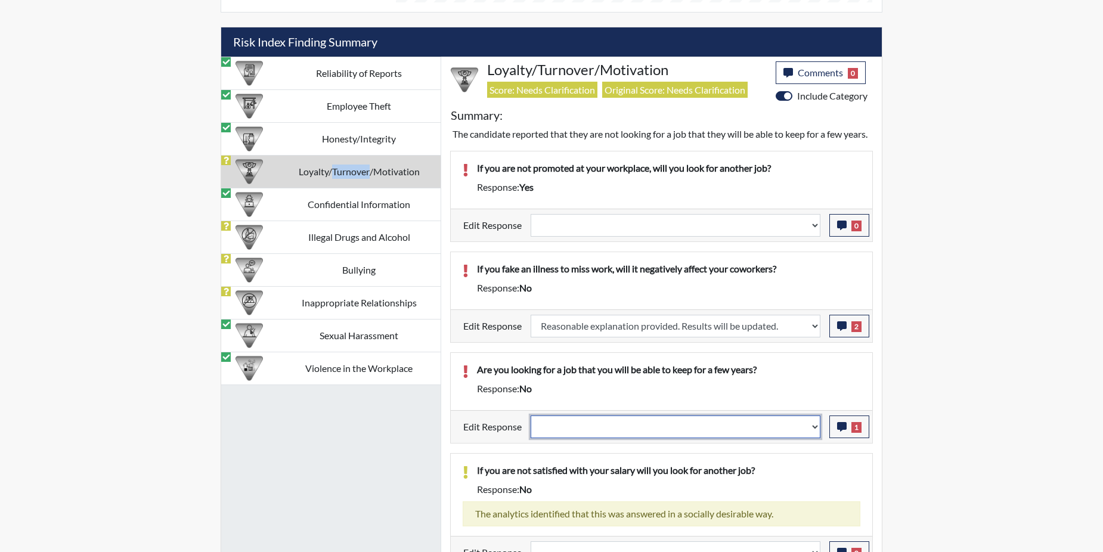
click at [814, 437] on select "Question is not relevant. Results will be updated. Reasonable explanation provi…" at bounding box center [675, 426] width 290 height 23
click at [815, 436] on select "Question is not relevant. Results will be updated. Reasonable explanation provi…" at bounding box center [675, 426] width 290 height 23
select select "reasonable-explanation-provided"
click at [531, 429] on select "Question is not relevant. Results will be updated. Reasonable explanation provi…" at bounding box center [675, 426] width 290 height 23
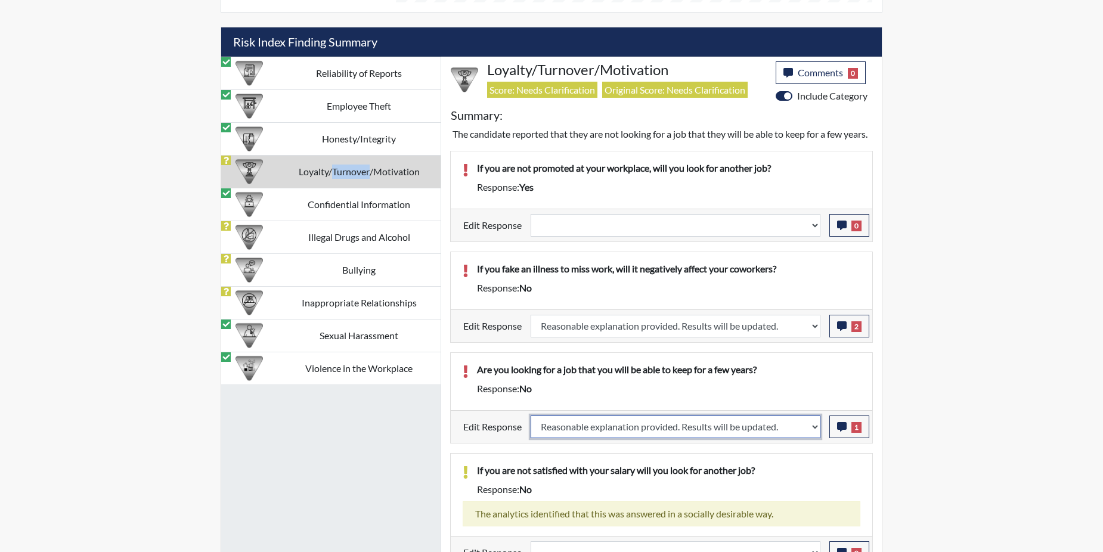
select select
click at [793, 477] on p "If you are not satisfied with your salary will you look for another job?" at bounding box center [668, 470] width 383 height 14
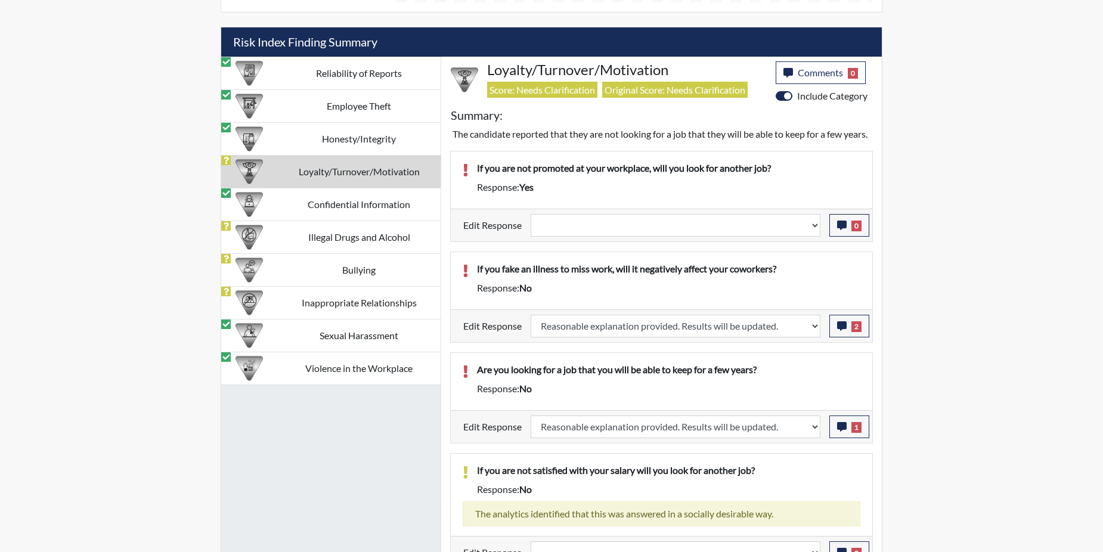
select select
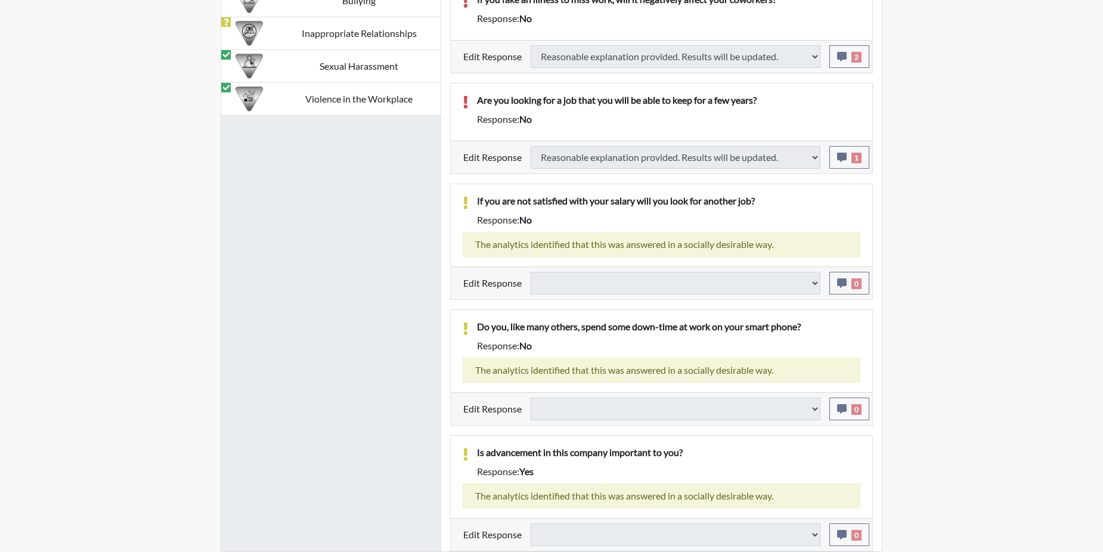
scroll to position [978, 0]
select select
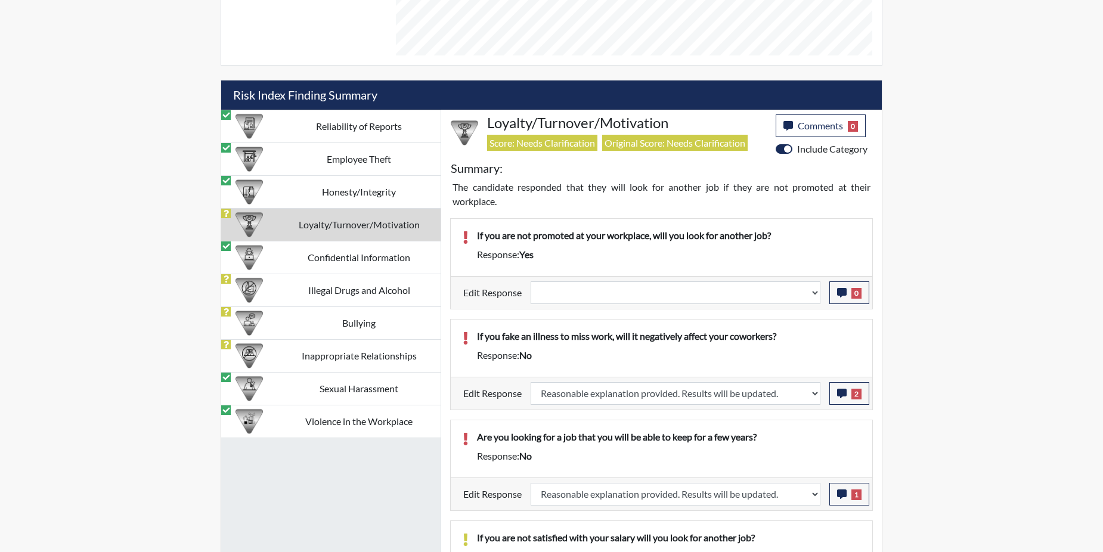
scroll to position [620, 0]
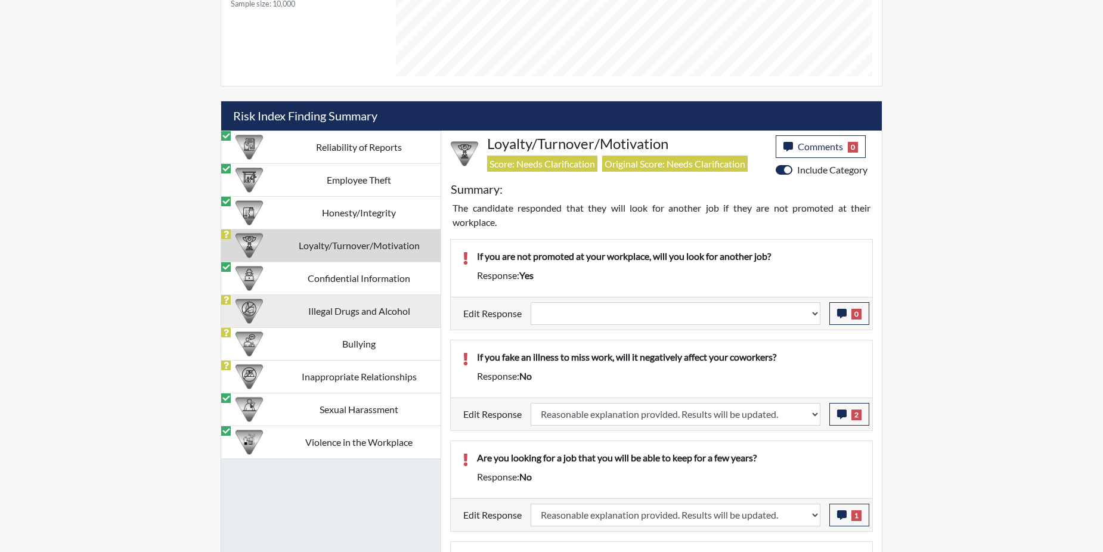
click at [349, 315] on td "Illegal Drugs and Alcohol" at bounding box center [358, 310] width 163 height 33
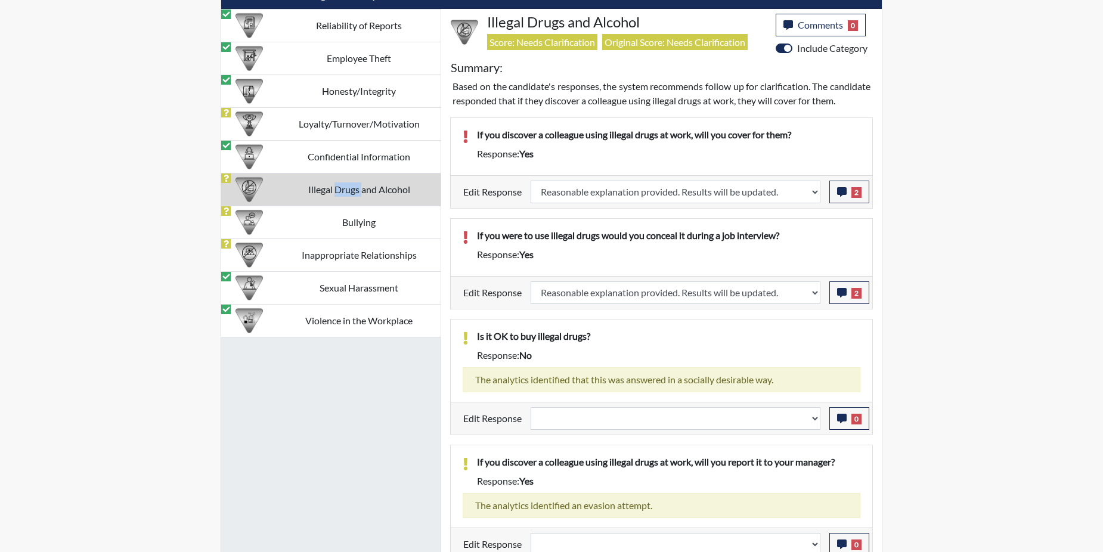
scroll to position [766, 0]
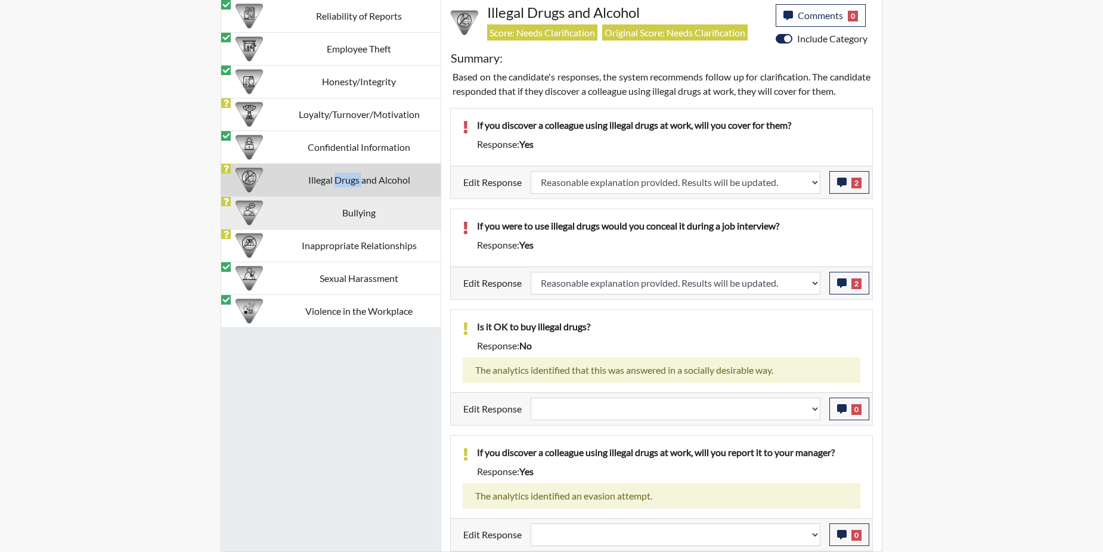
click at [325, 196] on td "Bullying" at bounding box center [358, 212] width 163 height 33
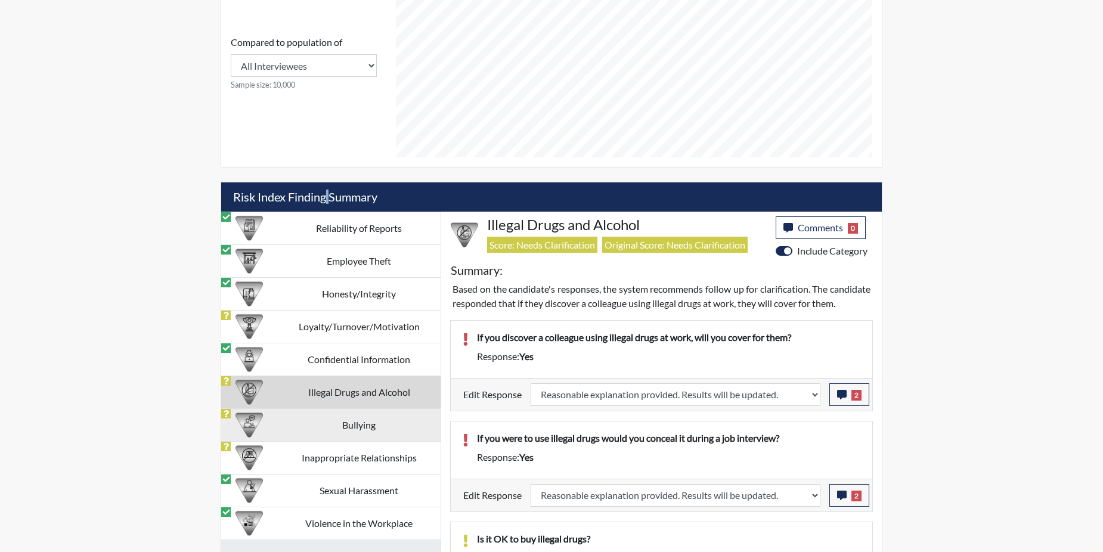
click at [325, 195] on h5 "Risk Index Finding Summary" at bounding box center [551, 196] width 660 height 29
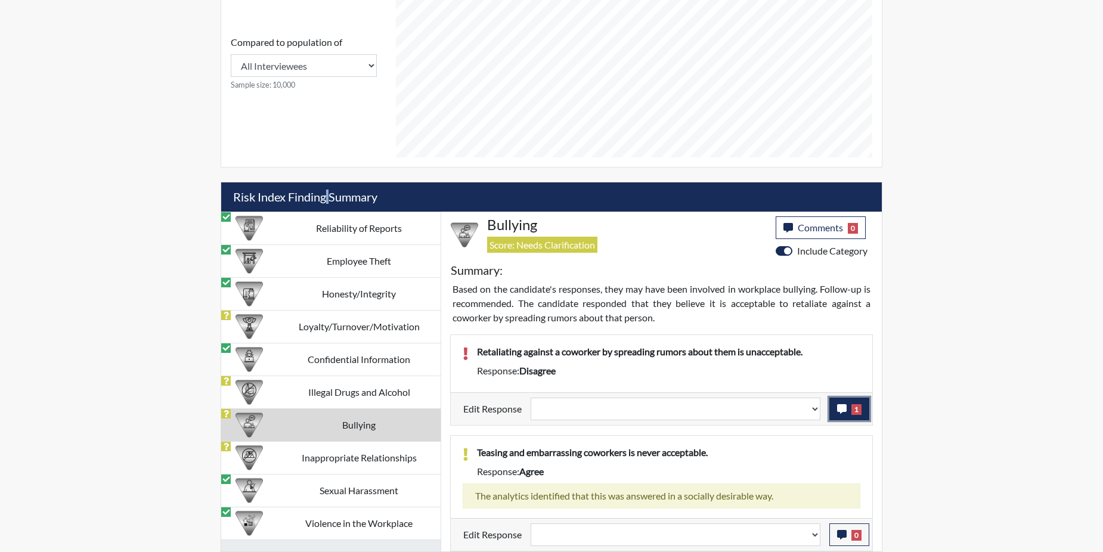
click at [843, 408] on icon "button" at bounding box center [842, 409] width 10 height 10
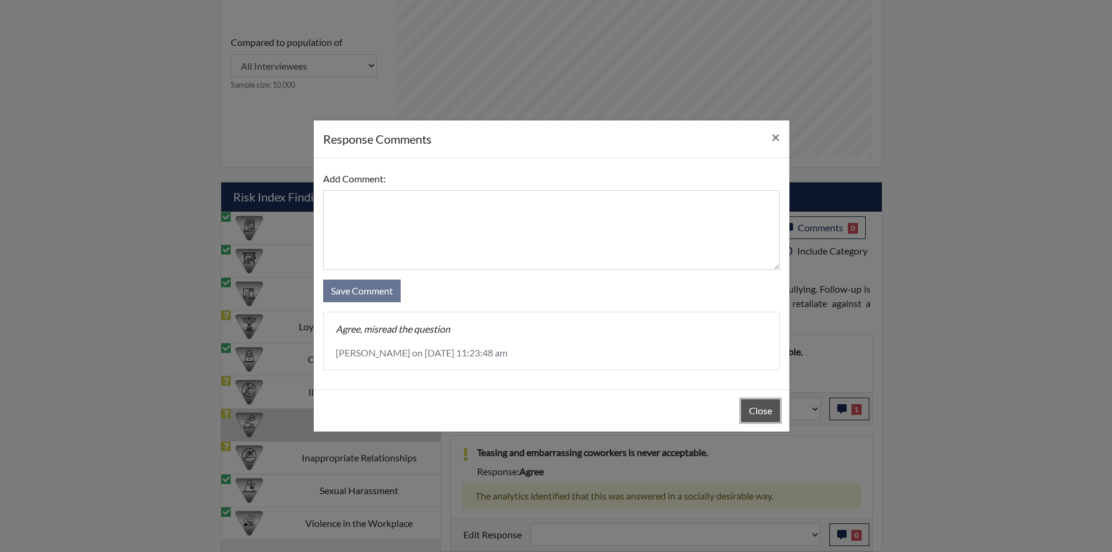
click at [774, 412] on button "Close" at bounding box center [760, 410] width 39 height 23
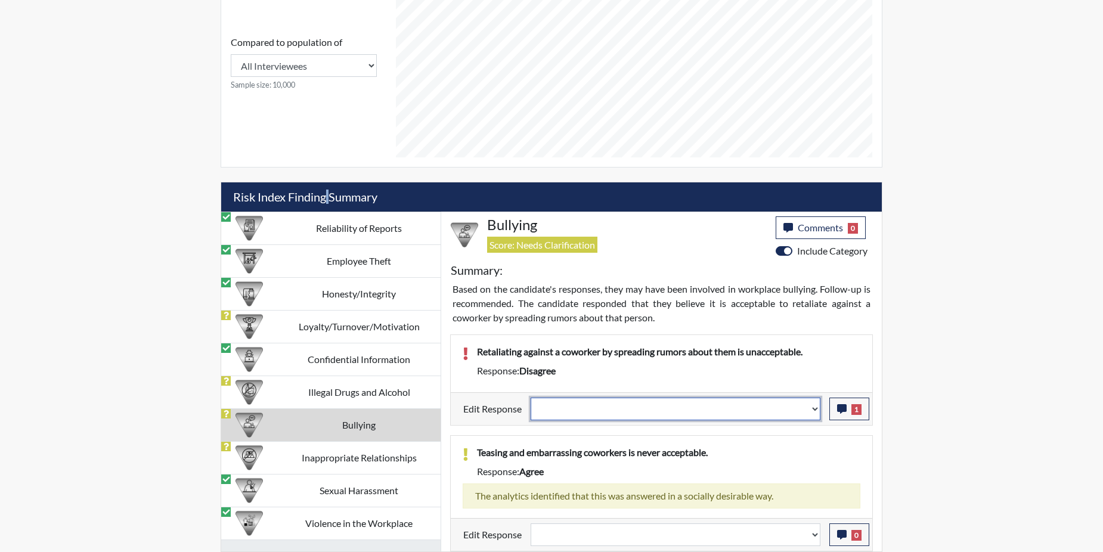
click at [811, 409] on select "Question is not relevant. Results will be updated. Reasonable explanation provi…" at bounding box center [675, 409] width 290 height 23
click at [812, 408] on select "Question is not relevant. Results will be updated. Reasonable explanation provi…" at bounding box center [675, 409] width 290 height 23
click at [815, 411] on select "Question is not relevant. Results will be updated. Reasonable explanation provi…" at bounding box center [675, 409] width 290 height 23
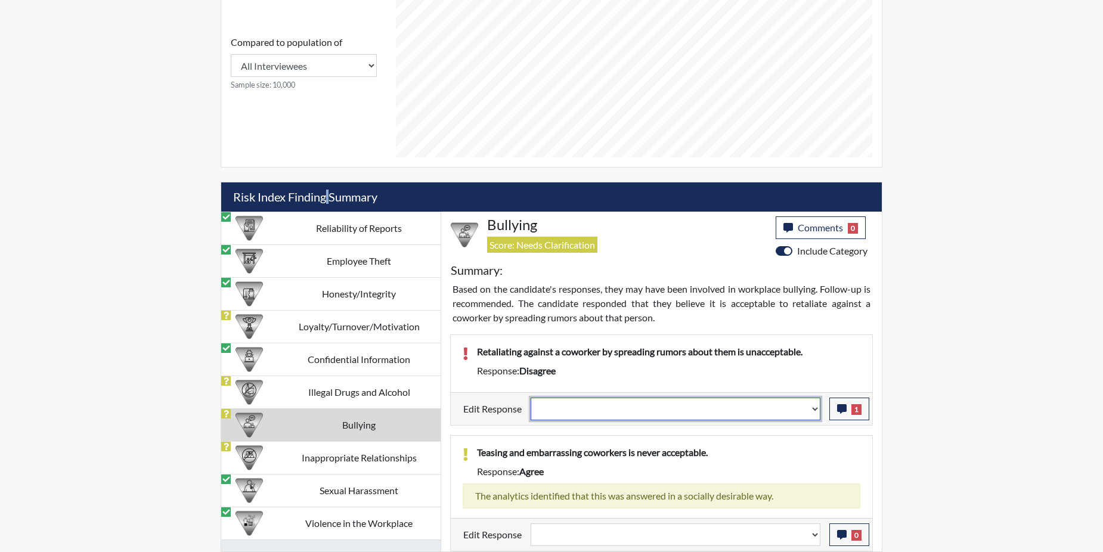
click at [815, 411] on select "Question is not relevant. Results will be updated. Reasonable explanation provi…" at bounding box center [675, 409] width 290 height 23
click at [817, 409] on select "Question is not relevant. Results will be updated. Reasonable explanation provi…" at bounding box center [675, 409] width 290 height 23
click at [531, 398] on select "Question is not relevant. Results will be updated. Reasonable explanation provi…" at bounding box center [675, 409] width 290 height 23
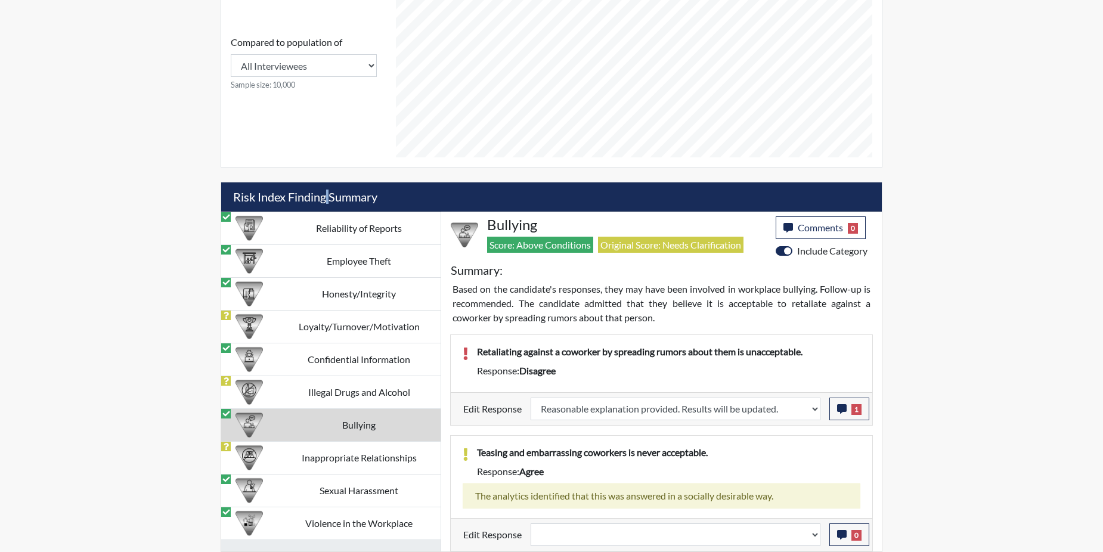
scroll to position [198, 495]
click at [361, 386] on td "Illegal Drugs and Alcohol" at bounding box center [358, 391] width 163 height 33
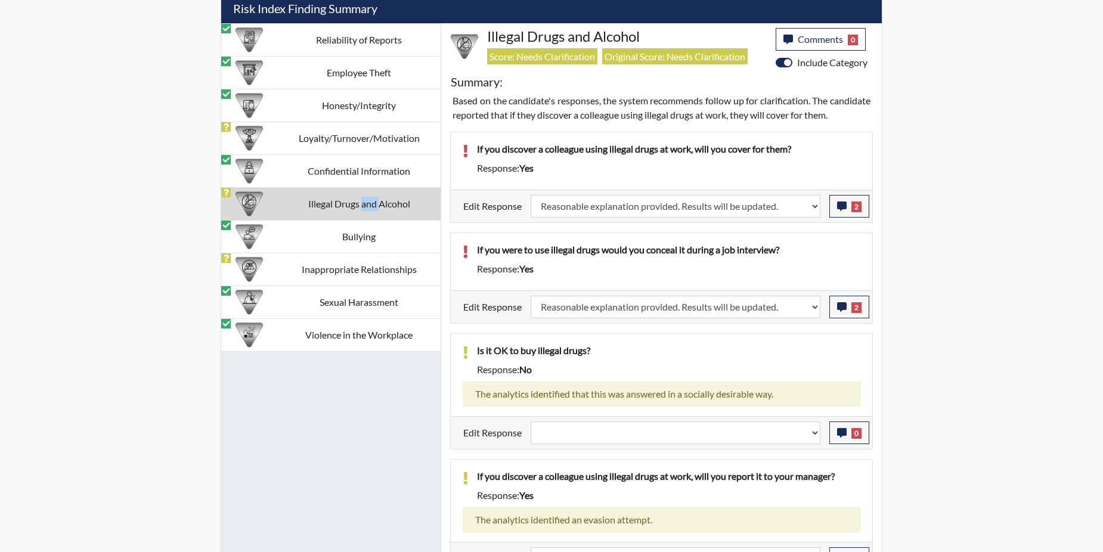
scroll to position [766, 0]
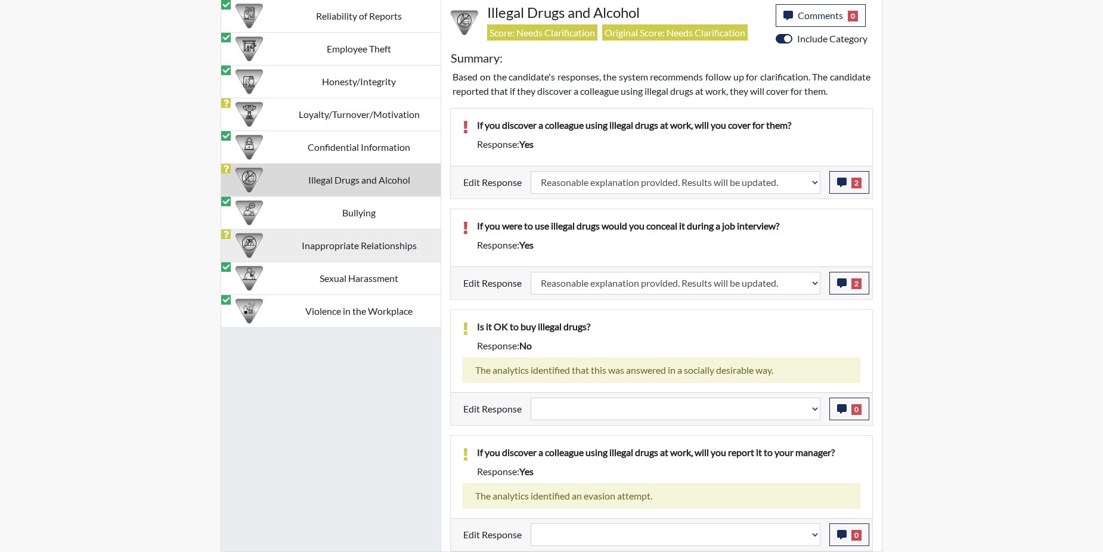
click at [288, 229] on td "Inappropriate Relationships" at bounding box center [358, 245] width 163 height 33
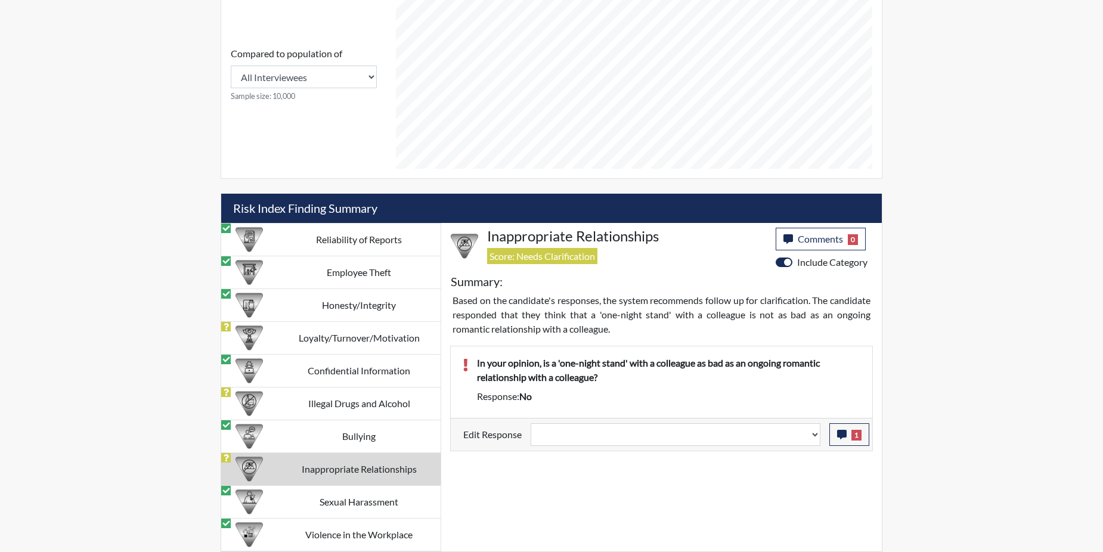
scroll to position [528, 0]
click at [841, 435] on icon "button" at bounding box center [842, 435] width 10 height 10
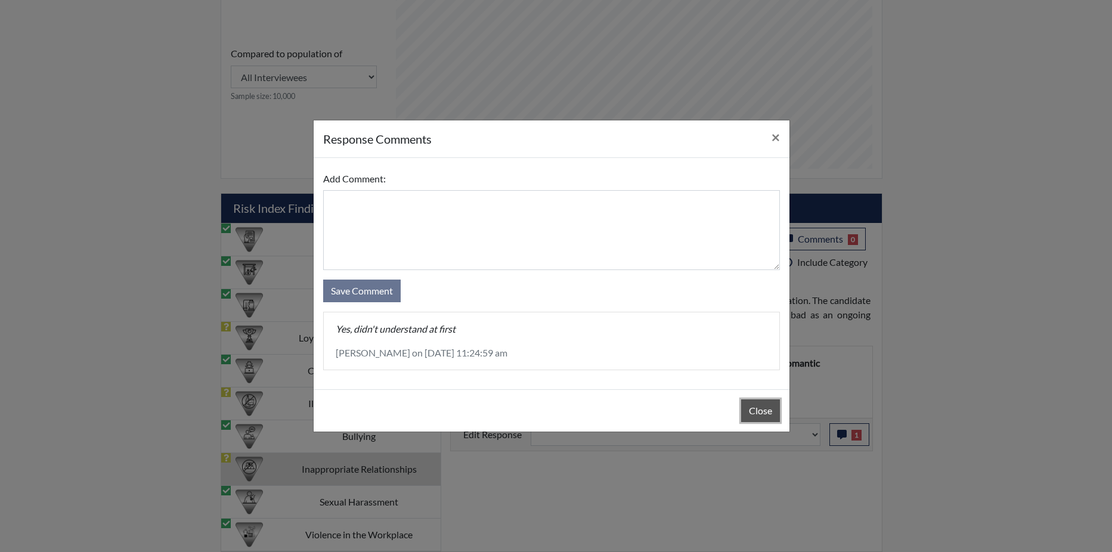
click at [760, 402] on button "Close" at bounding box center [760, 410] width 39 height 23
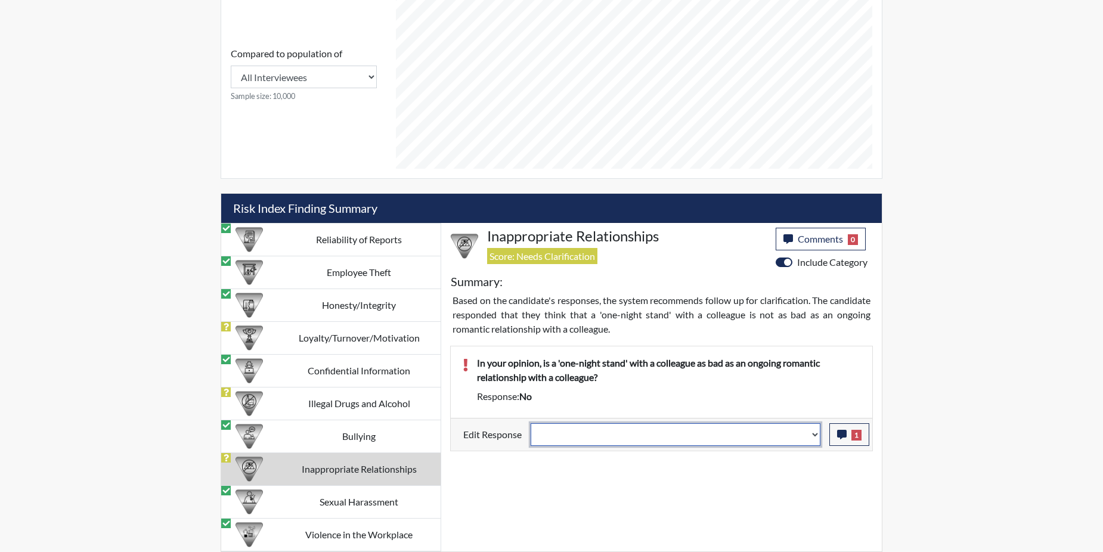
click at [820, 435] on select "Question is not relevant. Results will be updated. Reasonable explanation provi…" at bounding box center [675, 434] width 290 height 23
click at [531, 423] on select "Question is not relevant. Results will be updated. Reasonable explanation provi…" at bounding box center [675, 434] width 290 height 23
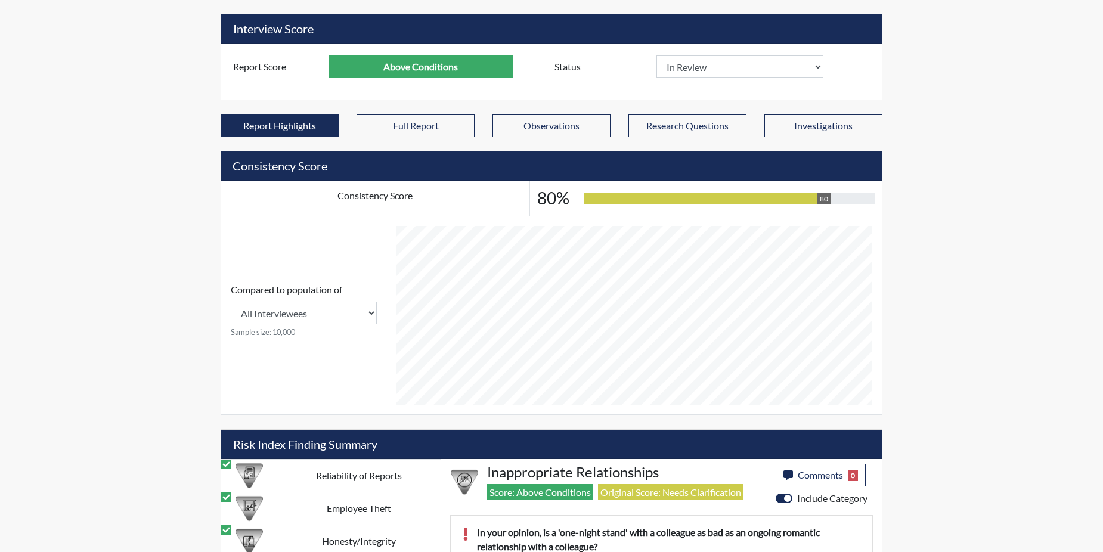
scroll to position [0, 0]
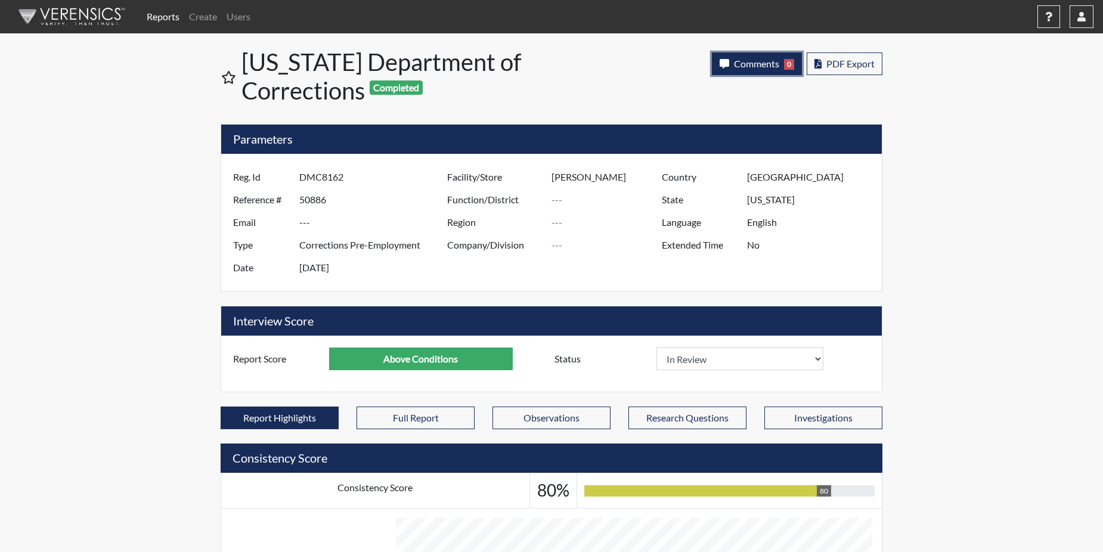
click at [744, 67] on span "Comments" at bounding box center [756, 63] width 45 height 11
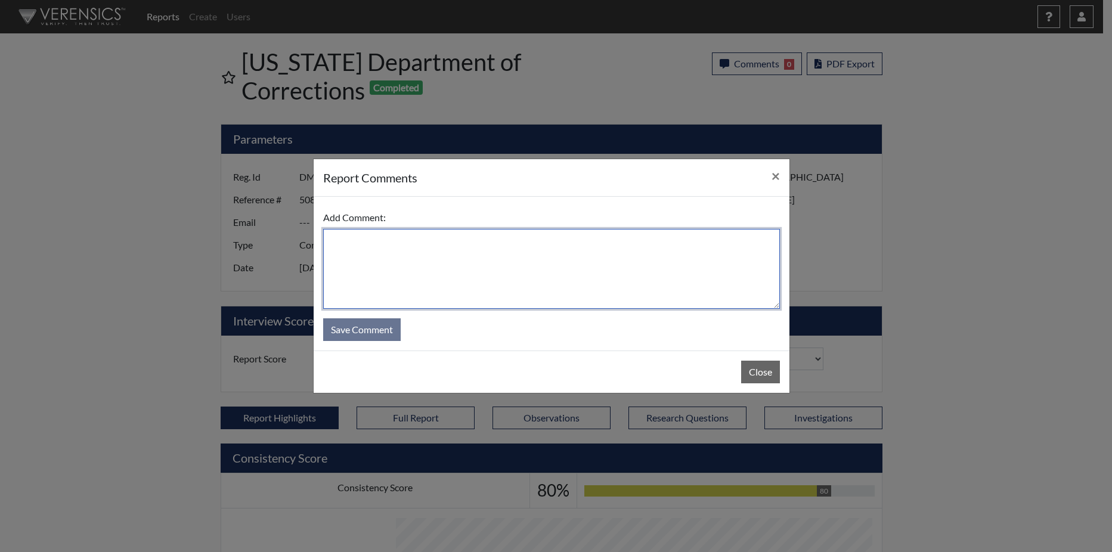
click at [386, 259] on textarea at bounding box center [551, 269] width 457 height 80
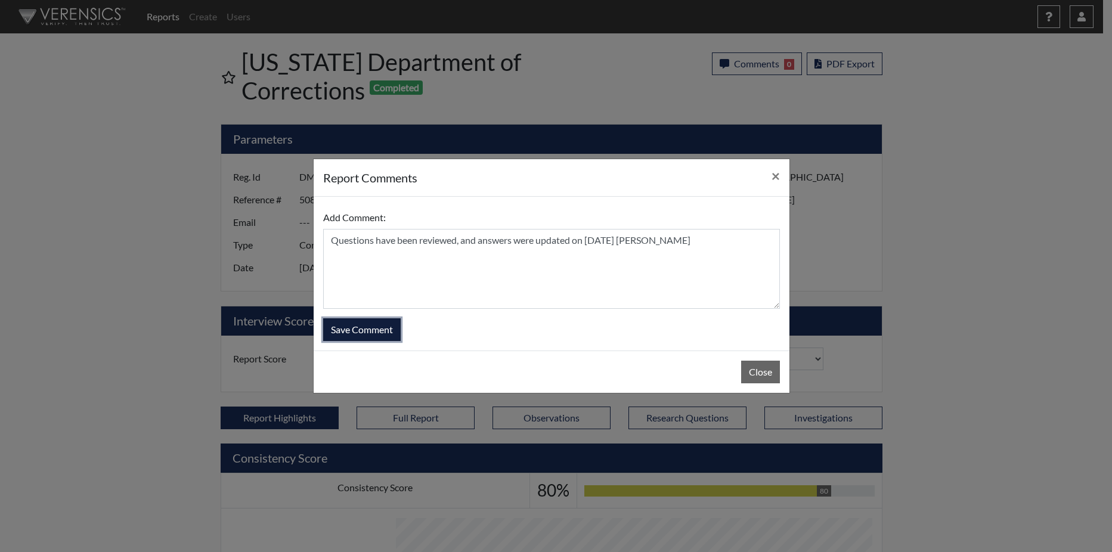
click at [353, 331] on button "Save Comment" at bounding box center [361, 329] width 77 height 23
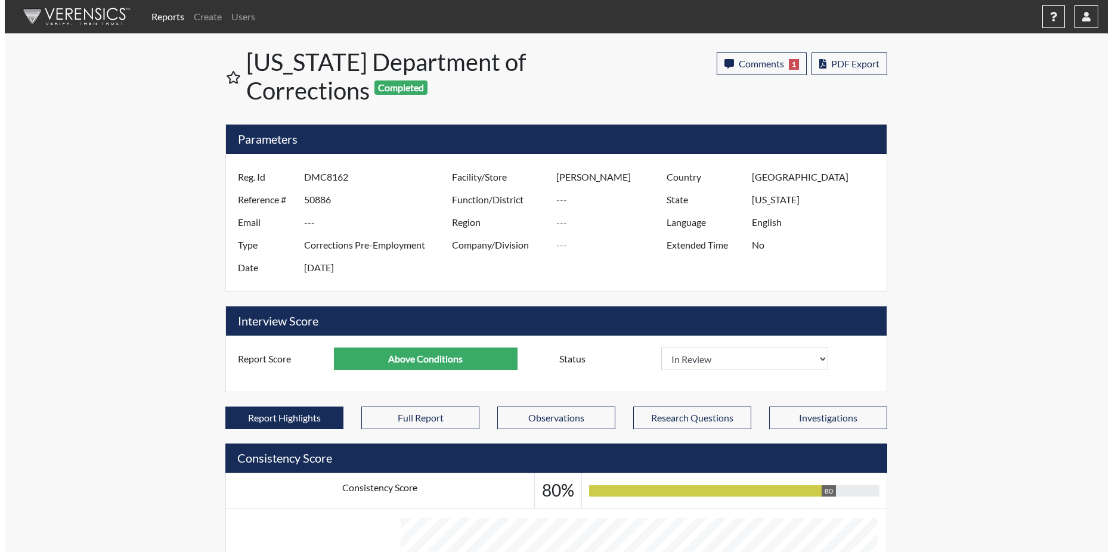
scroll to position [198, 495]
click at [173, 15] on link "Reports" at bounding box center [163, 17] width 42 height 24
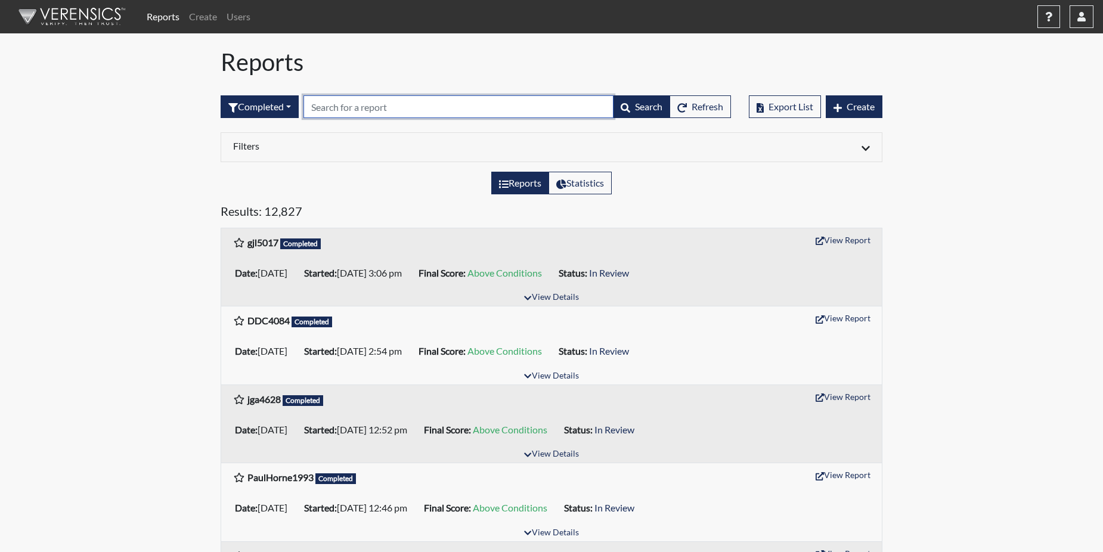
click at [349, 108] on input "text" at bounding box center [458, 106] width 310 height 23
paste input "SLI4806"
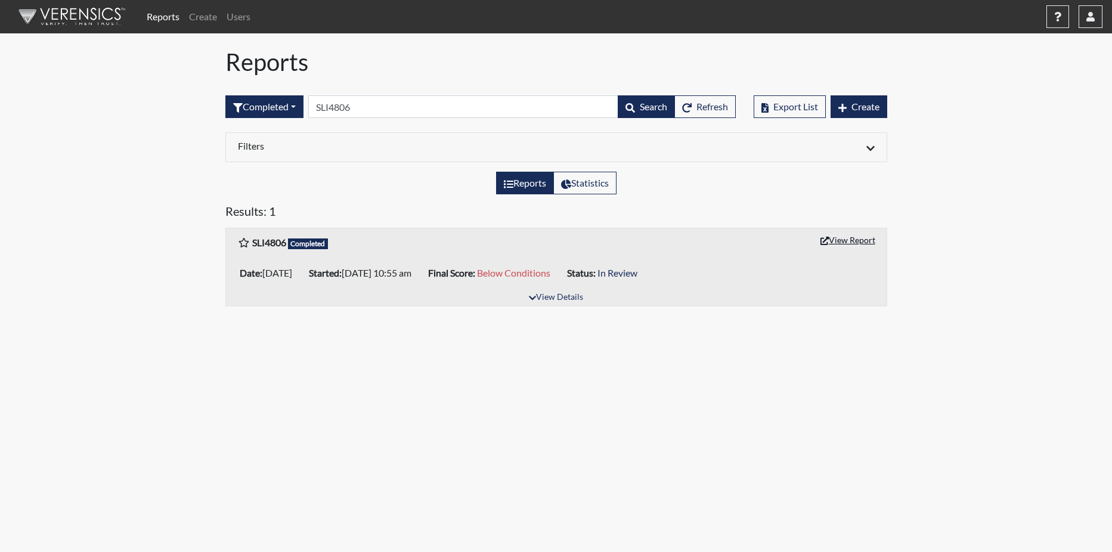
click at [833, 241] on button "View Report" at bounding box center [848, 240] width 66 height 18
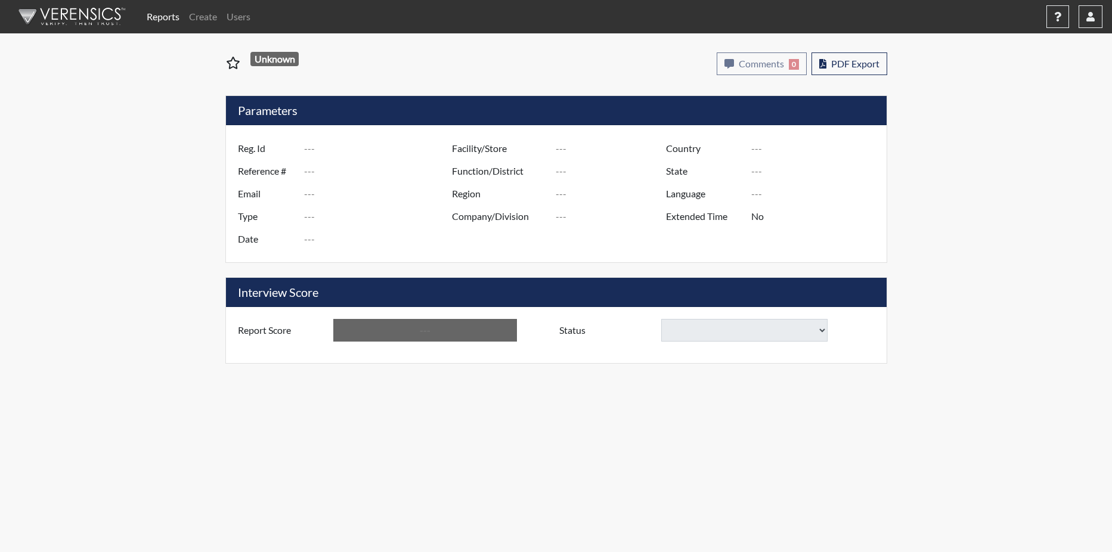
type input "SLI4806"
type input "50887"
type input "---"
type input "Corrections Pre-Employment"
type input "Aug 22, 2025"
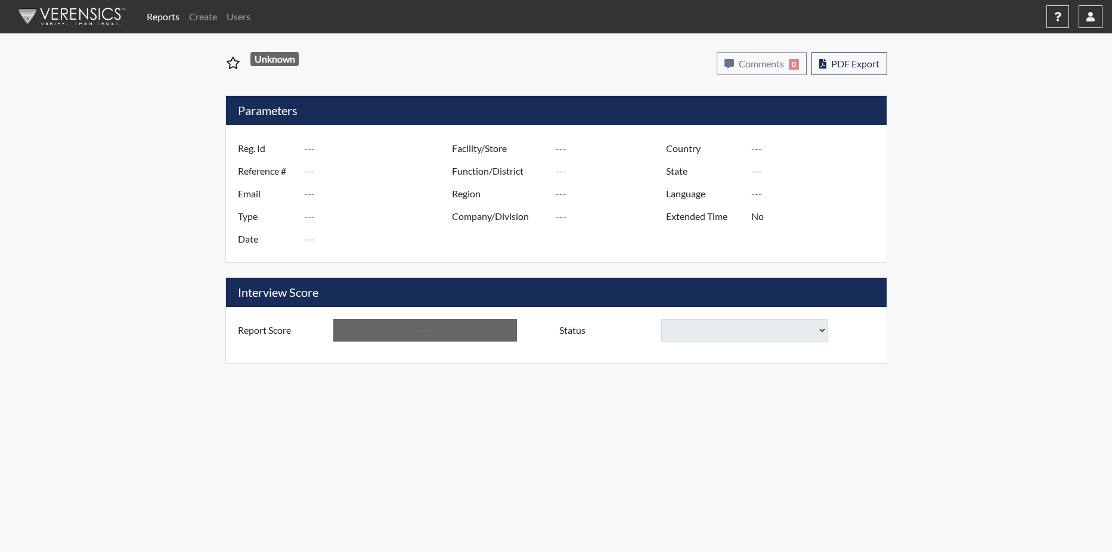
type input "[PERSON_NAME]"
type input "[GEOGRAPHIC_DATA]"
type input "[US_STATE]"
type input "English"
type input "Below Conditions"
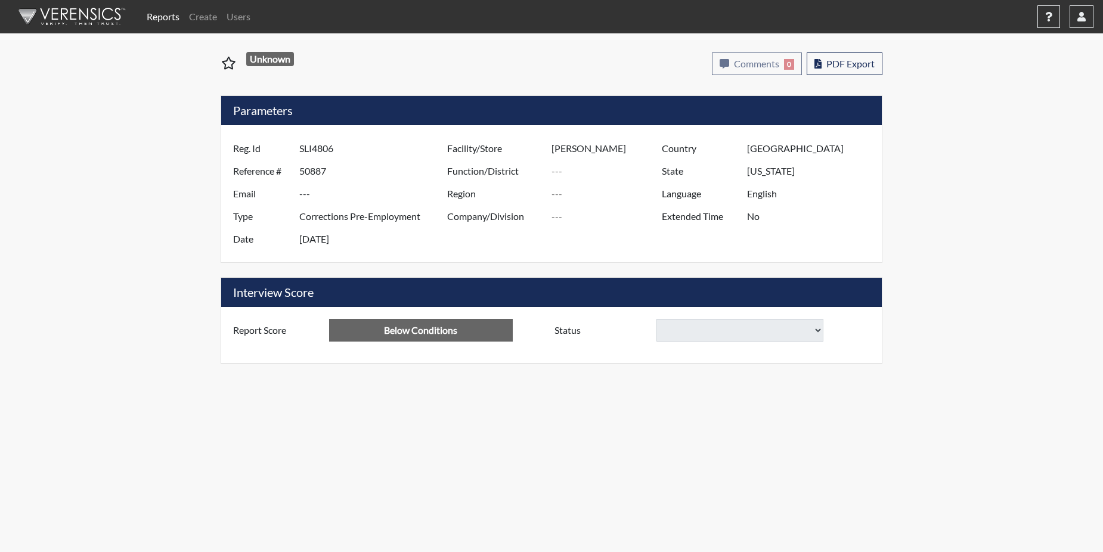
select select
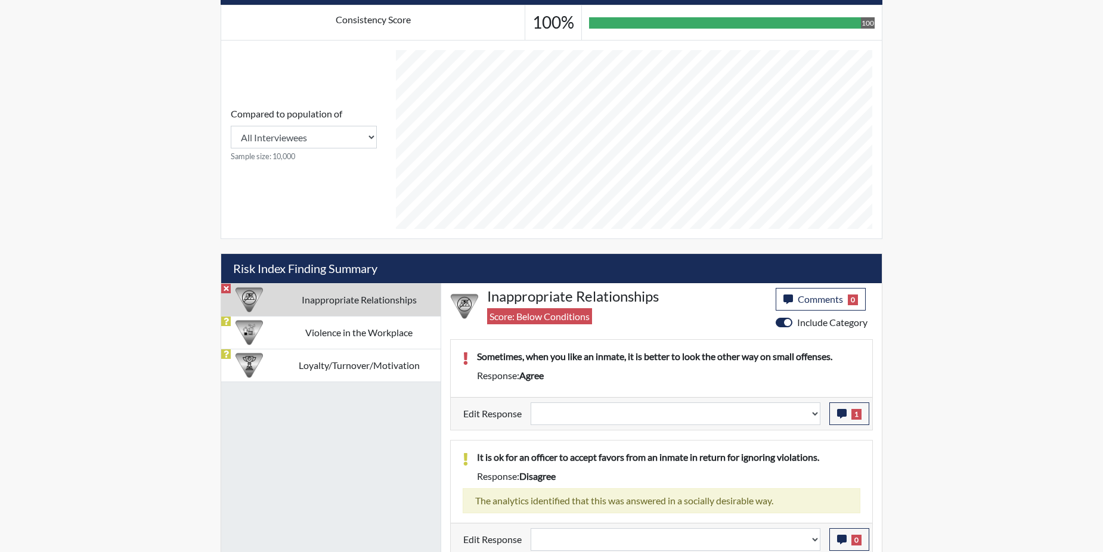
scroll to position [473, 0]
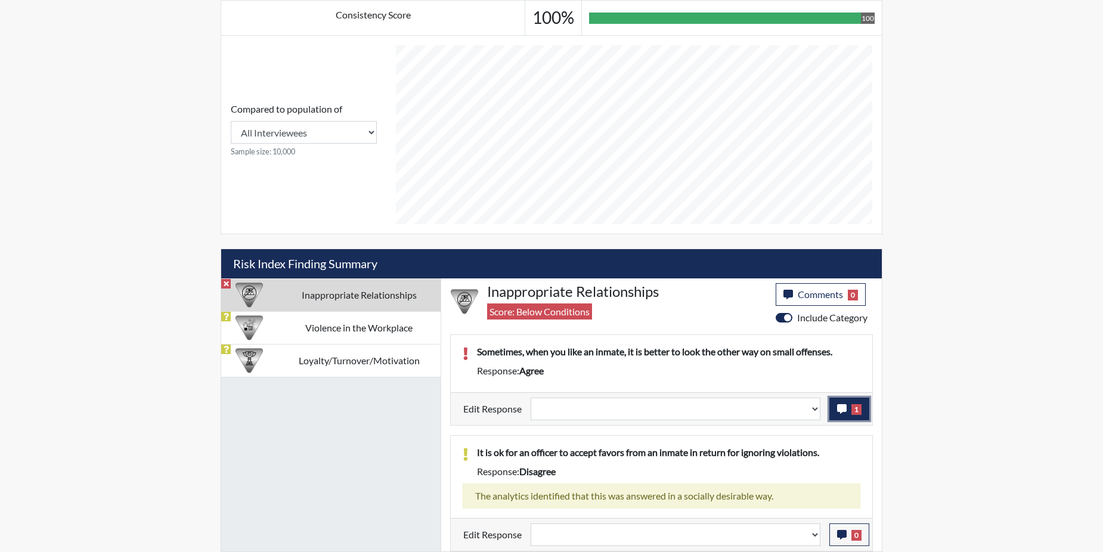
click at [850, 408] on button "1" at bounding box center [849, 409] width 40 height 23
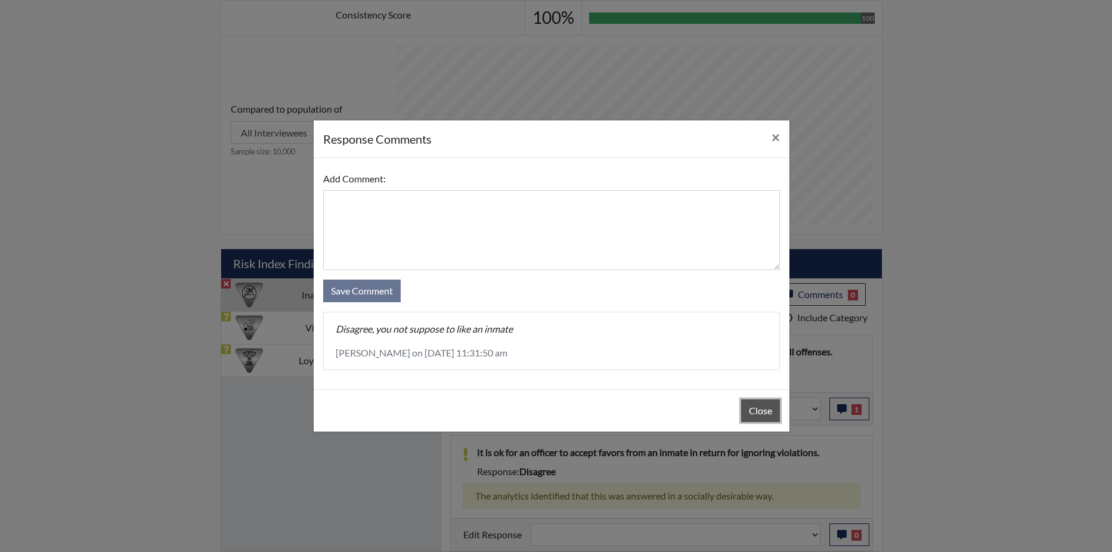
click at [774, 399] on button "Close" at bounding box center [760, 410] width 39 height 23
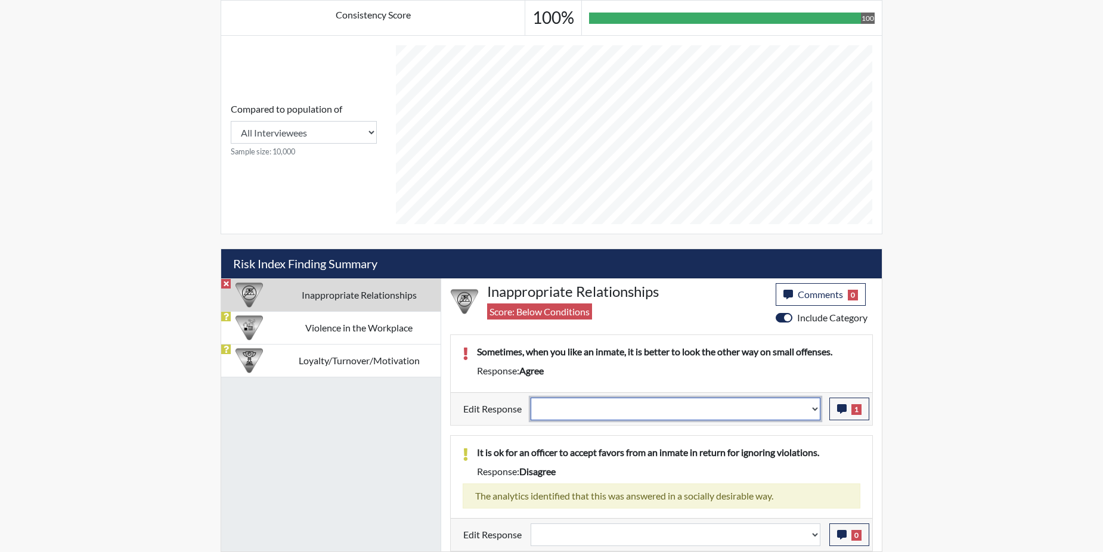
click at [814, 408] on select "Question is not relevant. Results will be updated. Reasonable explanation provi…" at bounding box center [675, 409] width 290 height 23
select select "reasonable-explanation-provided"
click at [531, 398] on select "Question is not relevant. Results will be updated. Reasonable explanation provi…" at bounding box center [675, 409] width 290 height 23
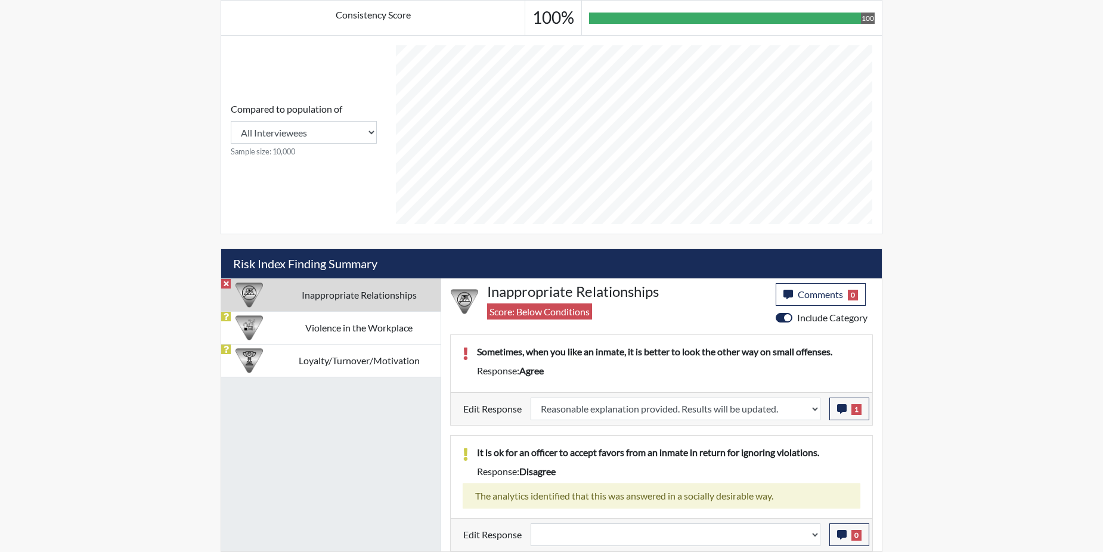
select select
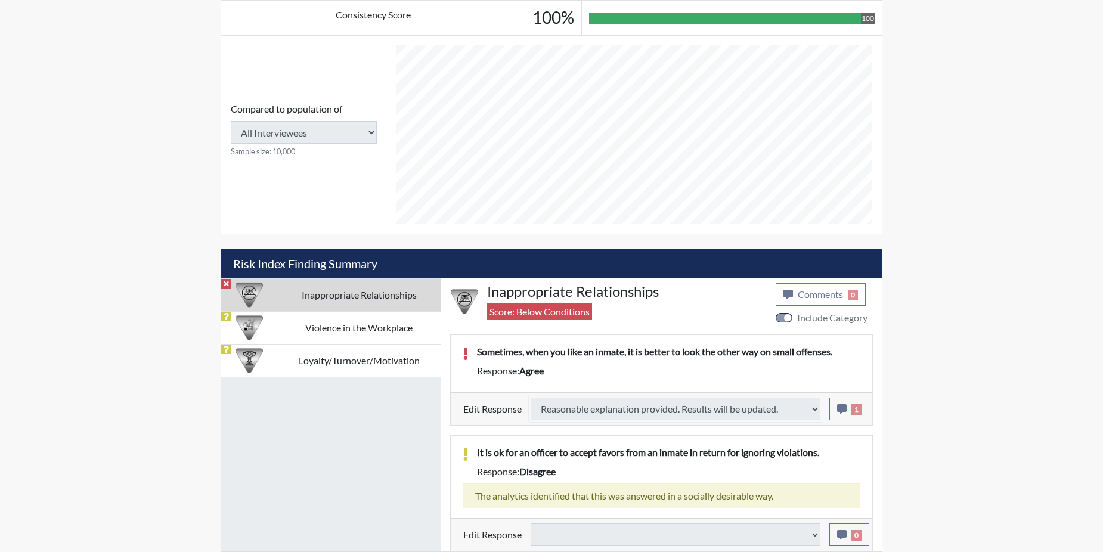
type input "Above Conditions"
select select
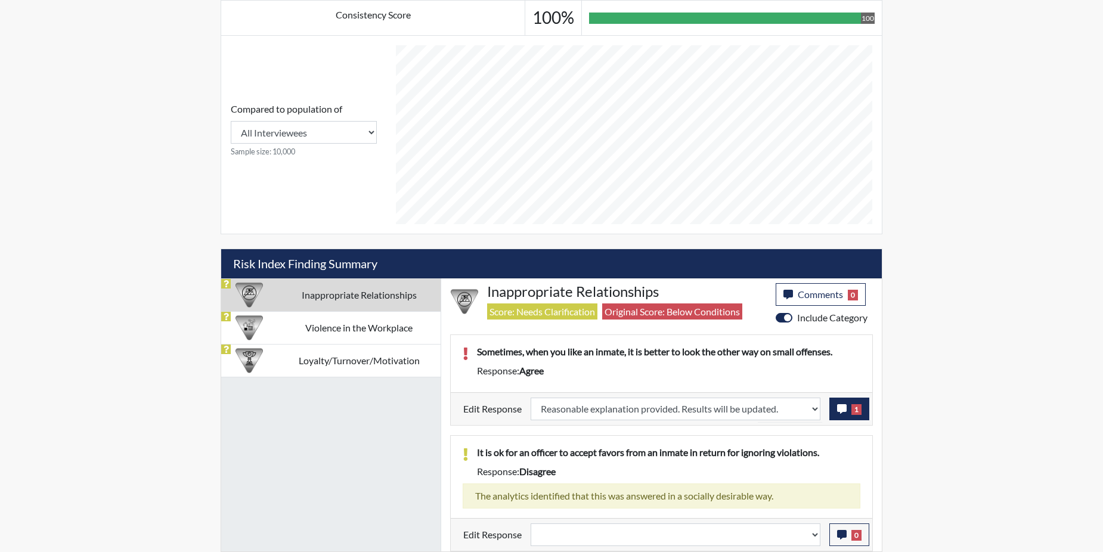
scroll to position [198, 495]
click at [377, 328] on td "Violence in the Workplace" at bounding box center [358, 327] width 163 height 33
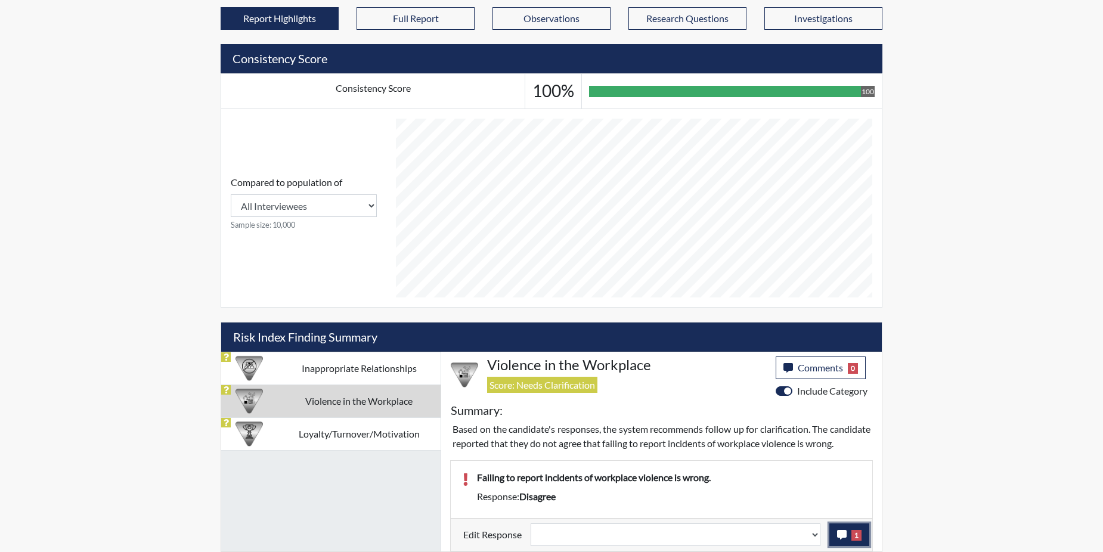
click at [837, 535] on icon "button" at bounding box center [842, 535] width 10 height 10
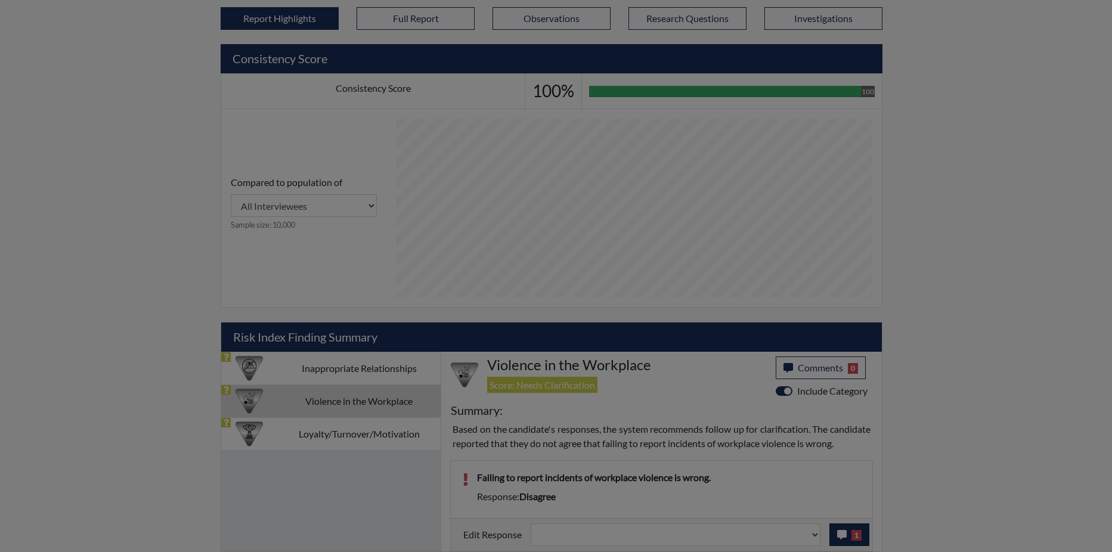
click at [837, 535] on div at bounding box center [556, 276] width 1112 height 552
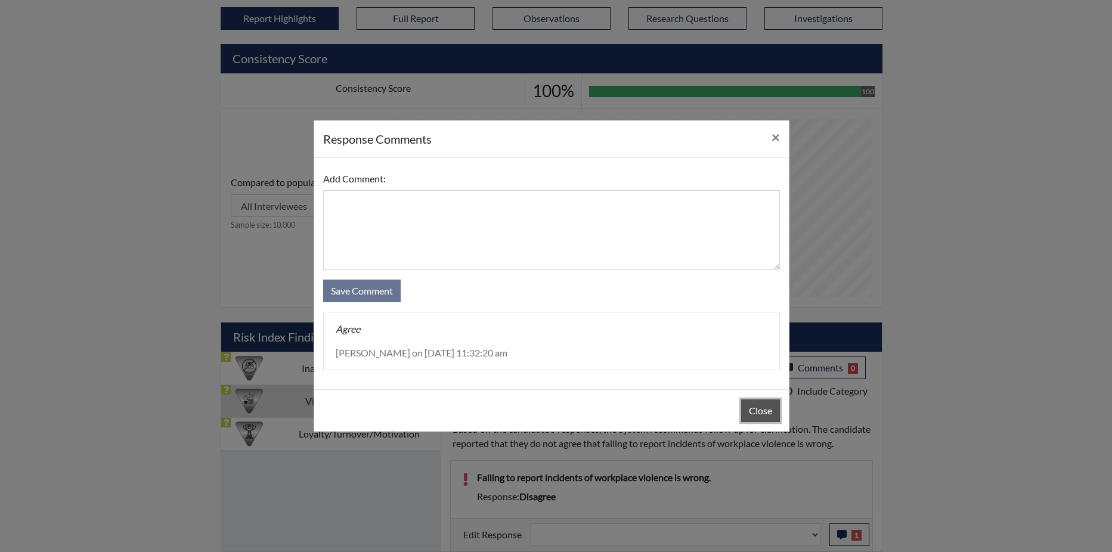
click at [759, 407] on button "Close" at bounding box center [760, 410] width 39 height 23
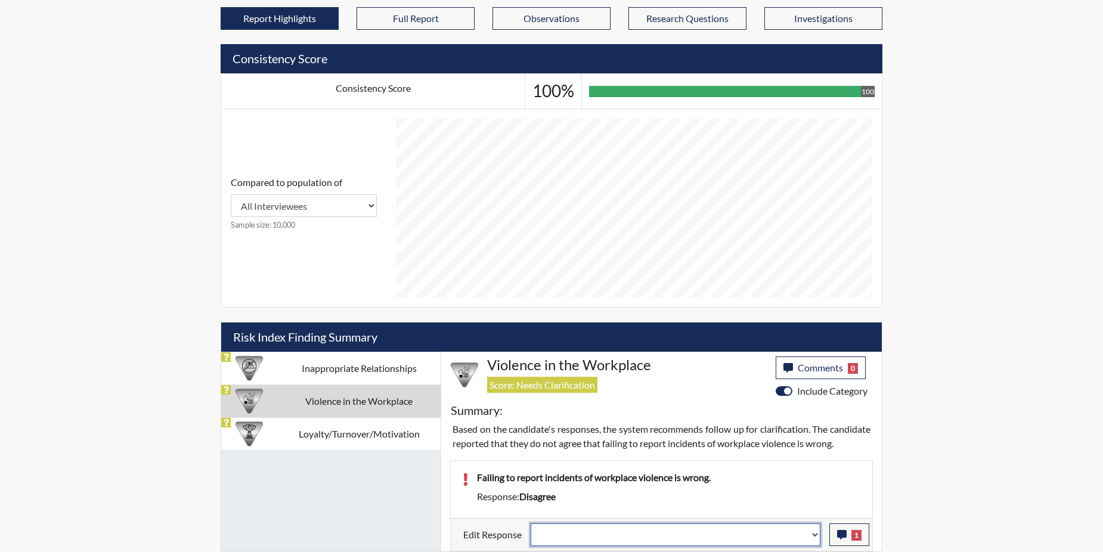
click at [815, 534] on select "Question is not relevant. Results will be updated. Reasonable explanation provi…" at bounding box center [675, 534] width 290 height 23
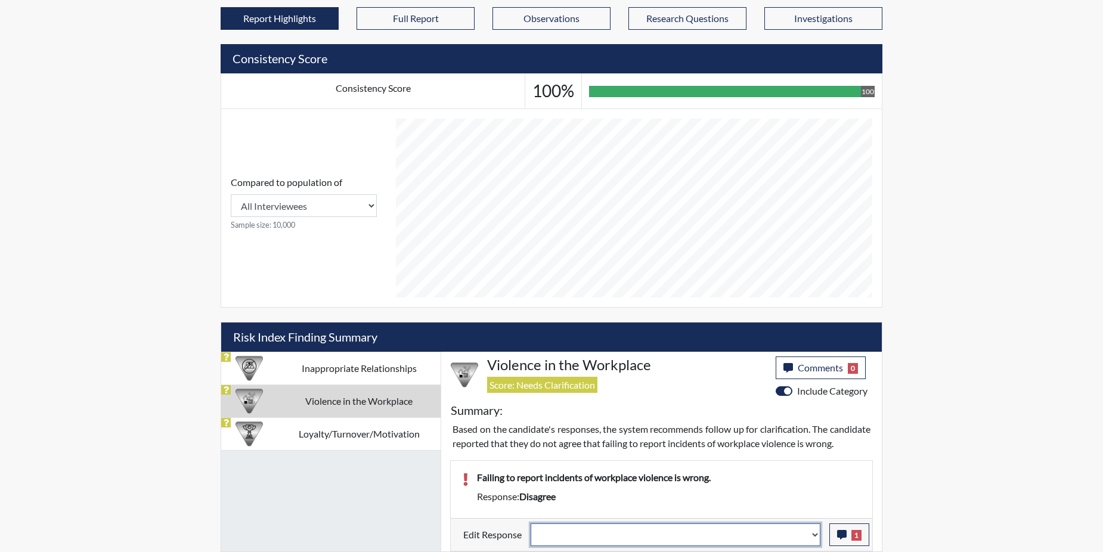
select select "reasonable-explanation-provided"
click at [531, 523] on select "Question is not relevant. Results will be updated. Reasonable explanation provi…" at bounding box center [675, 534] width 290 height 23
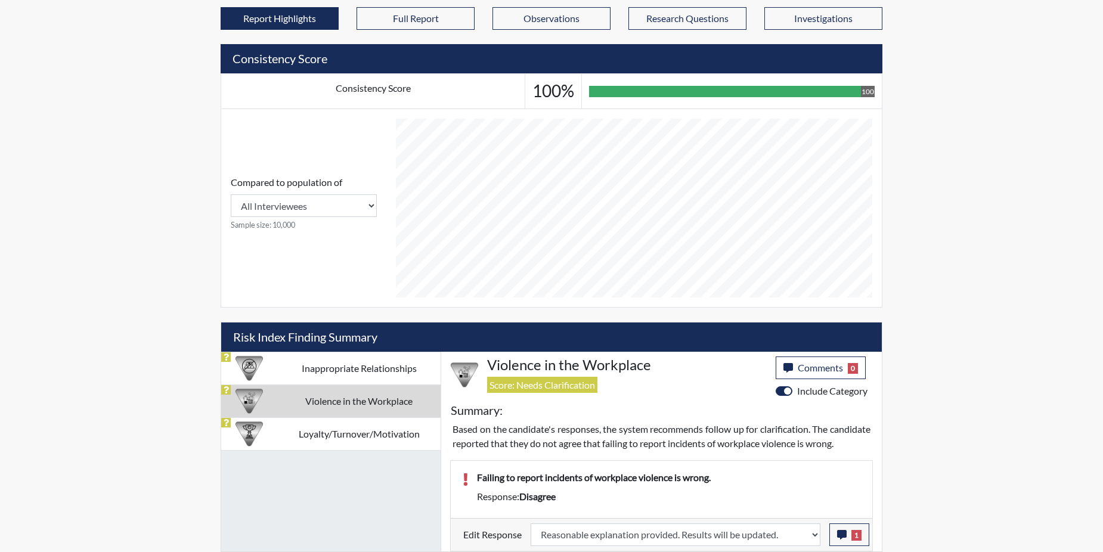
click at [786, 482] on p "Failing to report incidents of workplace violence is wrong." at bounding box center [668, 477] width 383 height 14
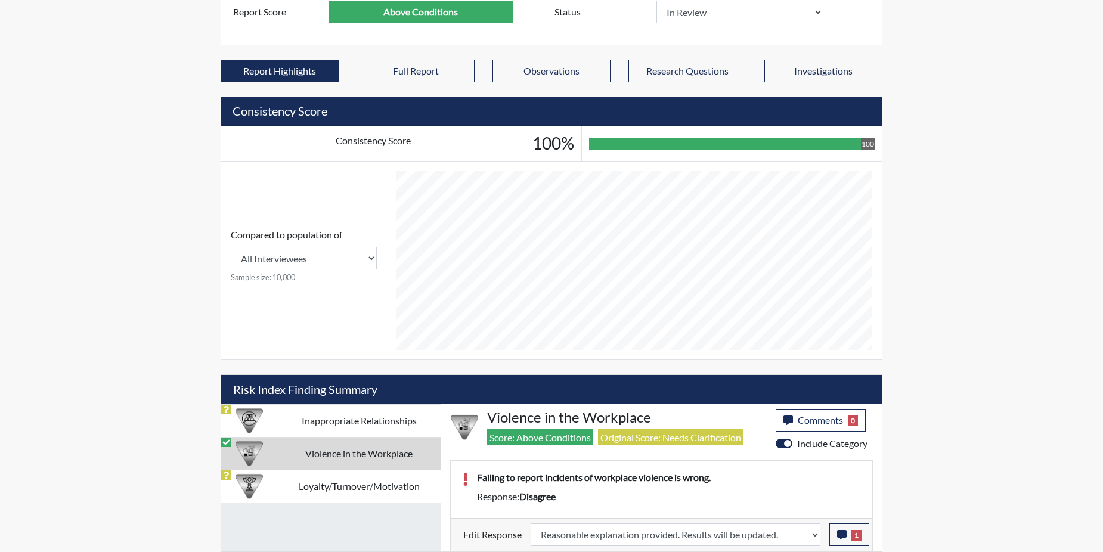
scroll to position [198, 495]
click at [386, 488] on td "Loyalty/Turnover/Motivation" at bounding box center [358, 486] width 163 height 33
select select
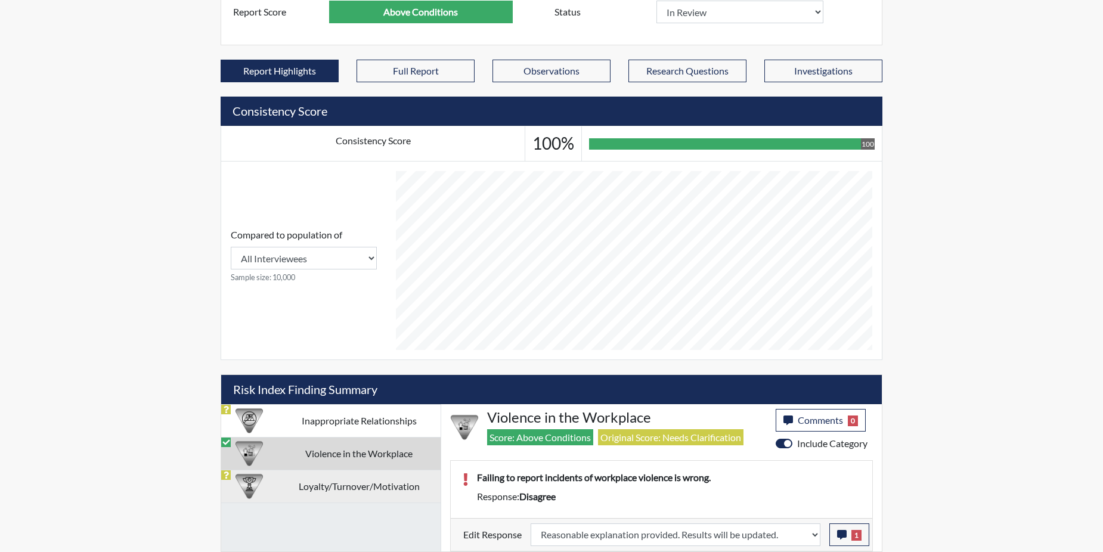
select select
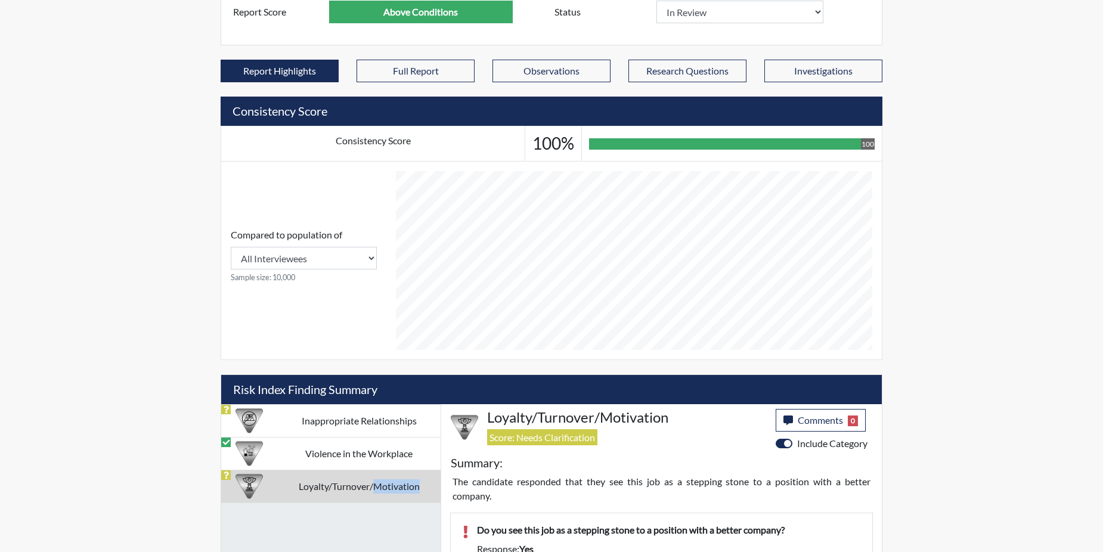
click at [386, 488] on td "Loyalty/Turnover/Motivation" at bounding box center [358, 486] width 163 height 33
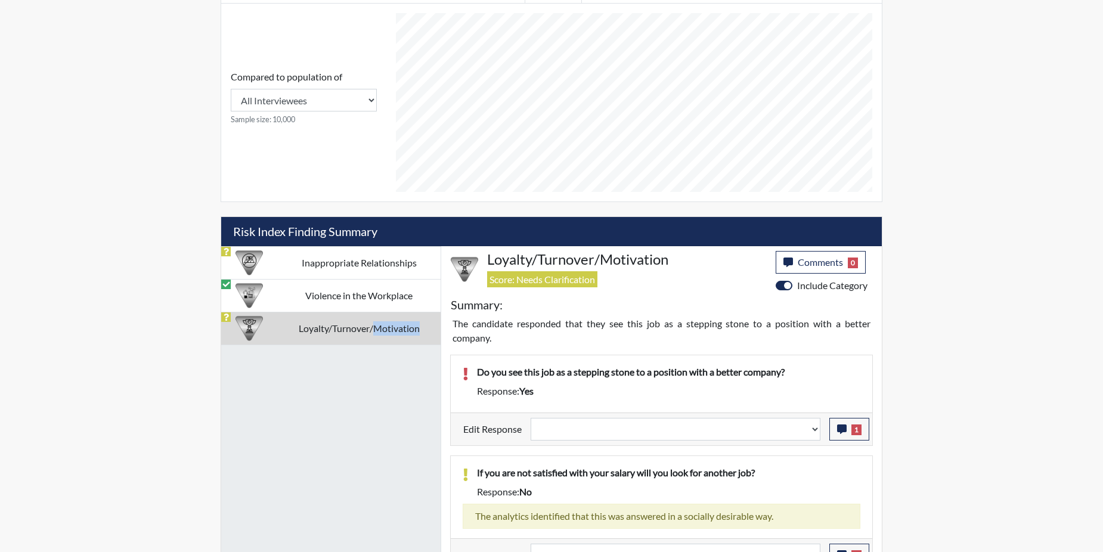
scroll to position [526, 0]
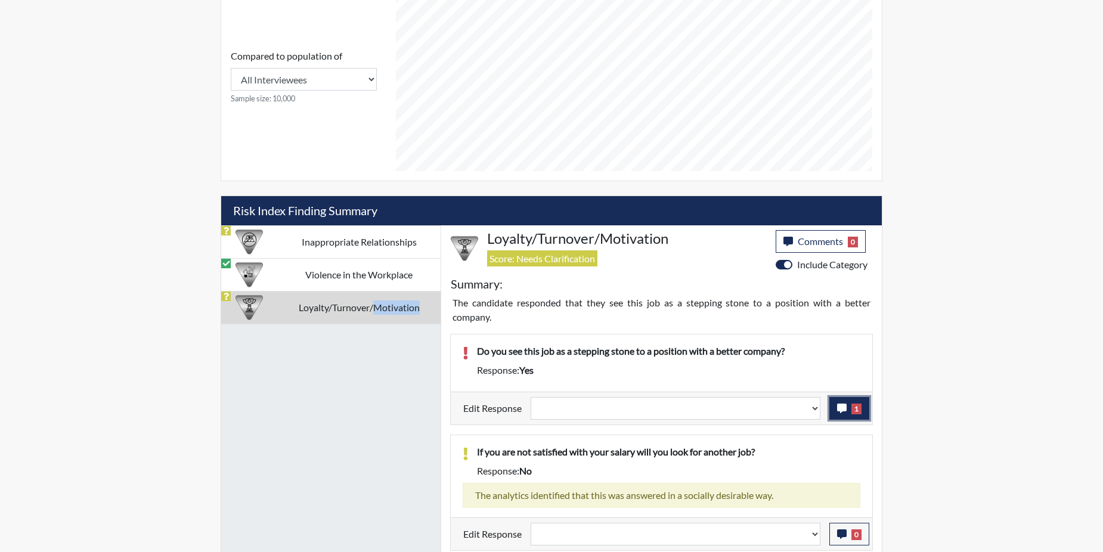
click at [846, 406] on icon "button" at bounding box center [842, 409] width 10 height 10
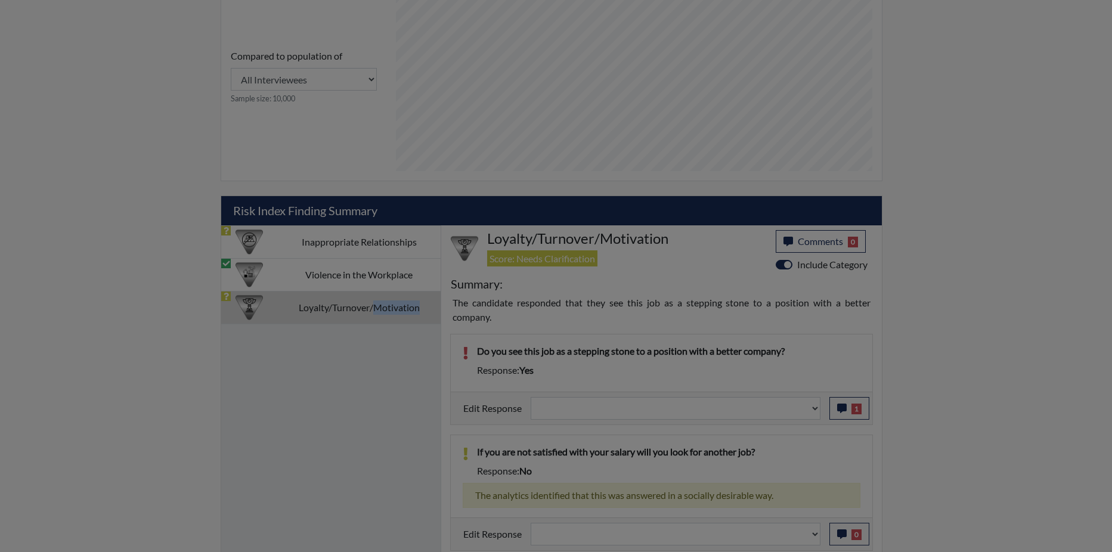
click at [845, 406] on div at bounding box center [556, 276] width 1112 height 552
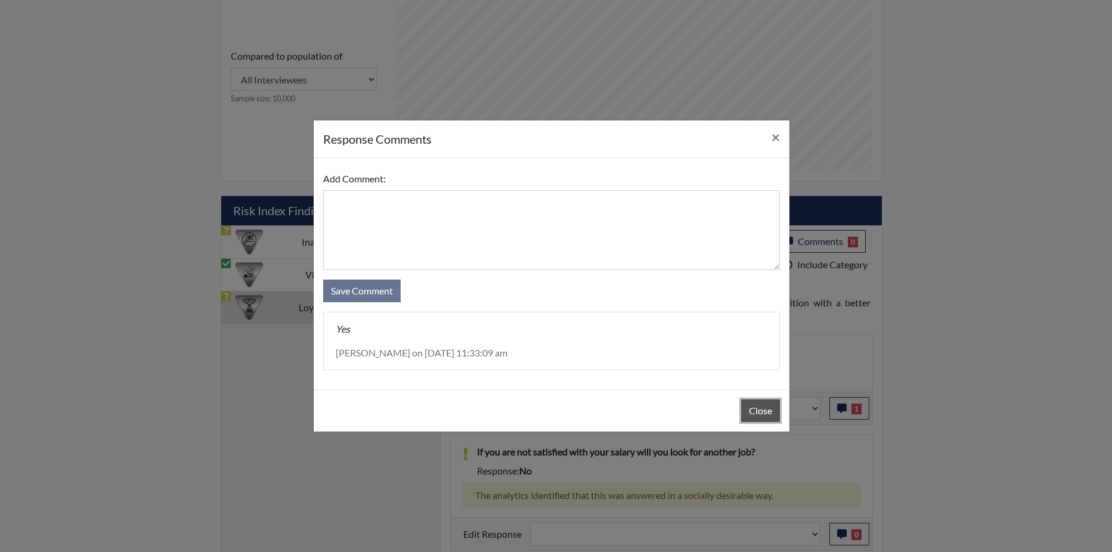
click at [745, 409] on button "Close" at bounding box center [760, 410] width 39 height 23
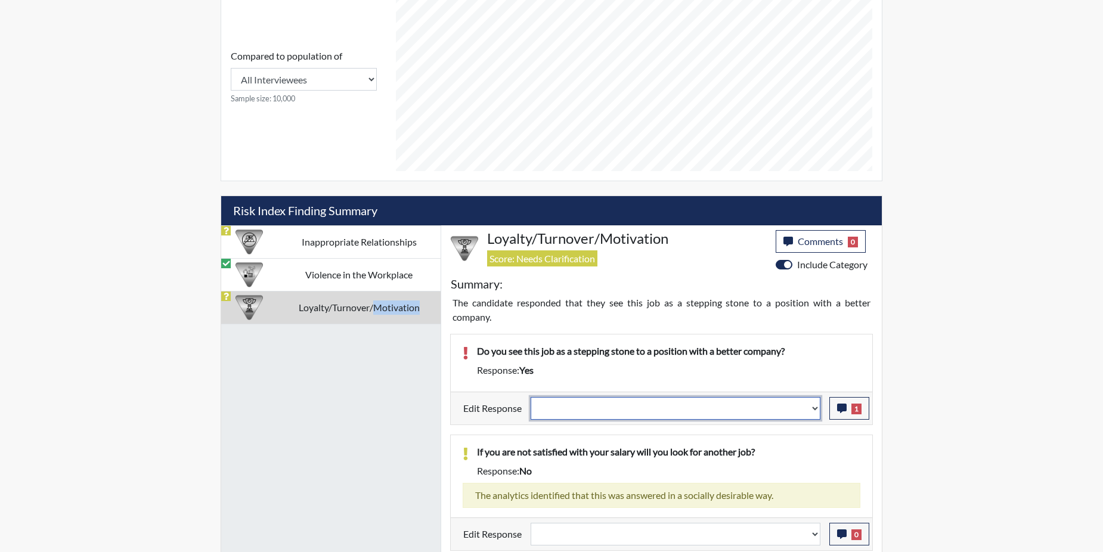
click at [814, 404] on select "Question is not relevant. Results will be updated. Reasonable explanation provi…" at bounding box center [675, 408] width 290 height 23
select select "irrelevant"
click at [531, 397] on select "Question is not relevant. Results will be updated. Reasonable explanation provi…" at bounding box center [675, 408] width 290 height 23
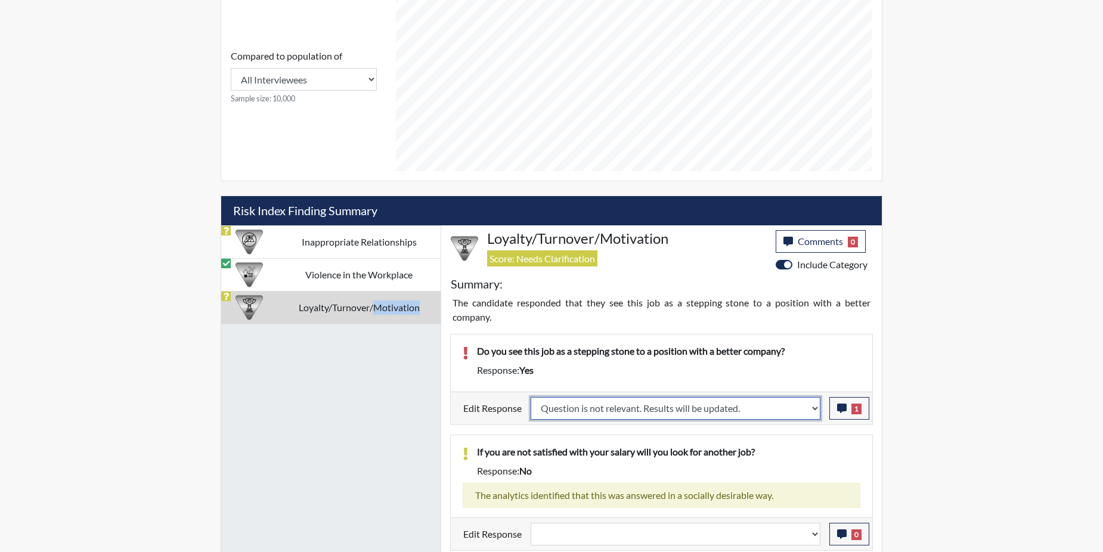
select select
click at [794, 437] on div "If you are not satisfied with your salary will you look for another job? Respon…" at bounding box center [661, 476] width 421 height 82
select select
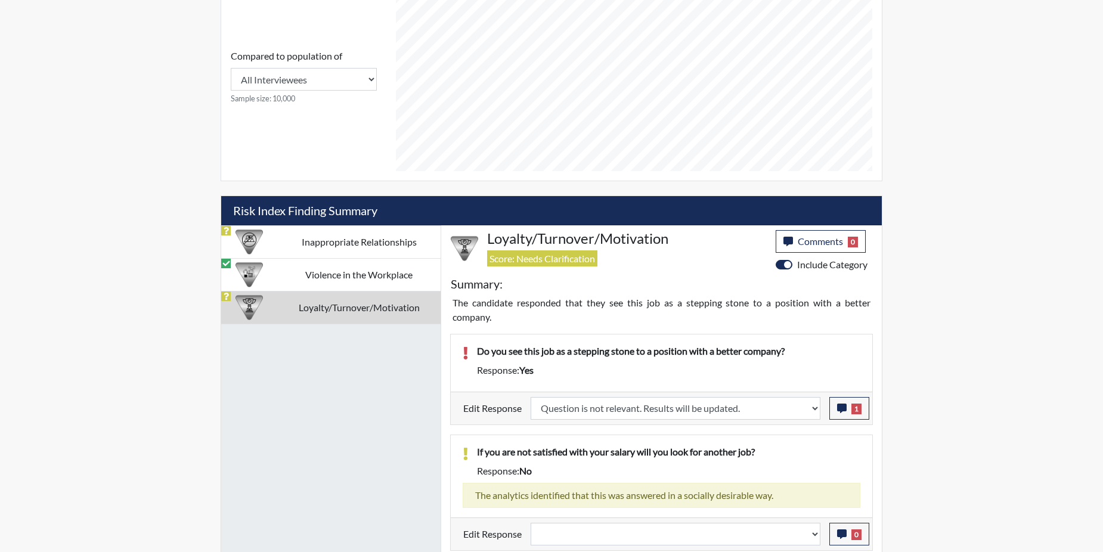
select select
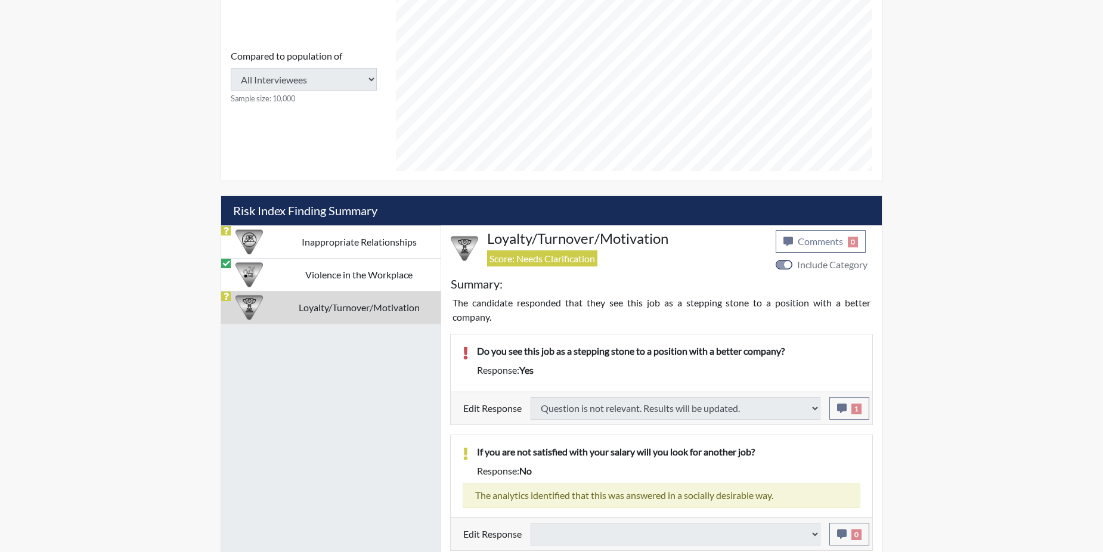
select select
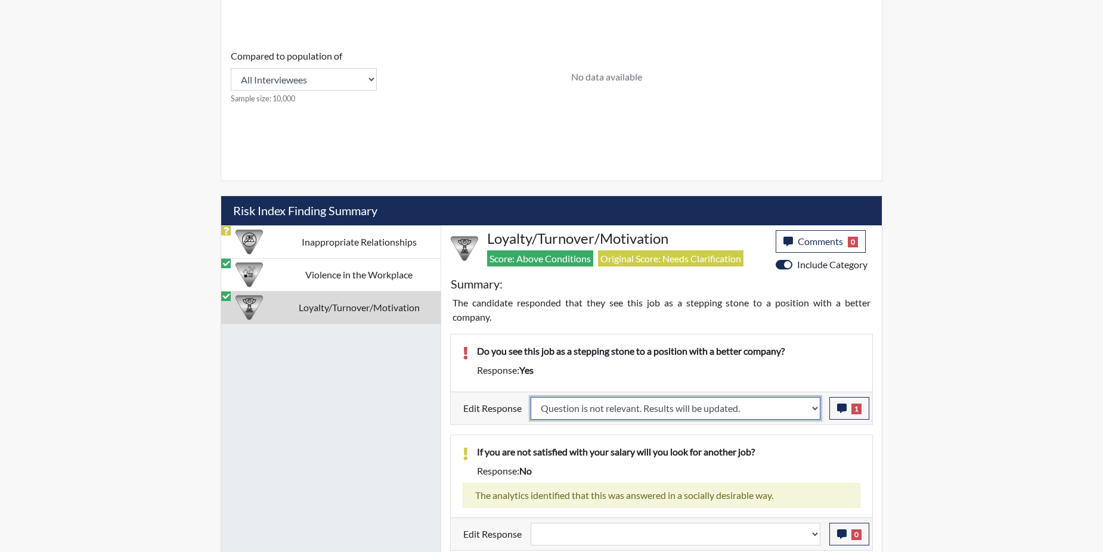
click at [814, 414] on select "Question is not relevant. Results will be updated. Reasonable explanation provi…" at bounding box center [675, 408] width 290 height 23
select select "reasonable-explanation-provided"
click at [531, 397] on select "Question is not relevant. Results will be updated. Reasonable explanation provi…" at bounding box center [675, 408] width 290 height 23
select select
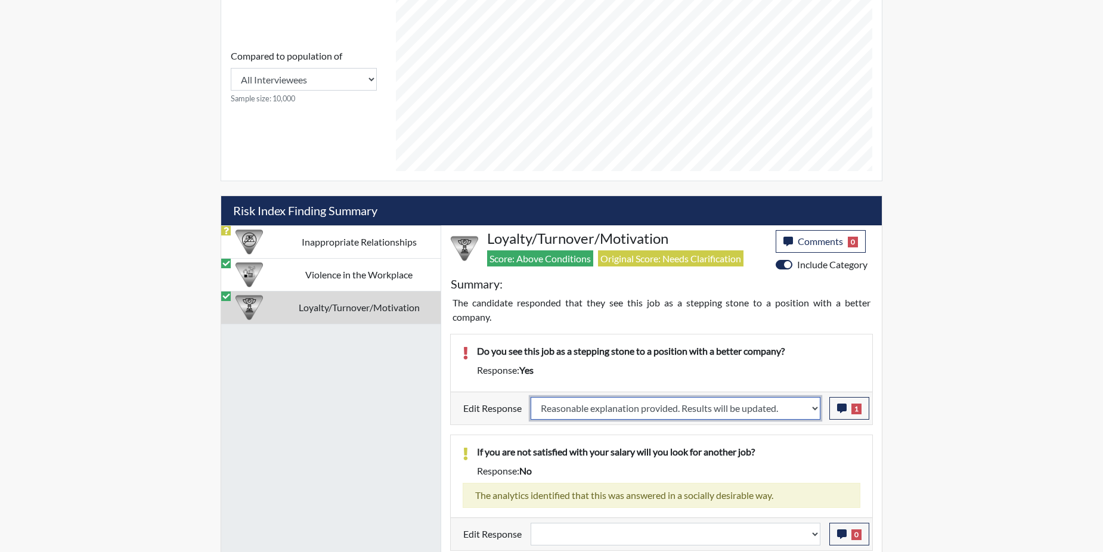
select select
click at [788, 446] on p "If you are not satisfied with your salary will you look for another job?" at bounding box center [668, 452] width 383 height 14
select select
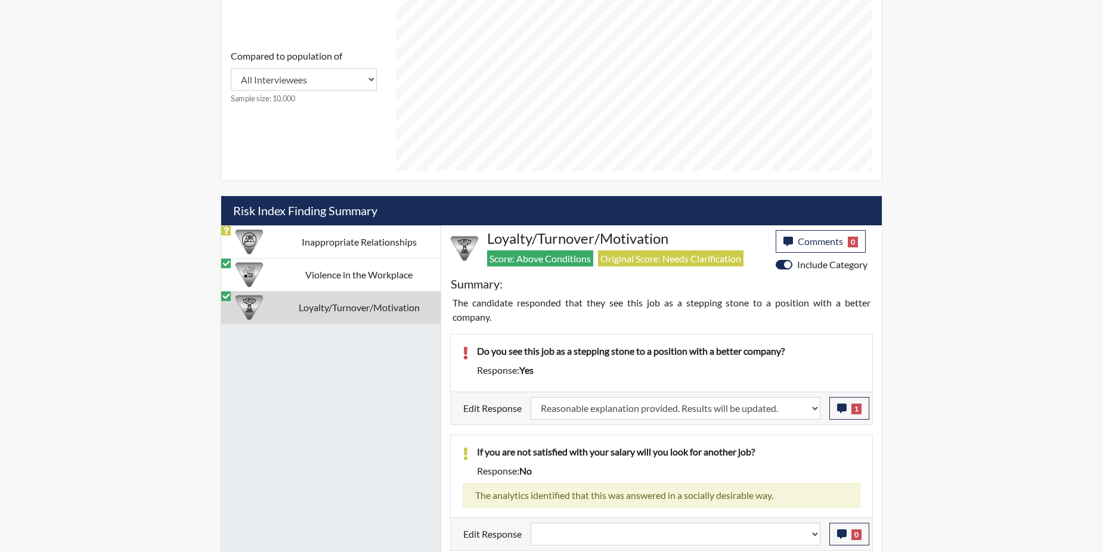
select select
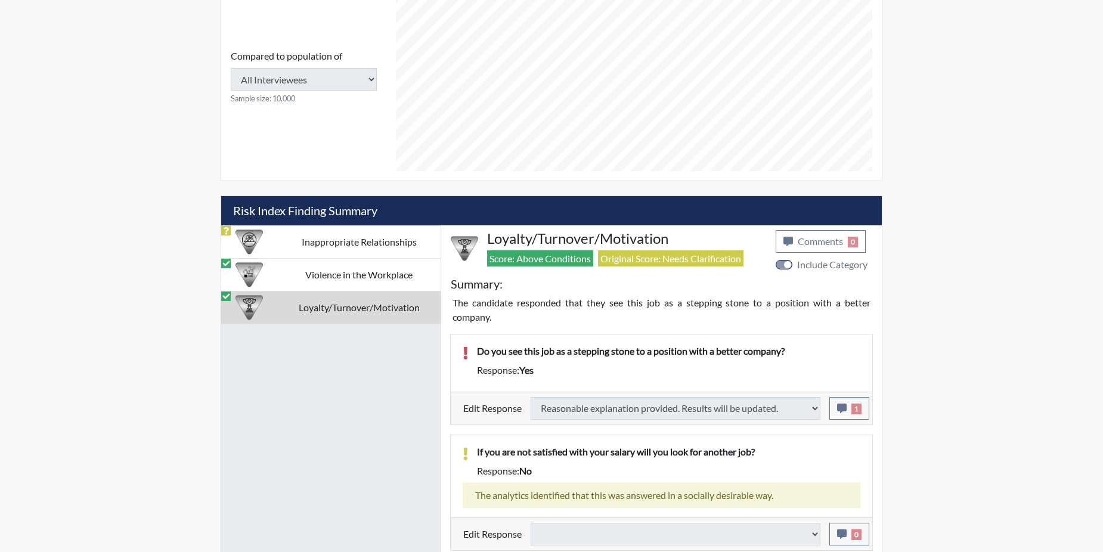
select select
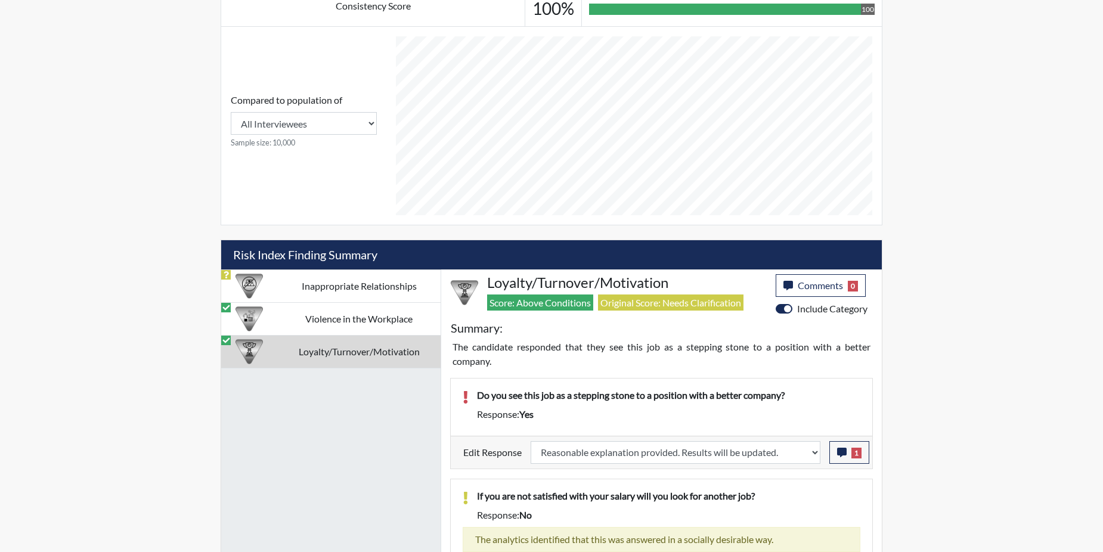
scroll to position [479, 0]
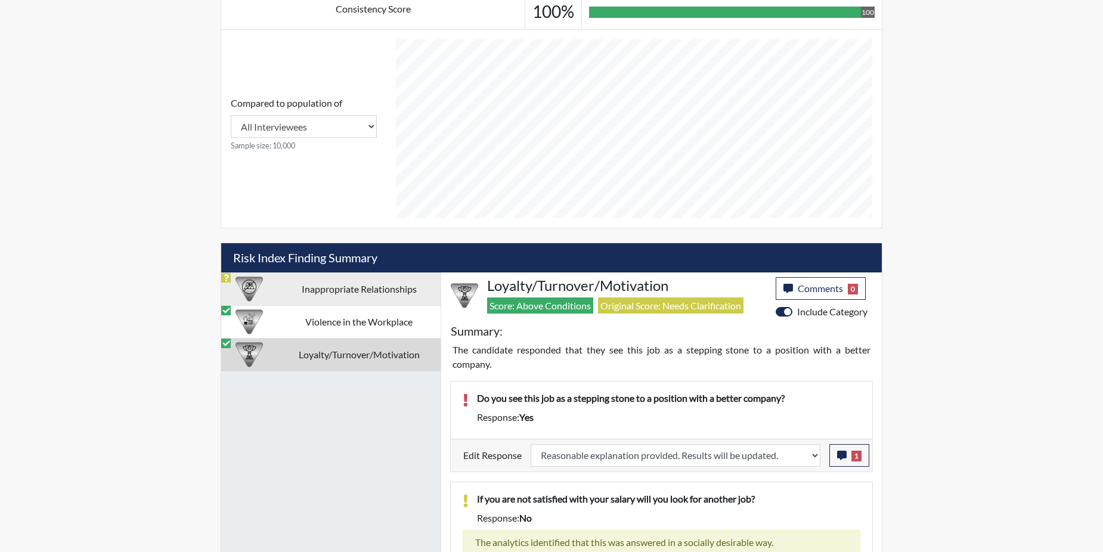
click at [356, 287] on td "Inappropriate Relationships" at bounding box center [358, 288] width 163 height 33
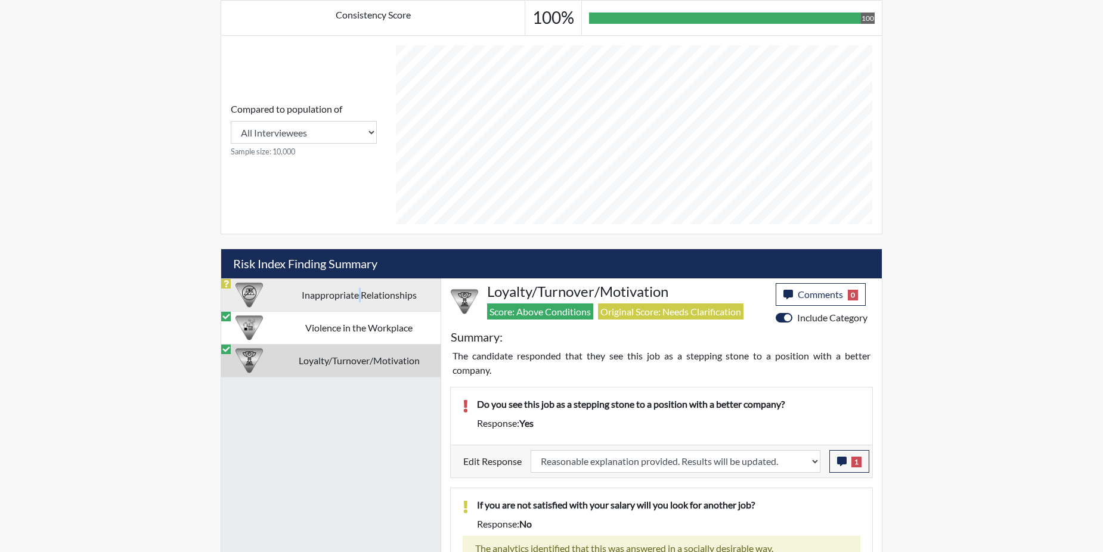
click at [356, 287] on td "Inappropriate Relationships" at bounding box center [358, 294] width 163 height 33
select select "reasonable-explanation-provided"
select select
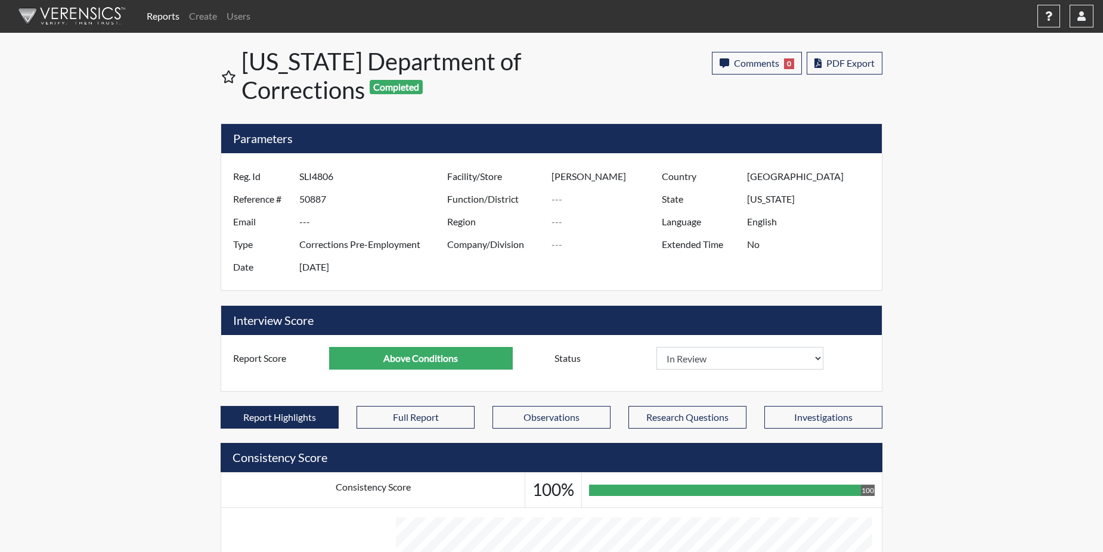
scroll to position [0, 0]
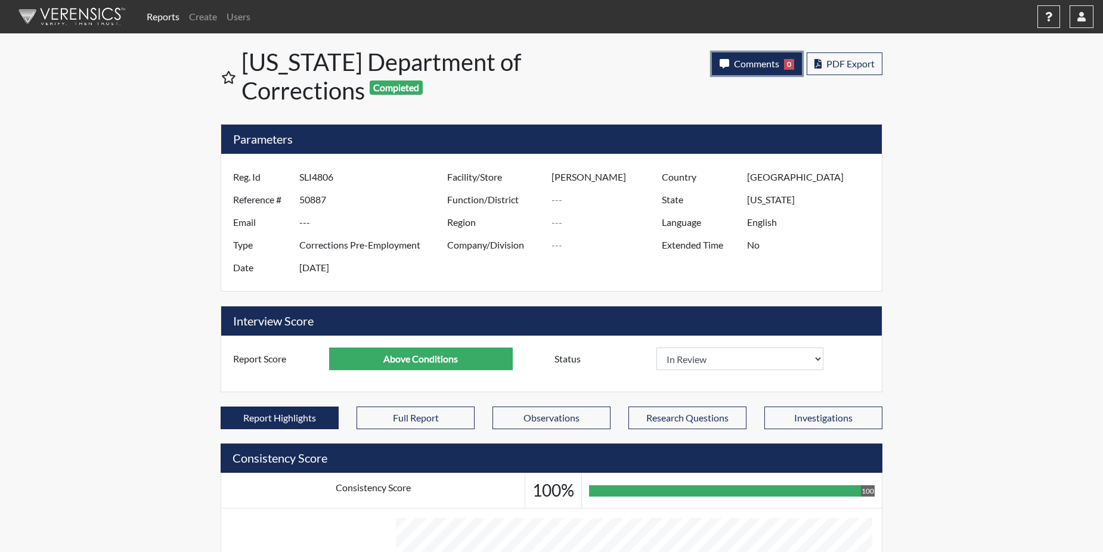
click at [759, 69] on span "Comments" at bounding box center [756, 63] width 45 height 11
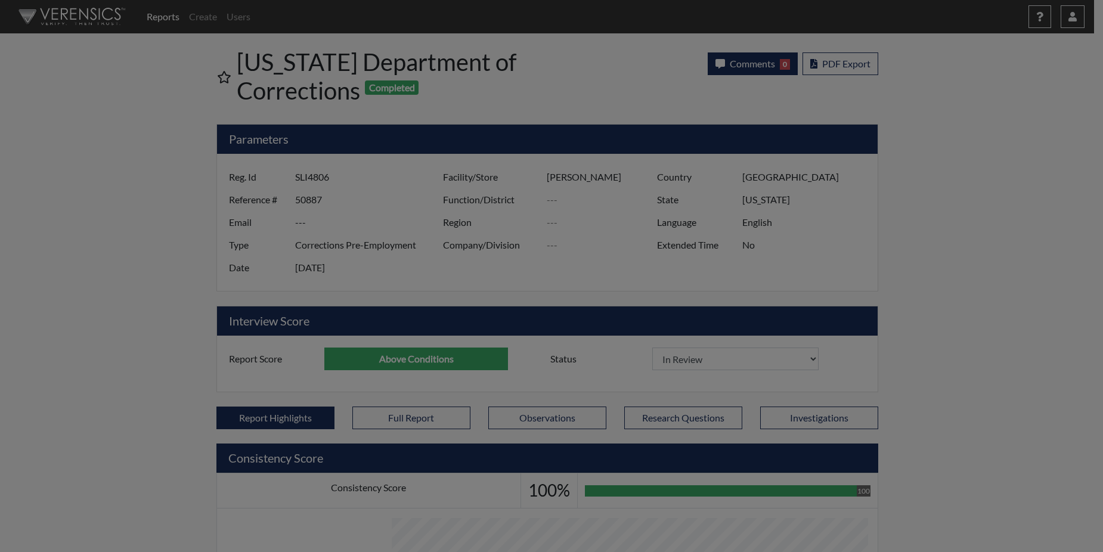
click at [758, 69] on div at bounding box center [551, 276] width 1103 height 552
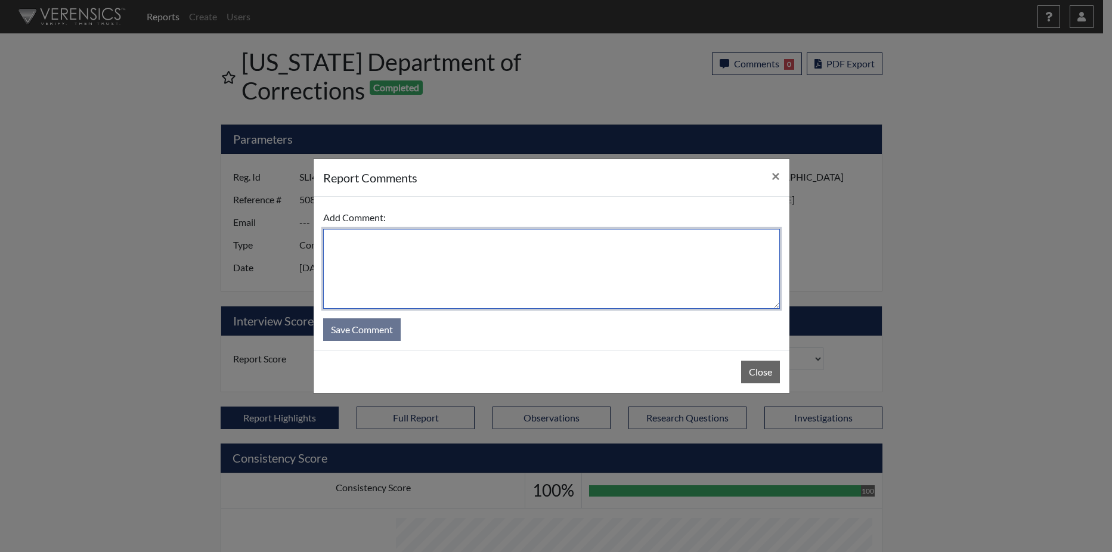
click at [459, 262] on textarea at bounding box center [551, 269] width 457 height 80
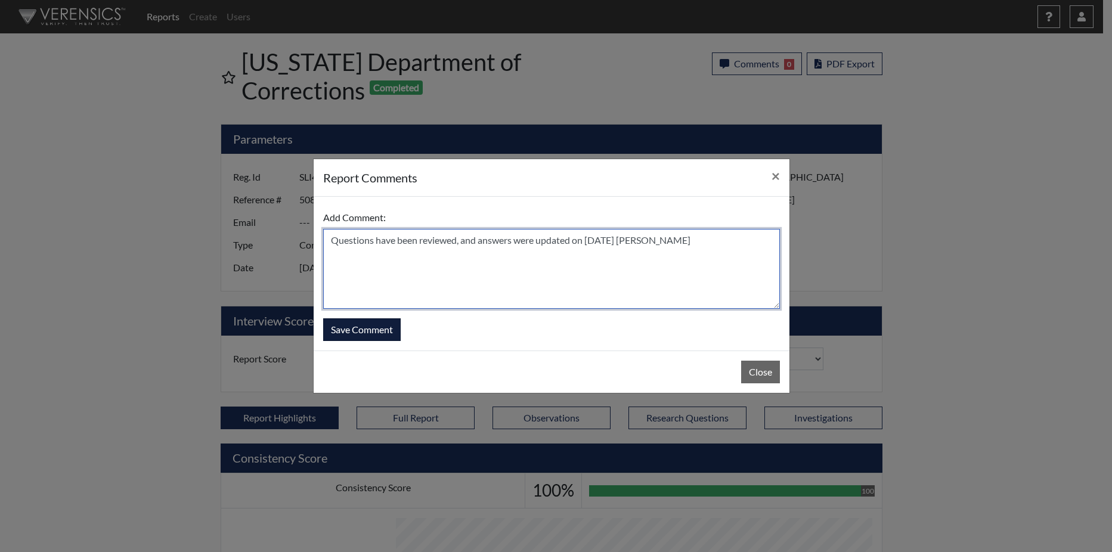
type textarea "Questions have been reviewed, and answers were updated on 8/25/25 N. Brown"
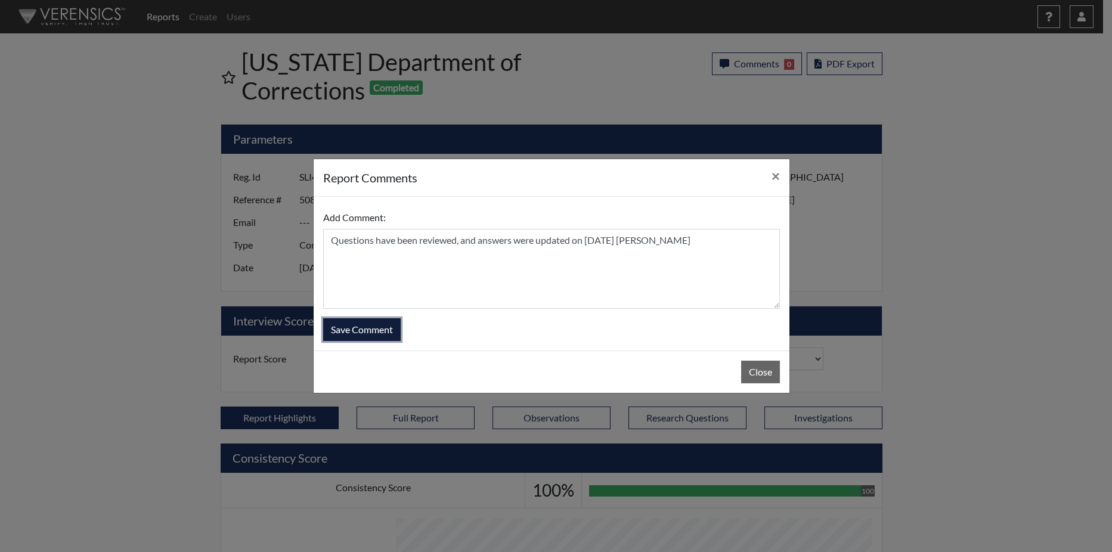
click at [361, 331] on button "Save Comment" at bounding box center [361, 329] width 77 height 23
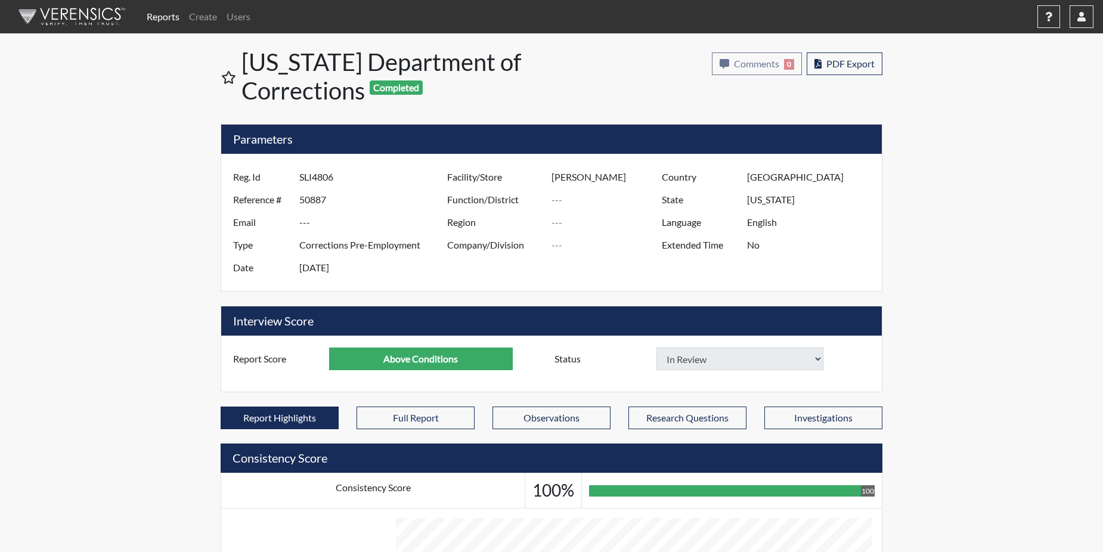
select select
click at [162, 16] on link "Reports" at bounding box center [163, 17] width 42 height 24
